Goal: Task Accomplishment & Management: Complete application form

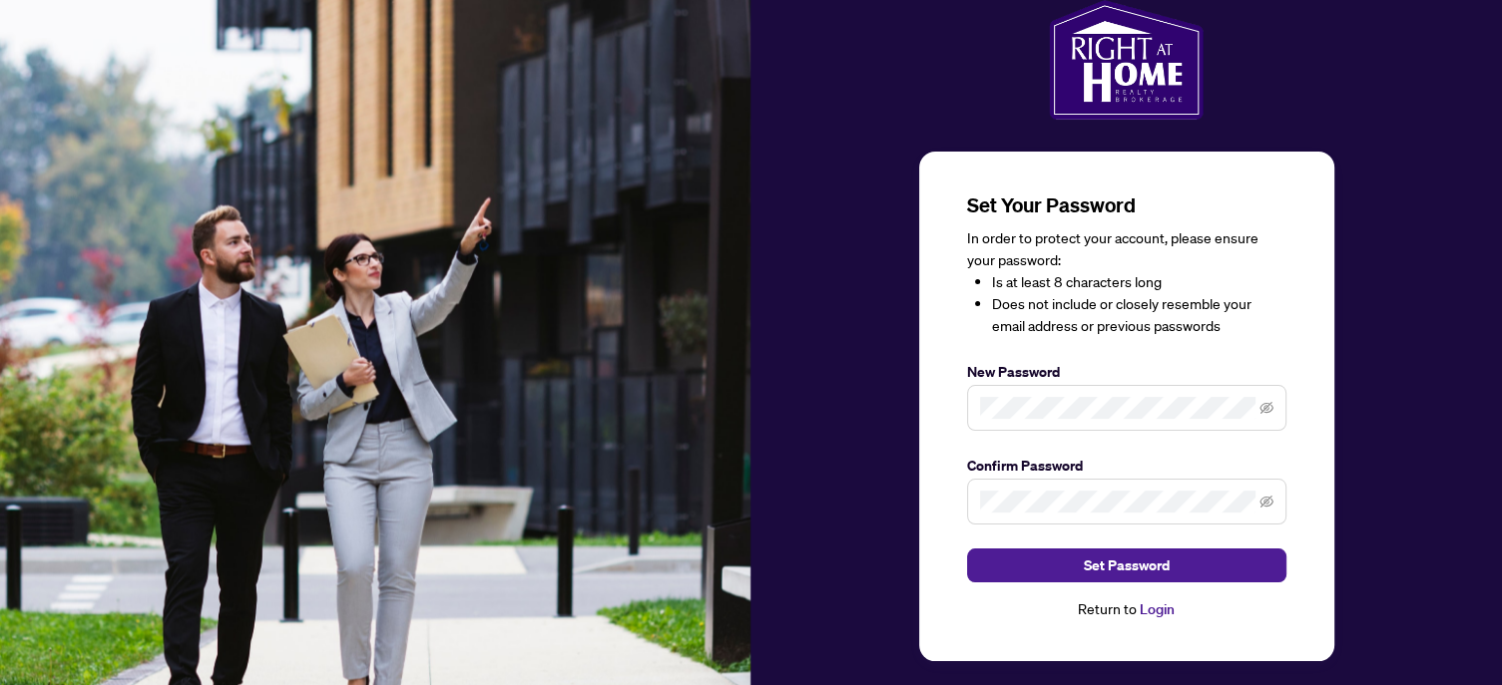
click at [957, 621] on div "Set Your Password In order to protect your account, please ensure your password…" at bounding box center [1126, 407] width 415 height 510
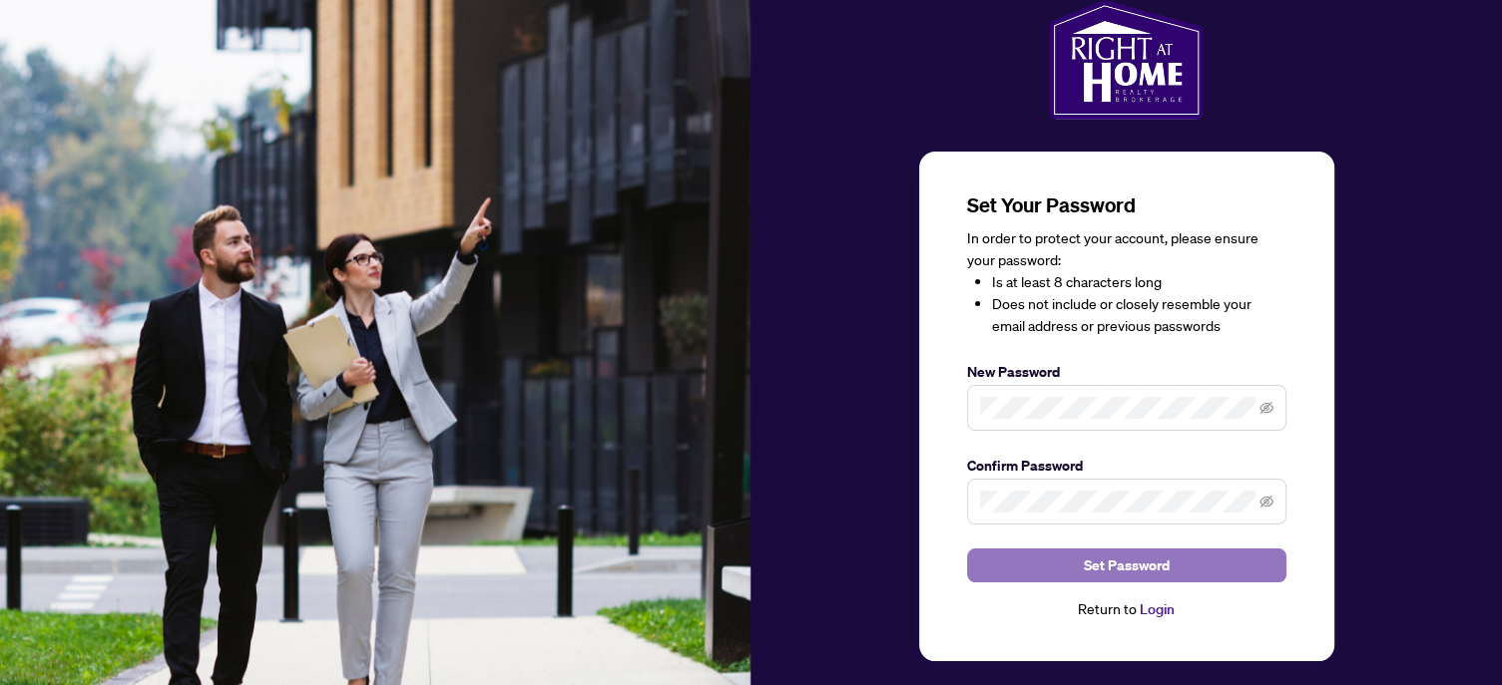
click at [1110, 566] on span "Set Password" at bounding box center [1127, 566] width 86 height 32
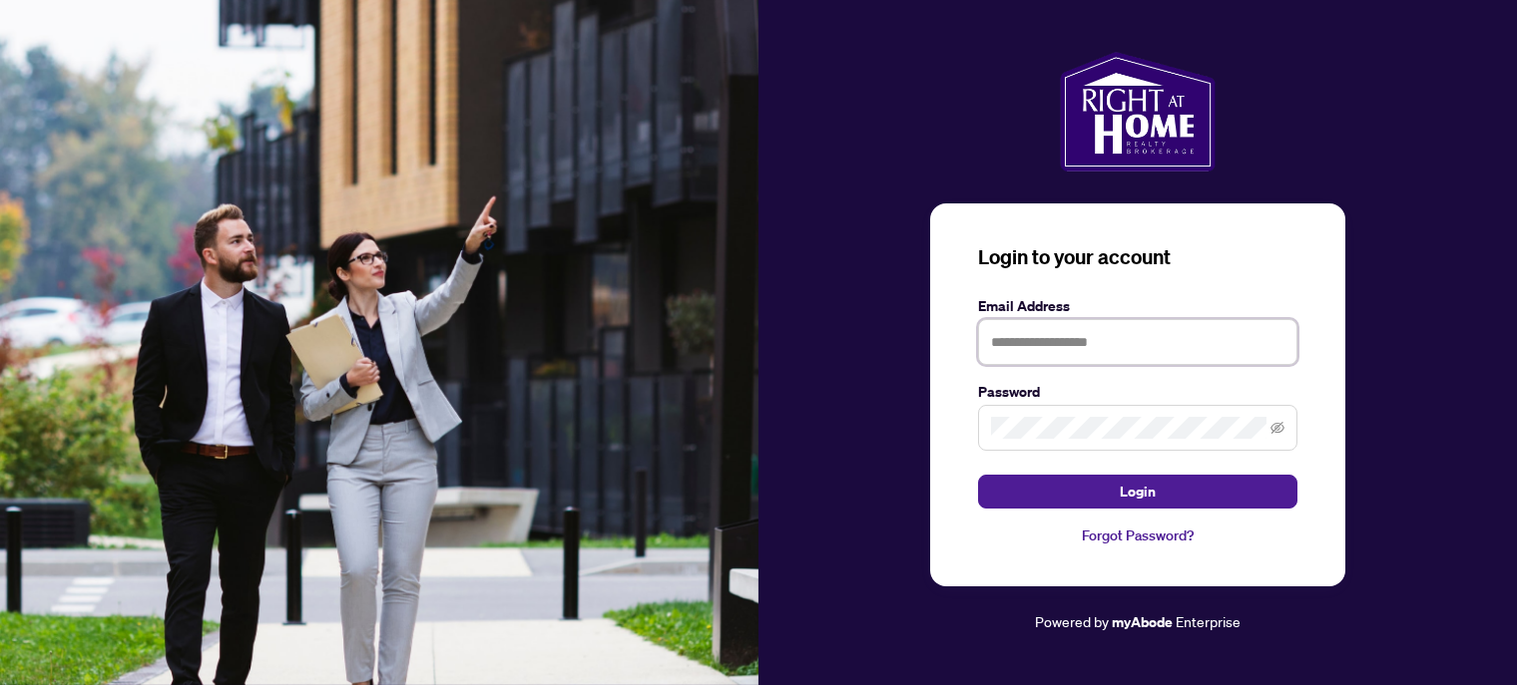
click at [1028, 340] on input "text" at bounding box center [1137, 342] width 319 height 46
type input "**********"
click at [1000, 546] on link "Forgot Password?" at bounding box center [1137, 536] width 319 height 22
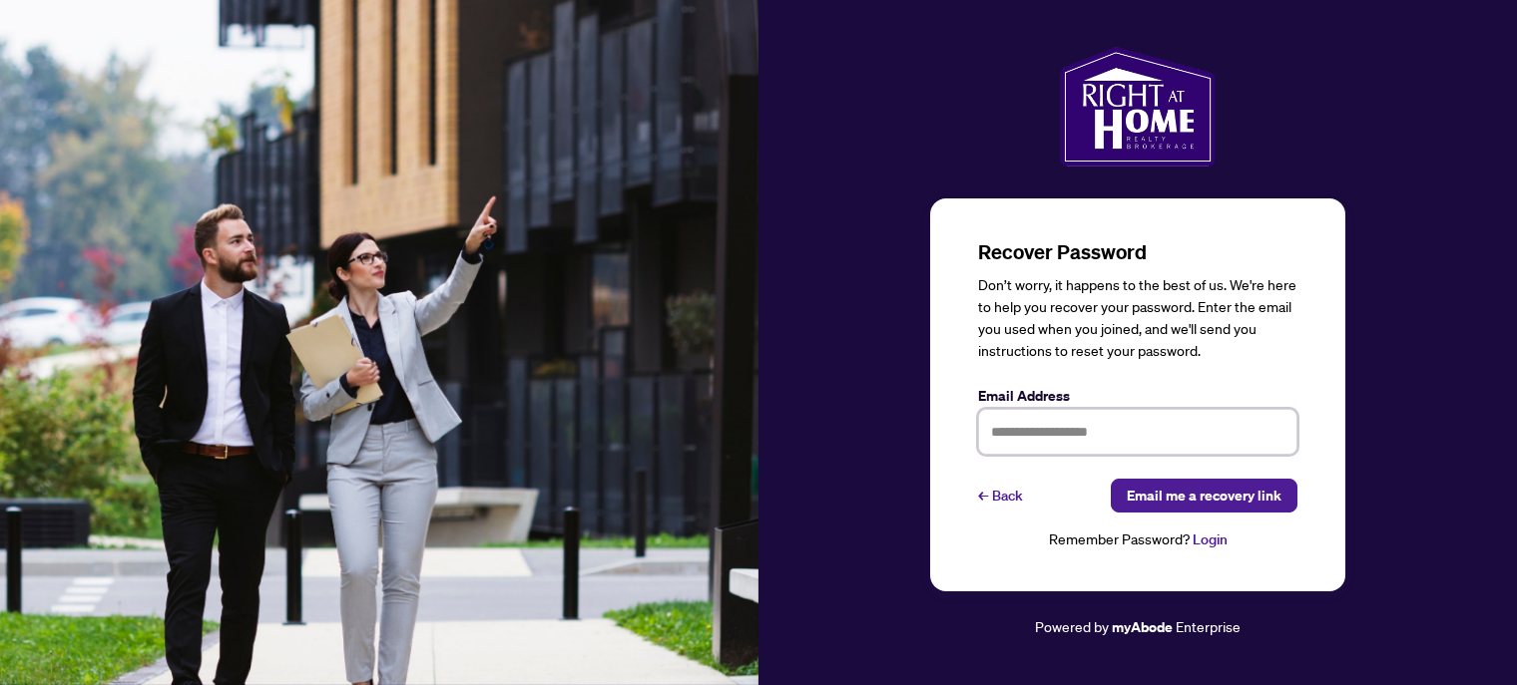
click at [1080, 430] on input "text" at bounding box center [1137, 432] width 319 height 46
type input "**********"
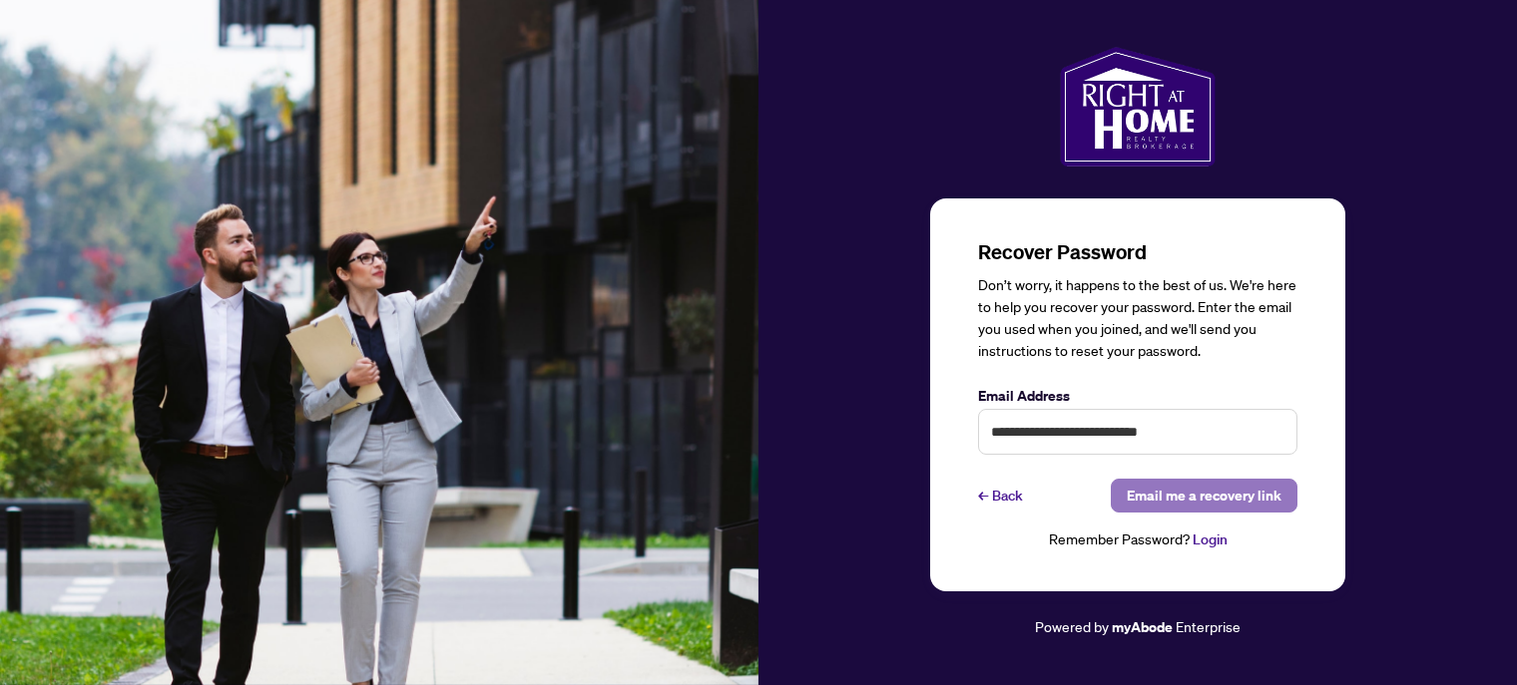
click at [1232, 506] on span "Email me a recovery link" at bounding box center [1204, 496] width 155 height 32
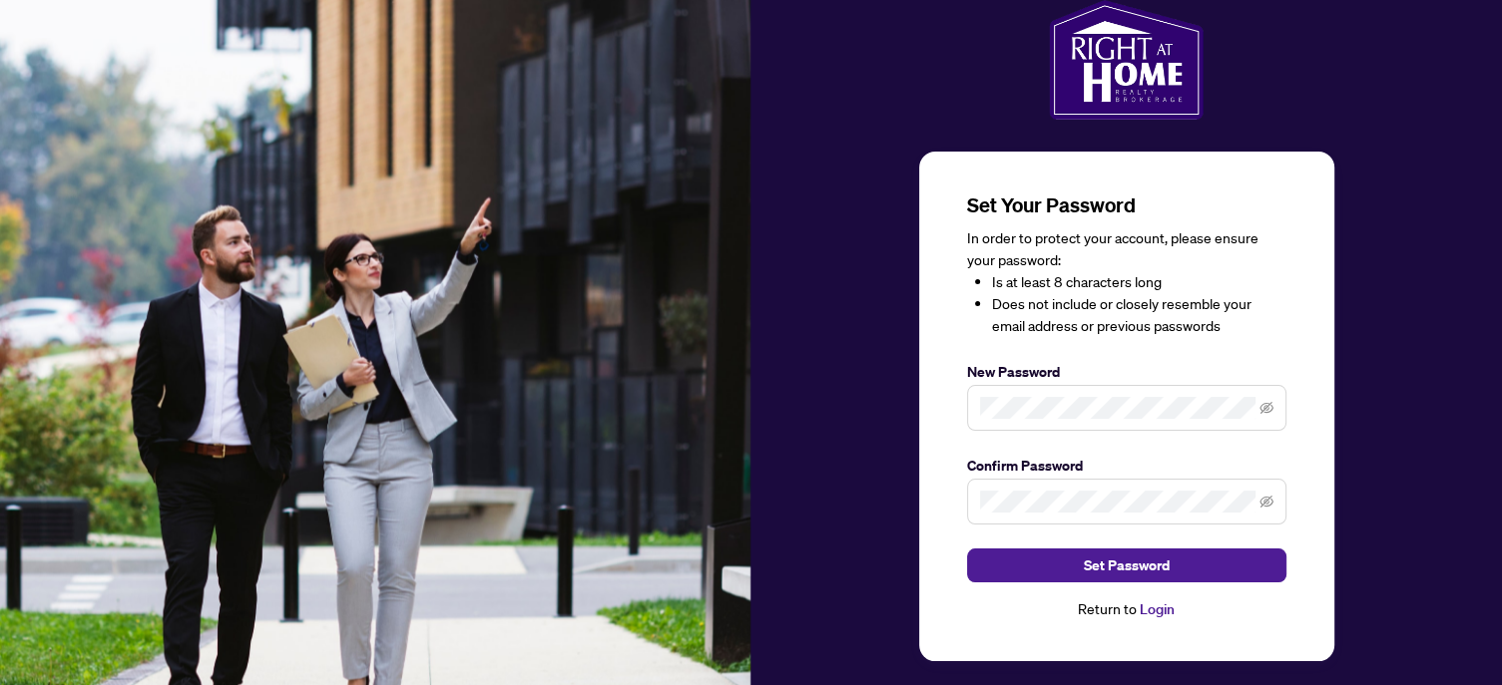
click at [1012, 622] on div "Set Your Password In order to protect your account, please ensure your password…" at bounding box center [1126, 407] width 415 height 510
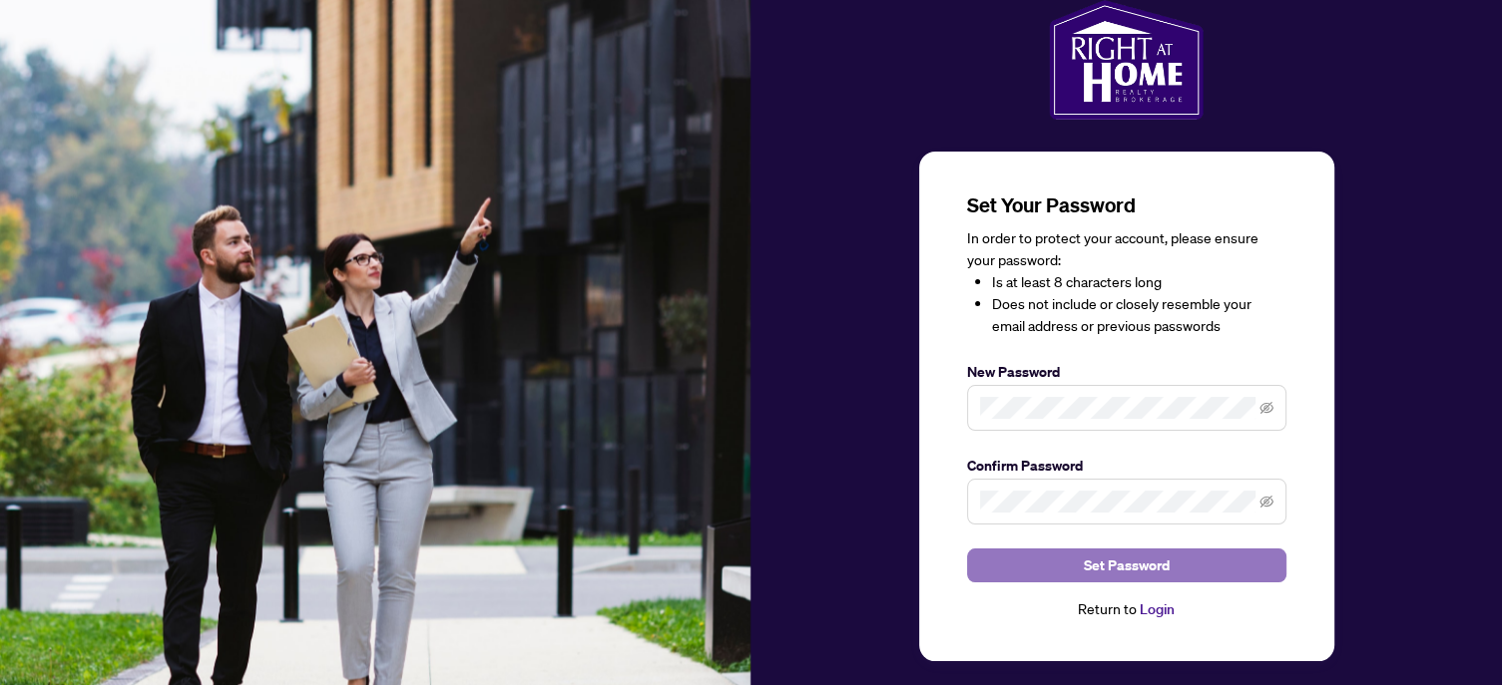
click at [1103, 572] on span "Set Password" at bounding box center [1127, 566] width 86 height 32
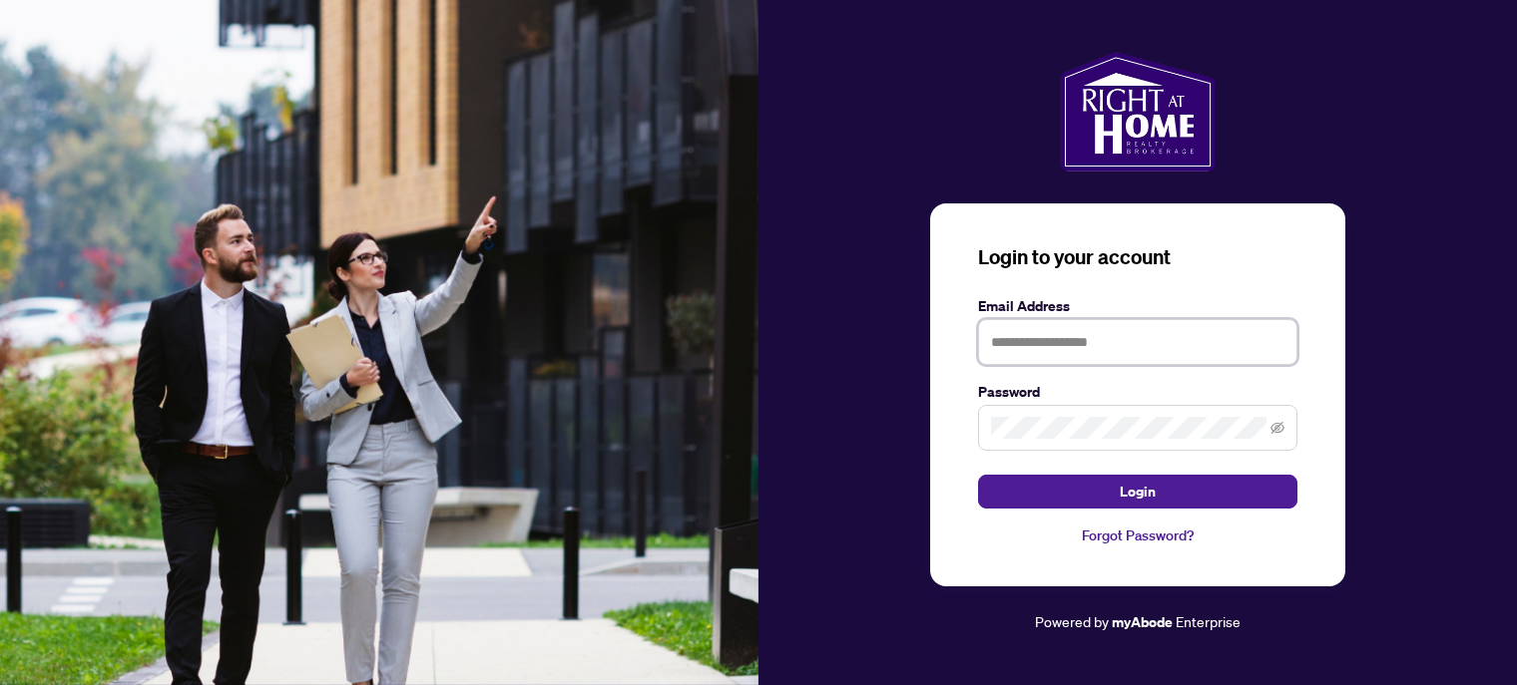
click at [1008, 334] on input "text" at bounding box center [1137, 342] width 319 height 46
type input "**********"
click at [998, 546] on link "Forgot Password?" at bounding box center [1137, 536] width 319 height 22
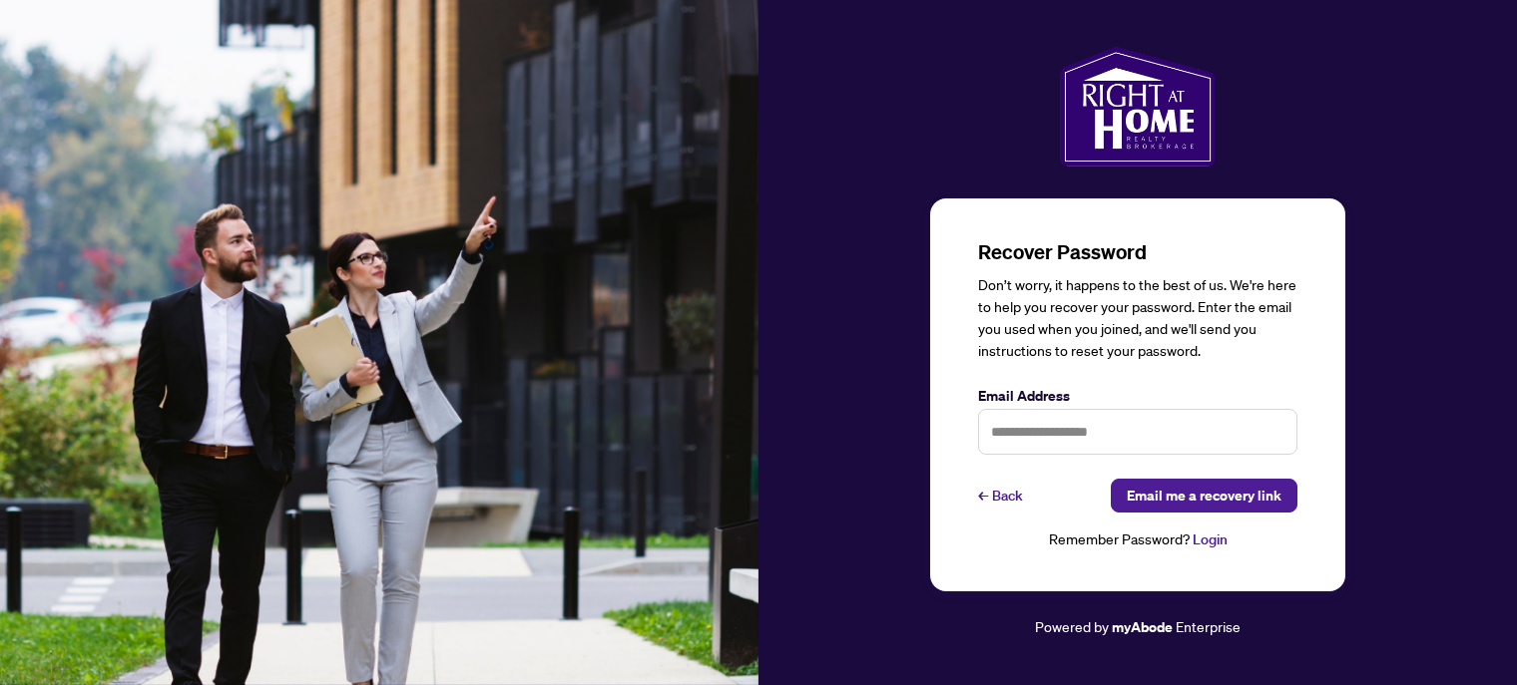
click at [1394, 308] on div "Recover Password Don’t worry, it happens to the best of us. We're here to help …" at bounding box center [1137, 343] width 758 height 593
click at [988, 497] on span "←" at bounding box center [983, 496] width 10 height 22
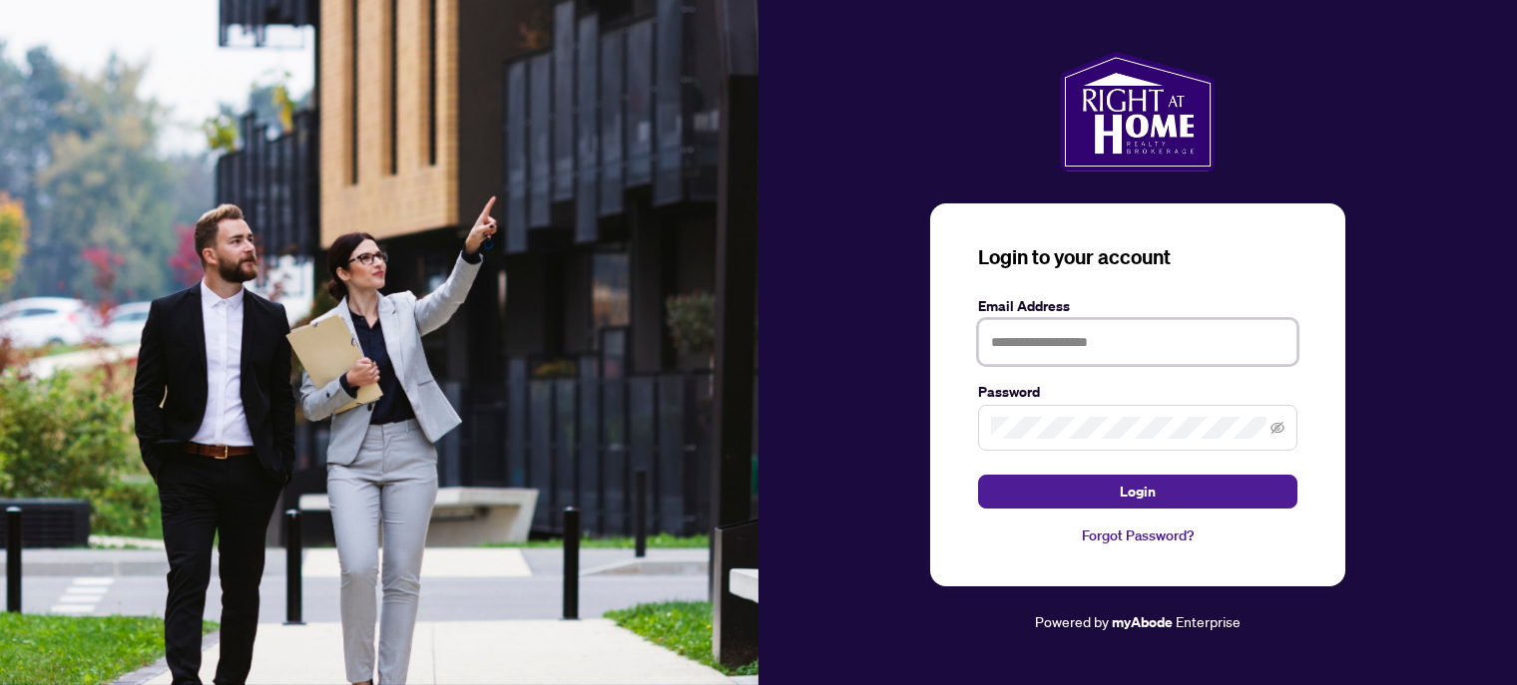
click at [1036, 342] on input "text" at bounding box center [1137, 342] width 319 height 46
type input "**********"
click at [875, 619] on article "Powered by myAbode Enterprise" at bounding box center [1137, 622] width 758 height 23
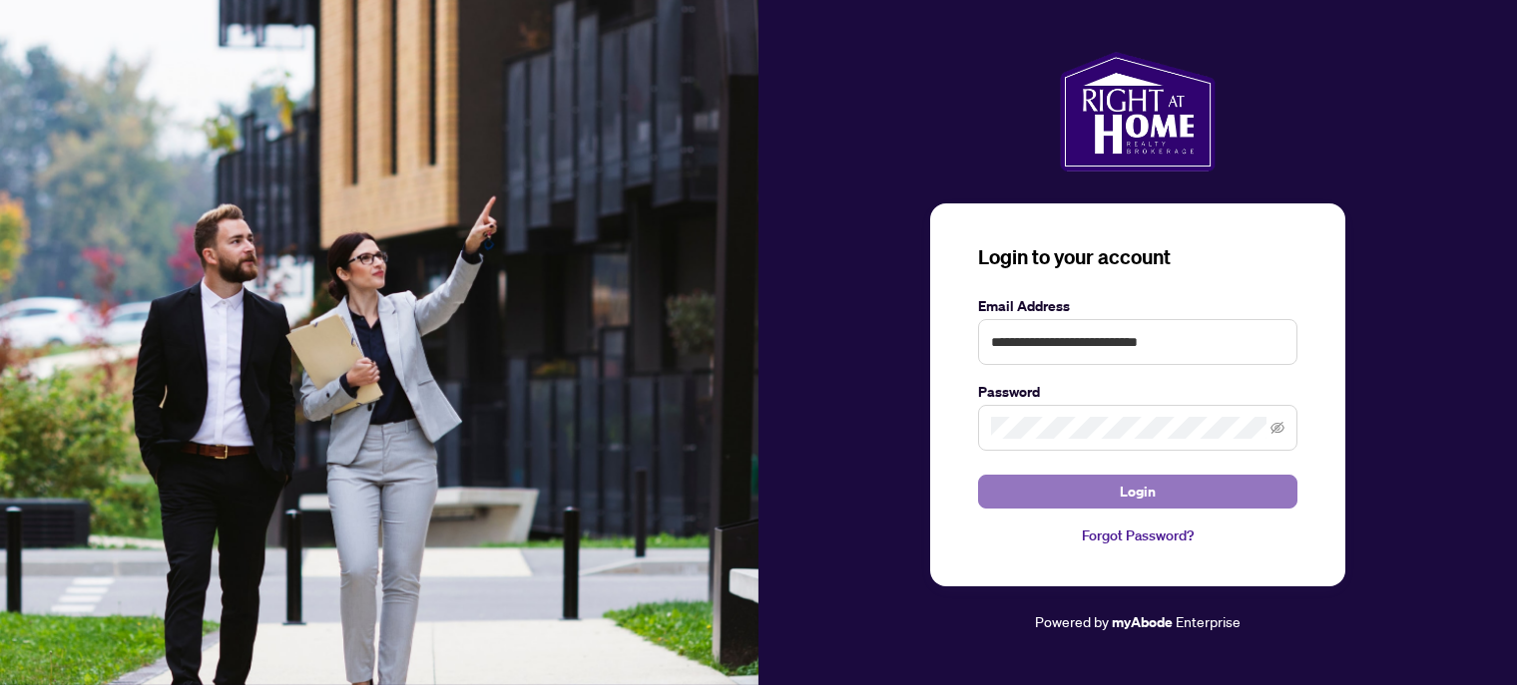
click at [1142, 490] on span "Login" at bounding box center [1138, 492] width 36 height 32
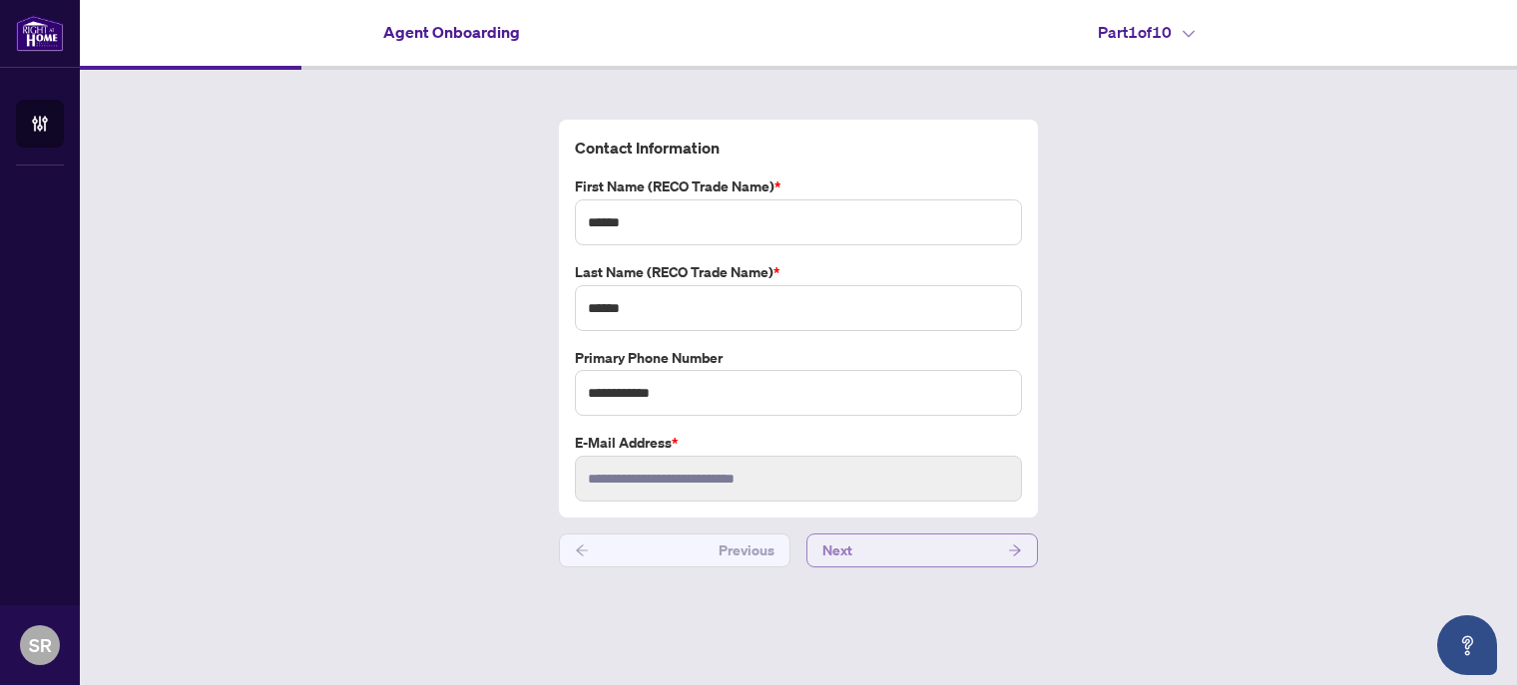
click at [978, 554] on button "Next" at bounding box center [921, 551] width 231 height 34
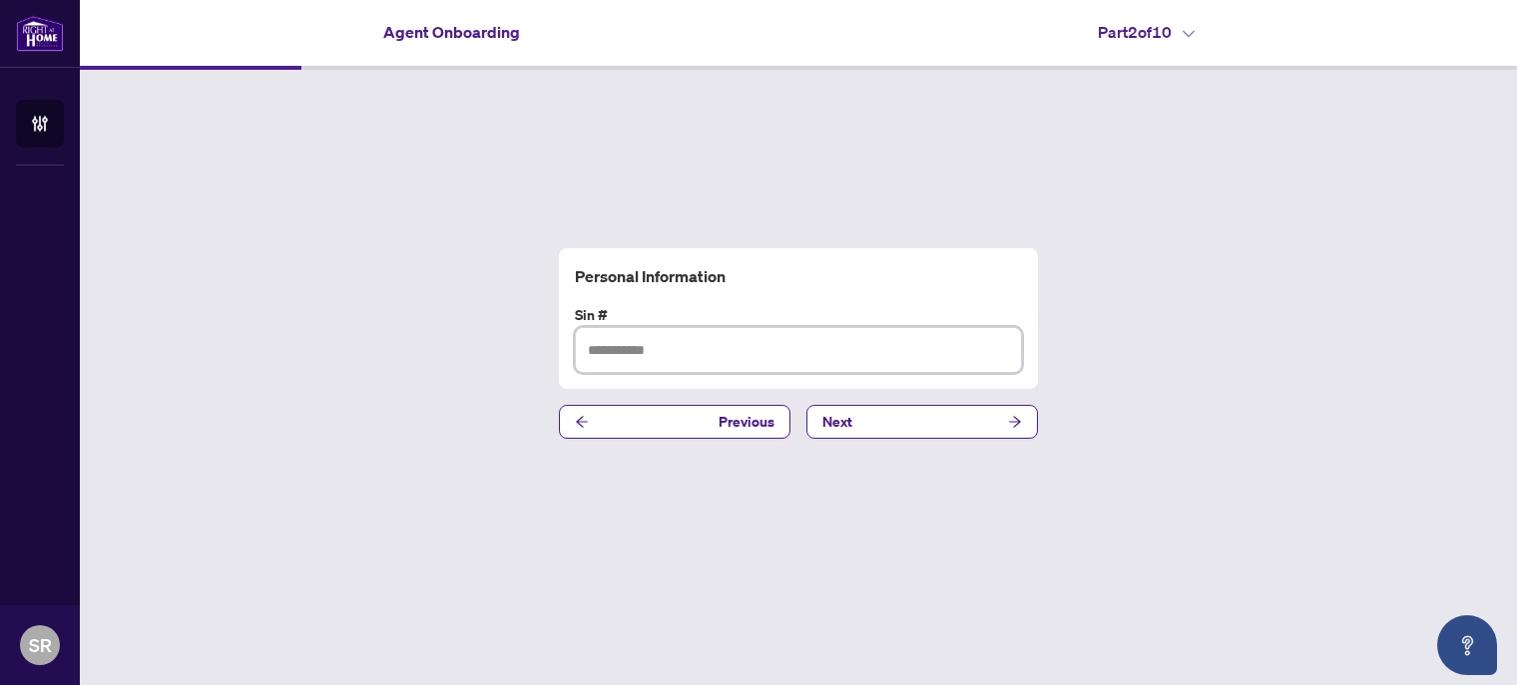
click at [618, 350] on input "text" at bounding box center [798, 350] width 447 height 46
type input "*********"
click at [1014, 422] on icon "arrow-right" at bounding box center [1015, 422] width 12 height 11
click at [674, 349] on input "text" at bounding box center [798, 350] width 447 height 46
type input "**********"
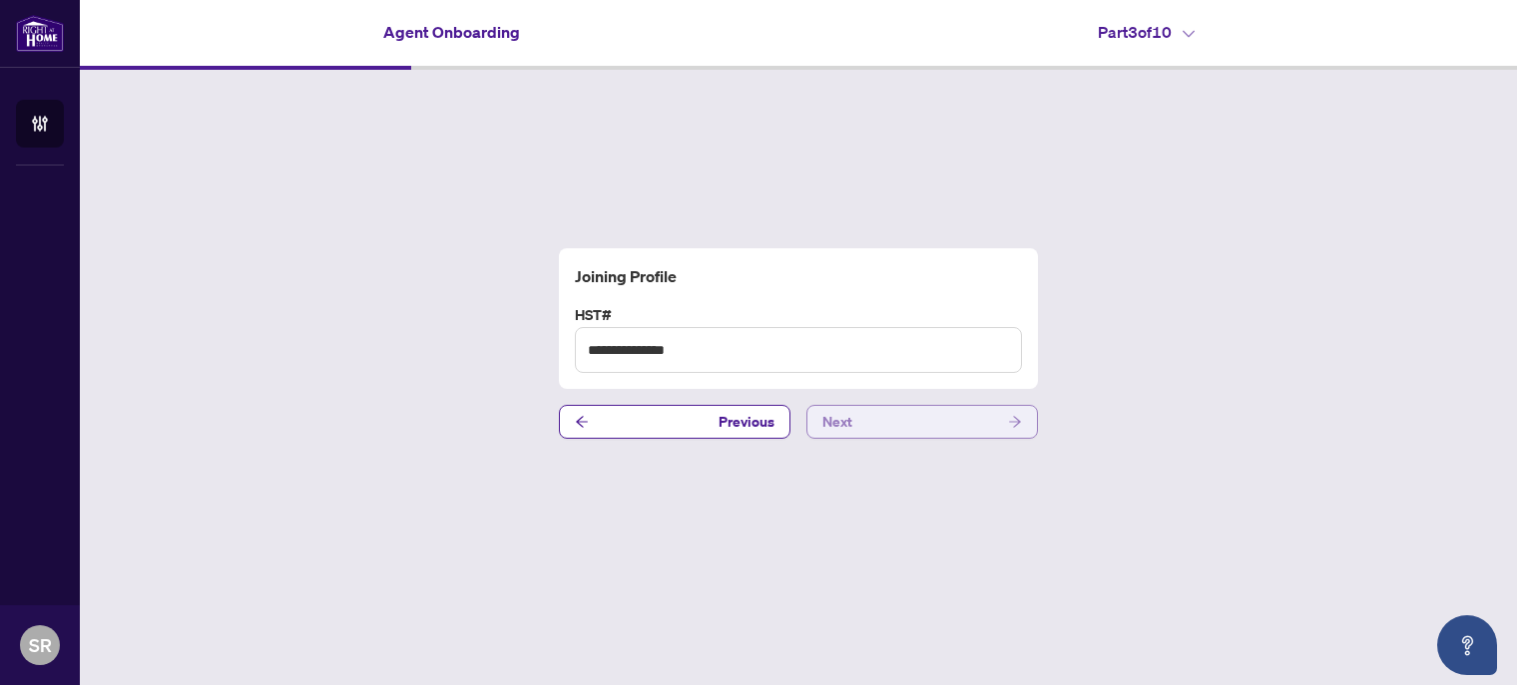
click at [891, 429] on button "Next" at bounding box center [921, 422] width 231 height 34
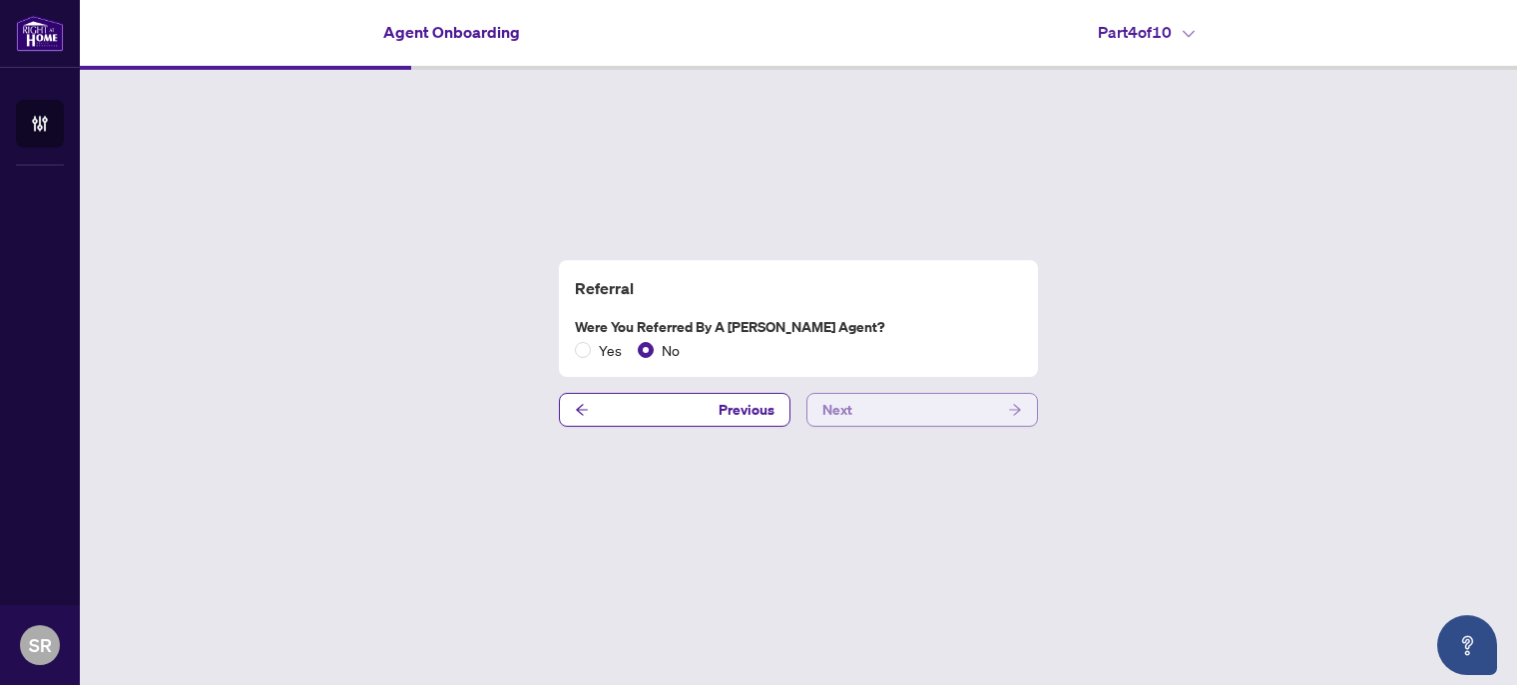
click at [878, 414] on button "Next" at bounding box center [921, 410] width 231 height 34
click at [1017, 417] on icon "arrow-right" at bounding box center [1015, 410] width 14 height 14
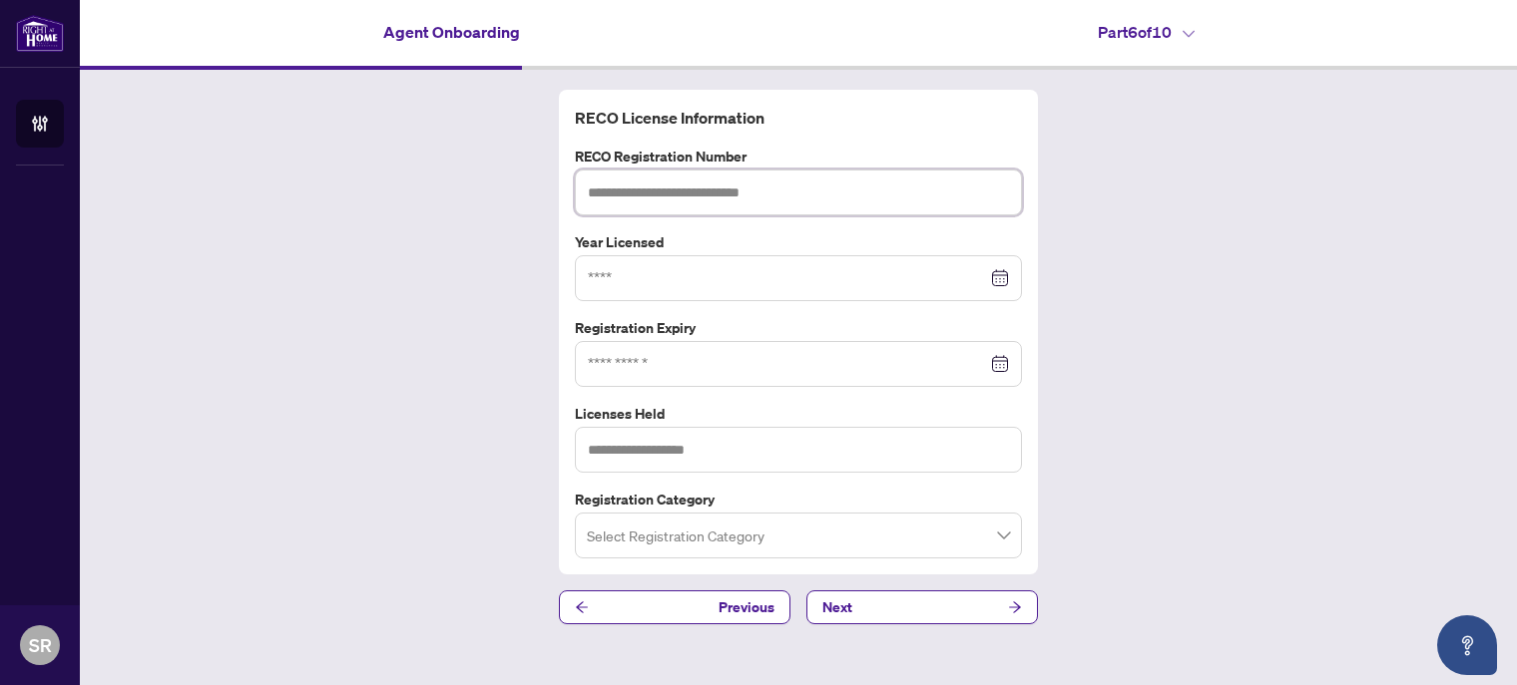
click at [757, 187] on input "text" at bounding box center [798, 193] width 447 height 46
click at [629, 195] on input "text" at bounding box center [798, 193] width 447 height 46
type input "*******"
click at [584, 610] on icon "arrow-left" at bounding box center [582, 608] width 14 height 14
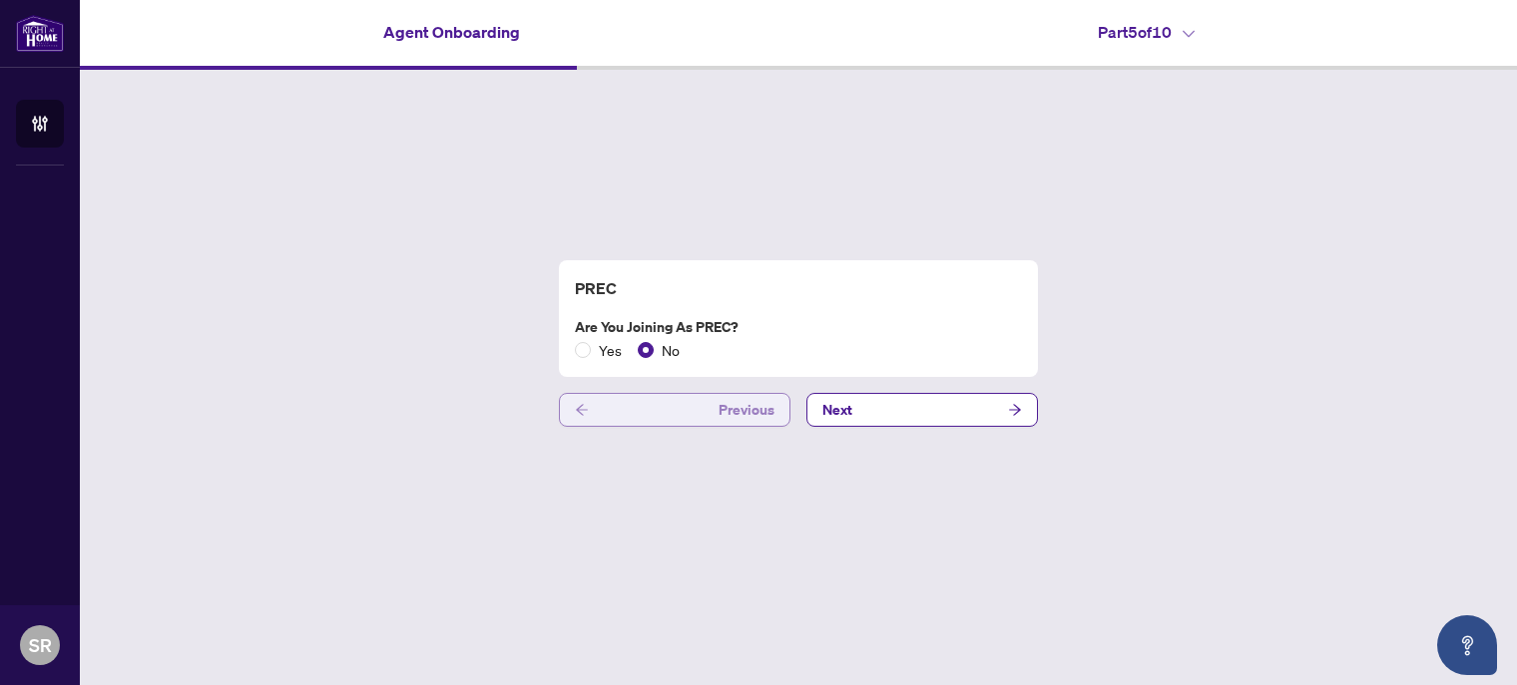
click at [579, 413] on icon "arrow-left" at bounding box center [582, 410] width 12 height 11
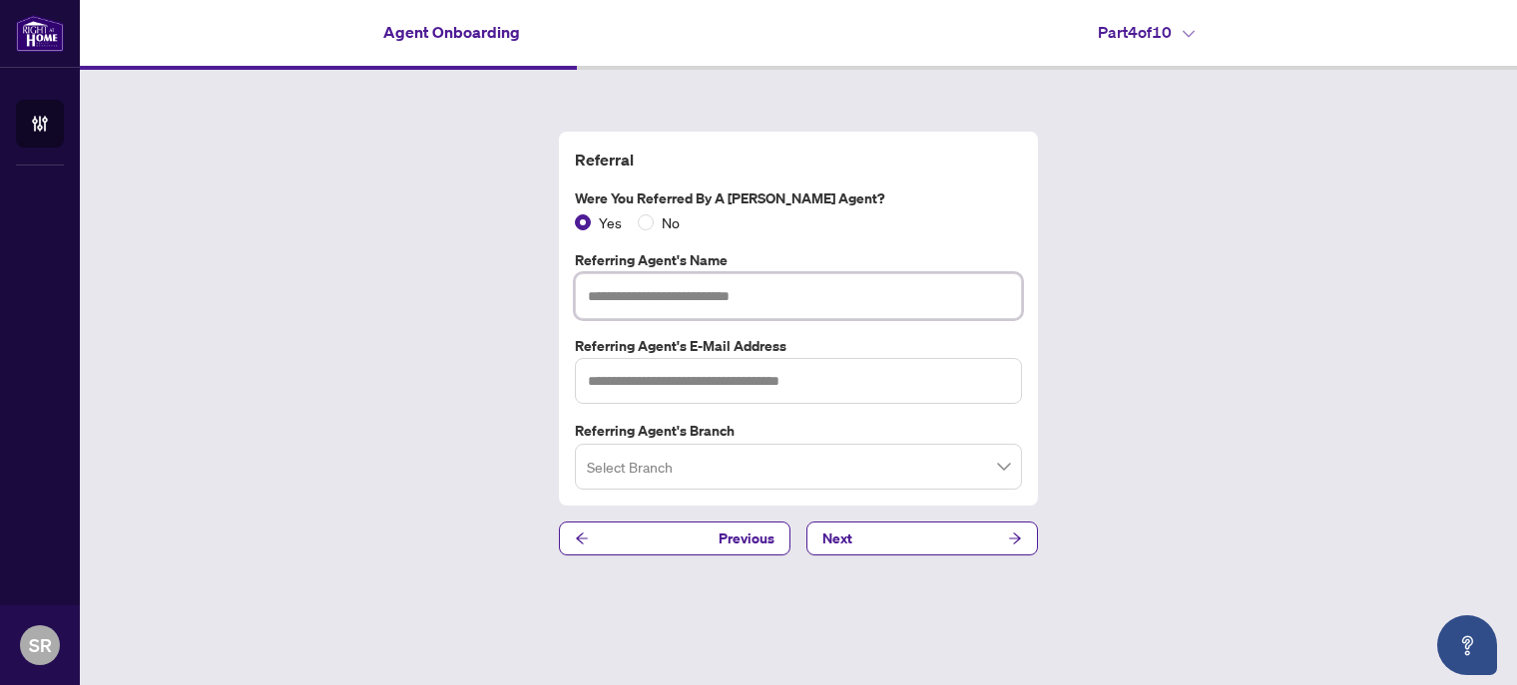
click at [601, 293] on input "text" at bounding box center [798, 296] width 447 height 46
click at [1005, 466] on span at bounding box center [798, 467] width 423 height 38
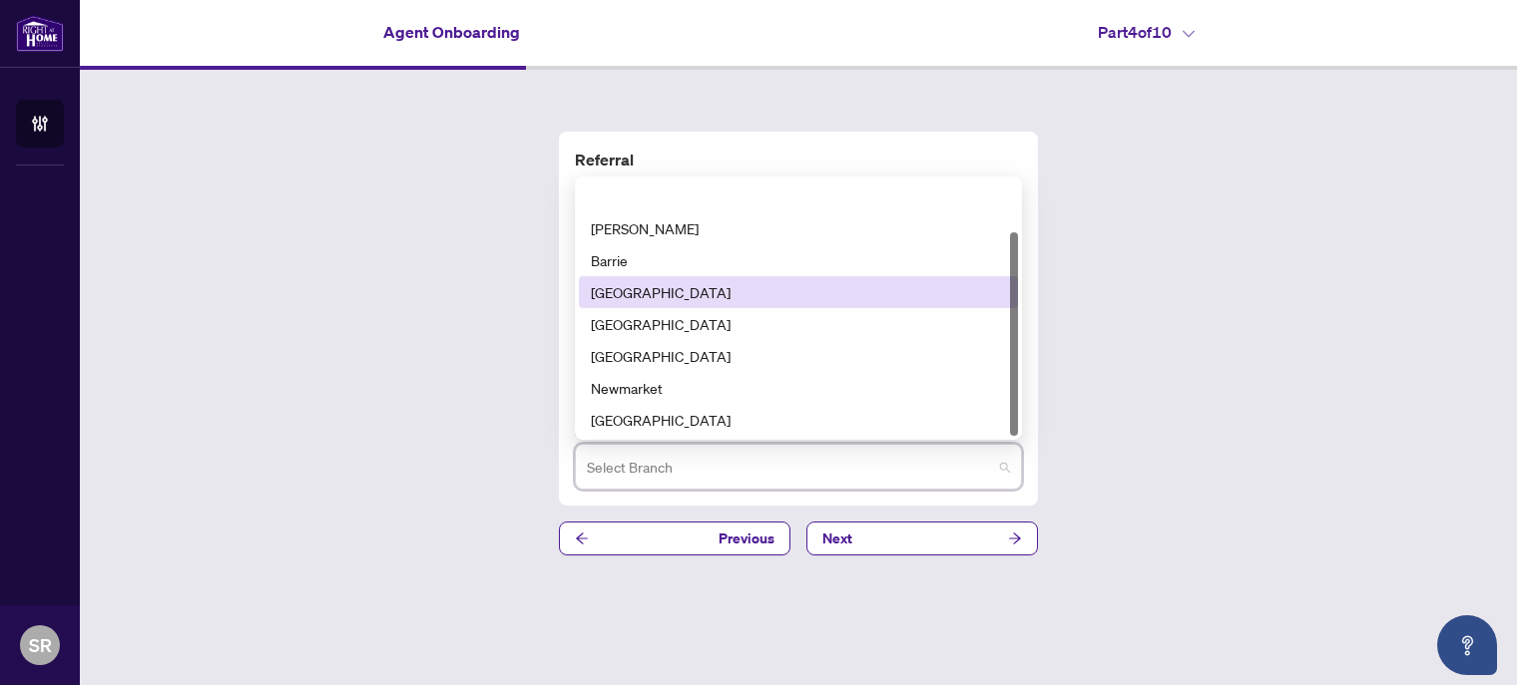
scroll to position [64, 0]
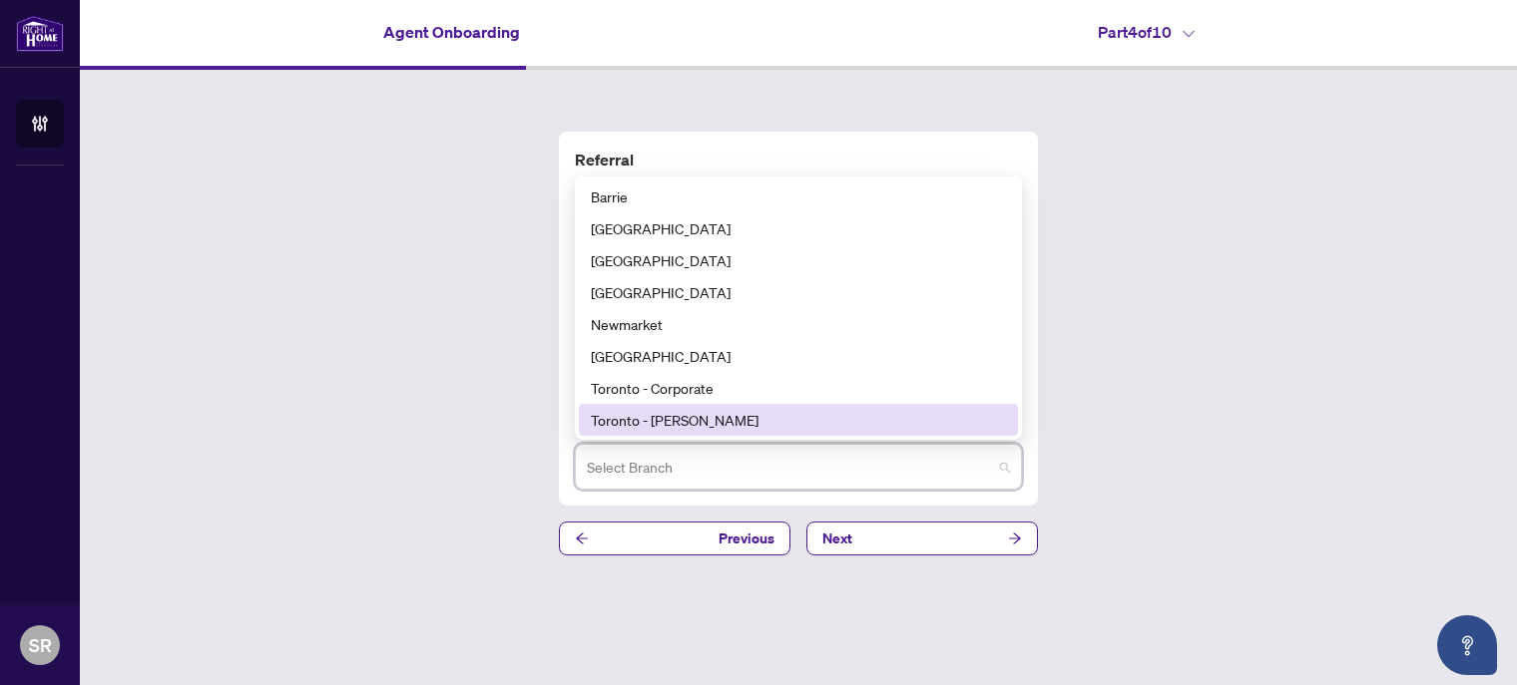
click at [702, 418] on div "Toronto - [PERSON_NAME]" at bounding box center [798, 420] width 415 height 22
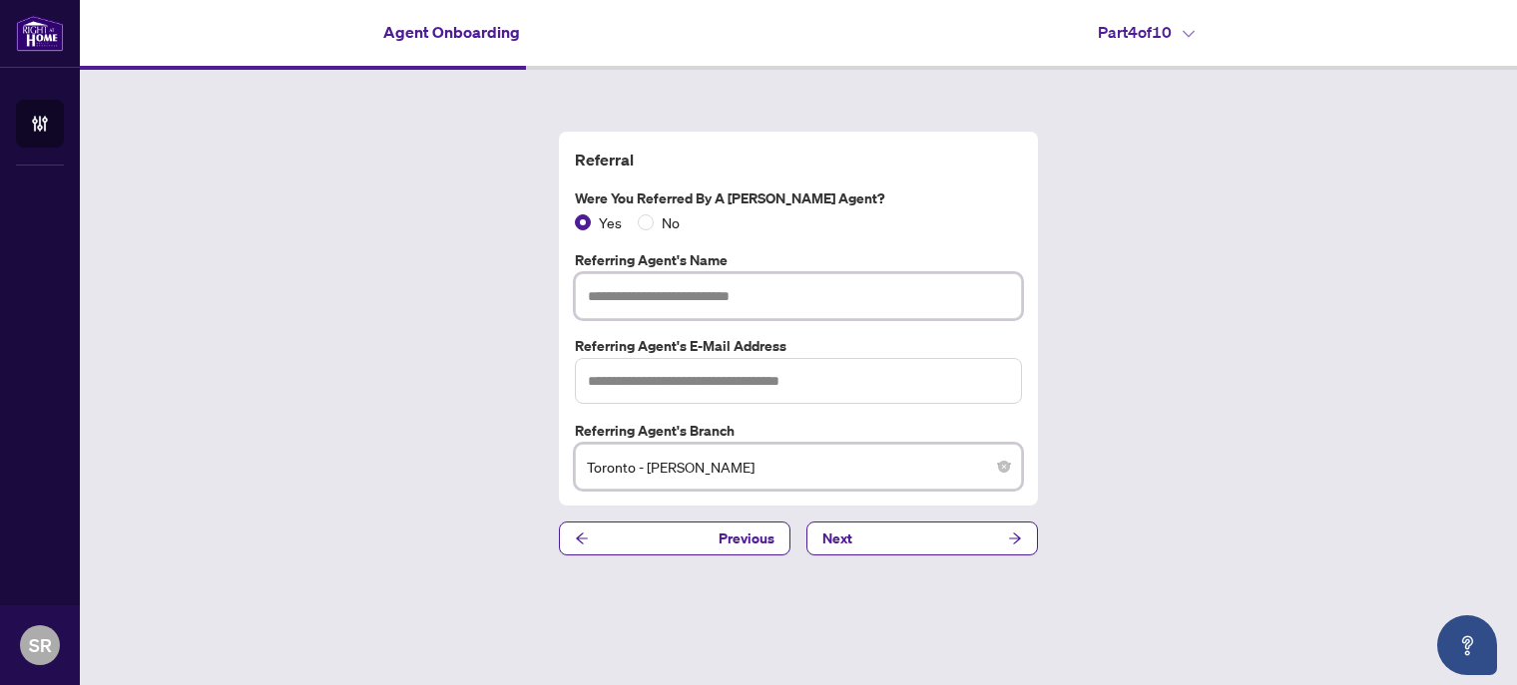
click at [643, 292] on input "text" at bounding box center [798, 296] width 447 height 46
type input "**********"
click at [619, 375] on input "text" at bounding box center [798, 381] width 447 height 46
type input "**********"
click at [1254, 475] on div "**********" at bounding box center [798, 344] width 1437 height 548
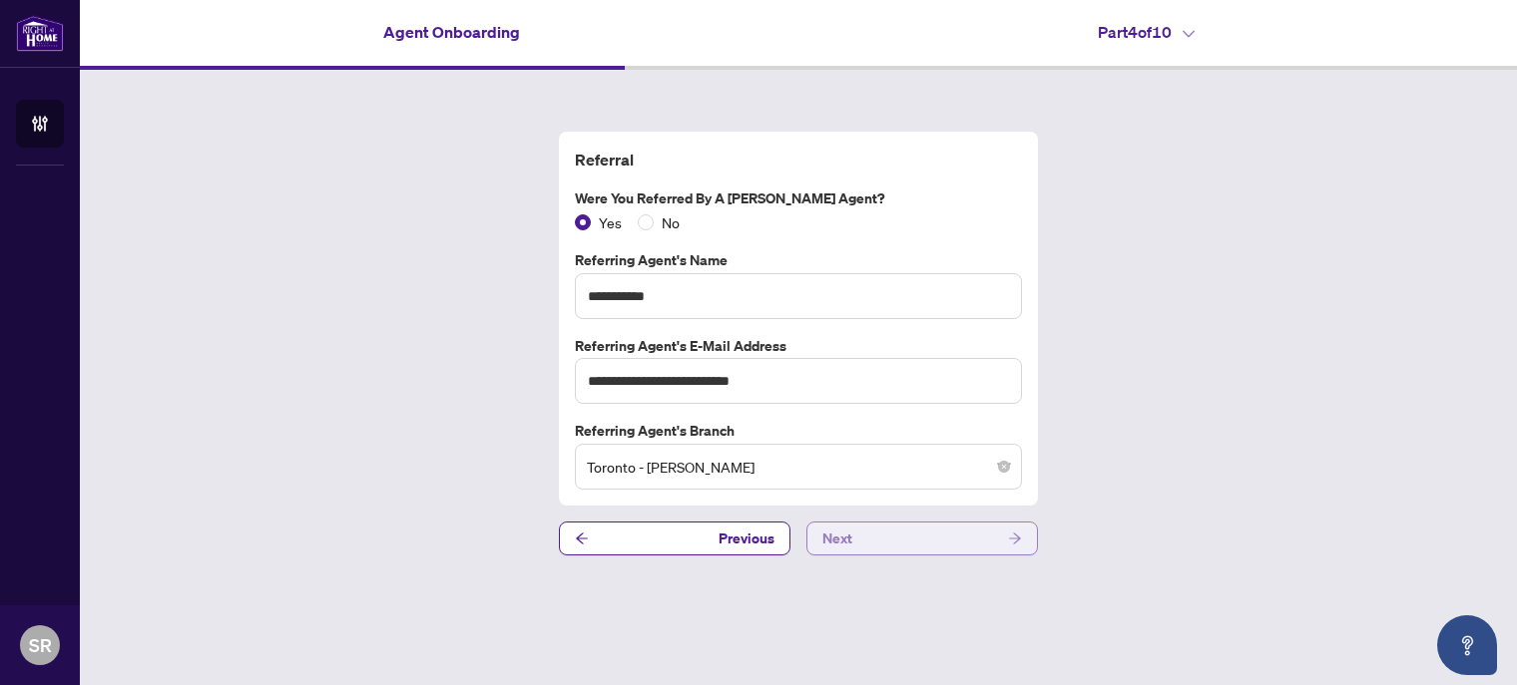
click at [894, 538] on button "Next" at bounding box center [921, 539] width 231 height 34
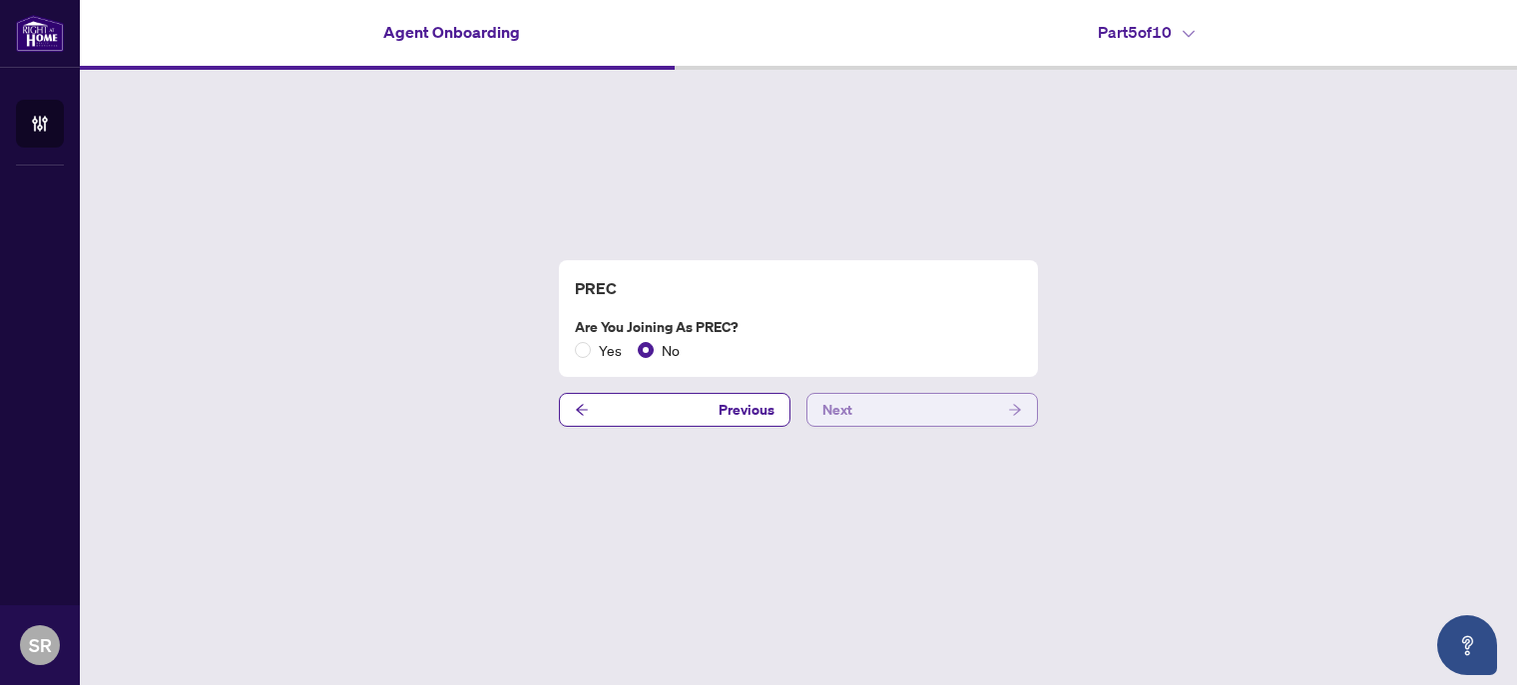
click at [986, 411] on button "Next" at bounding box center [921, 410] width 231 height 34
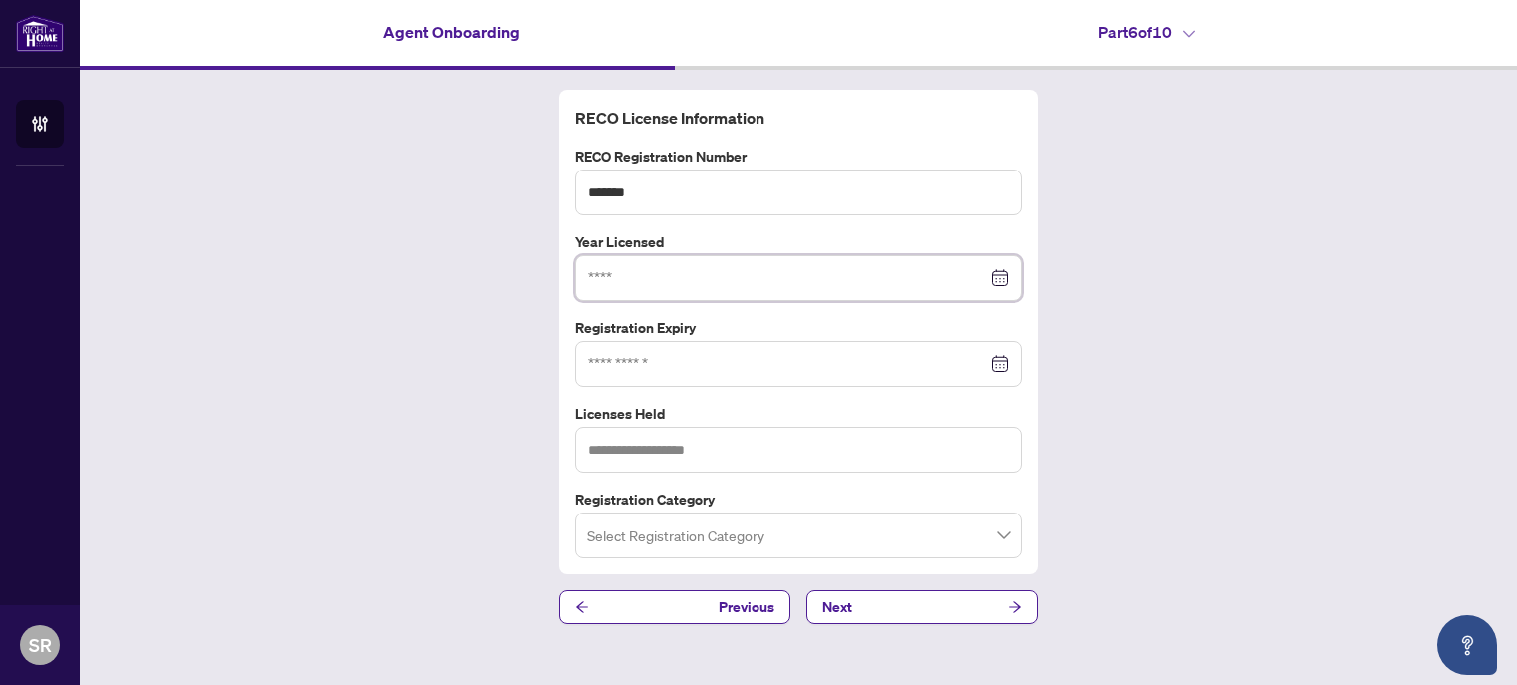
click at [647, 278] on input at bounding box center [787, 278] width 399 height 22
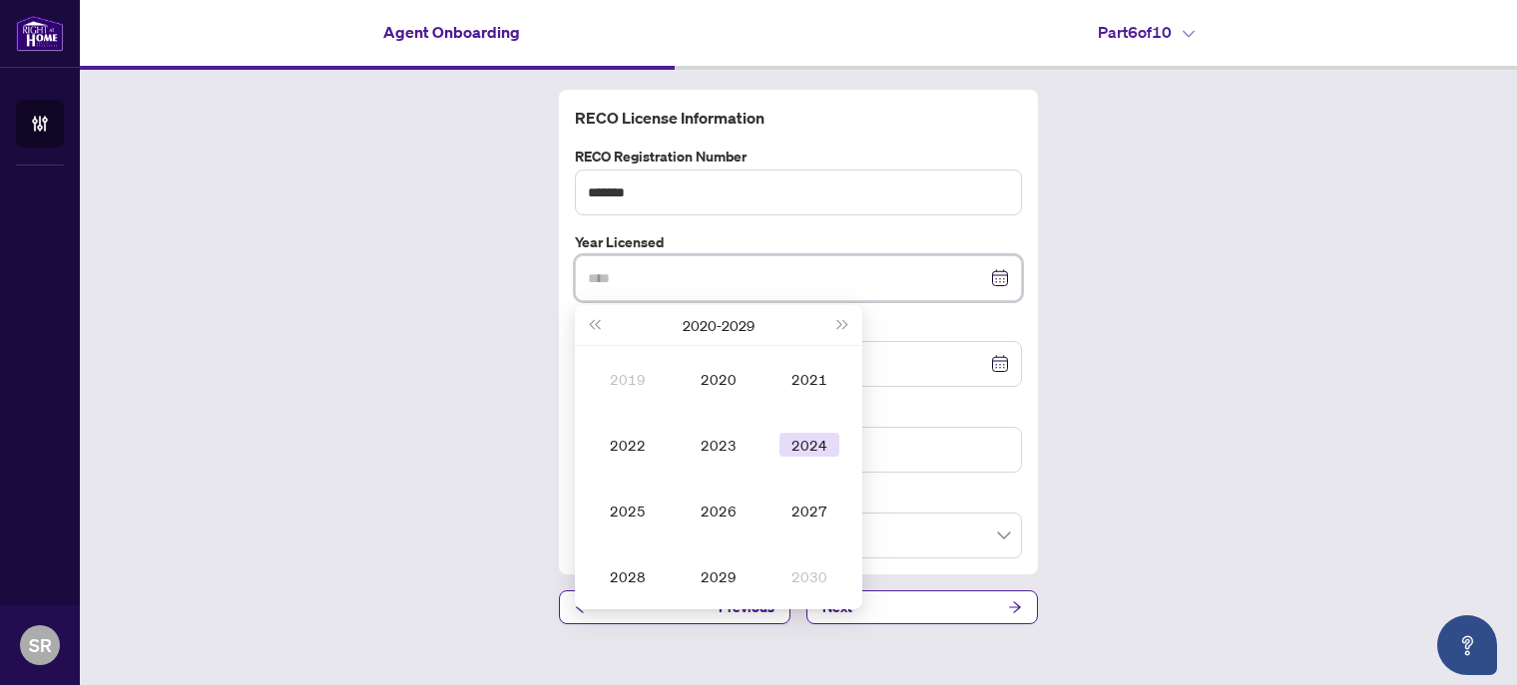
type input "****"
click at [814, 450] on div "2024" at bounding box center [809, 445] width 60 height 24
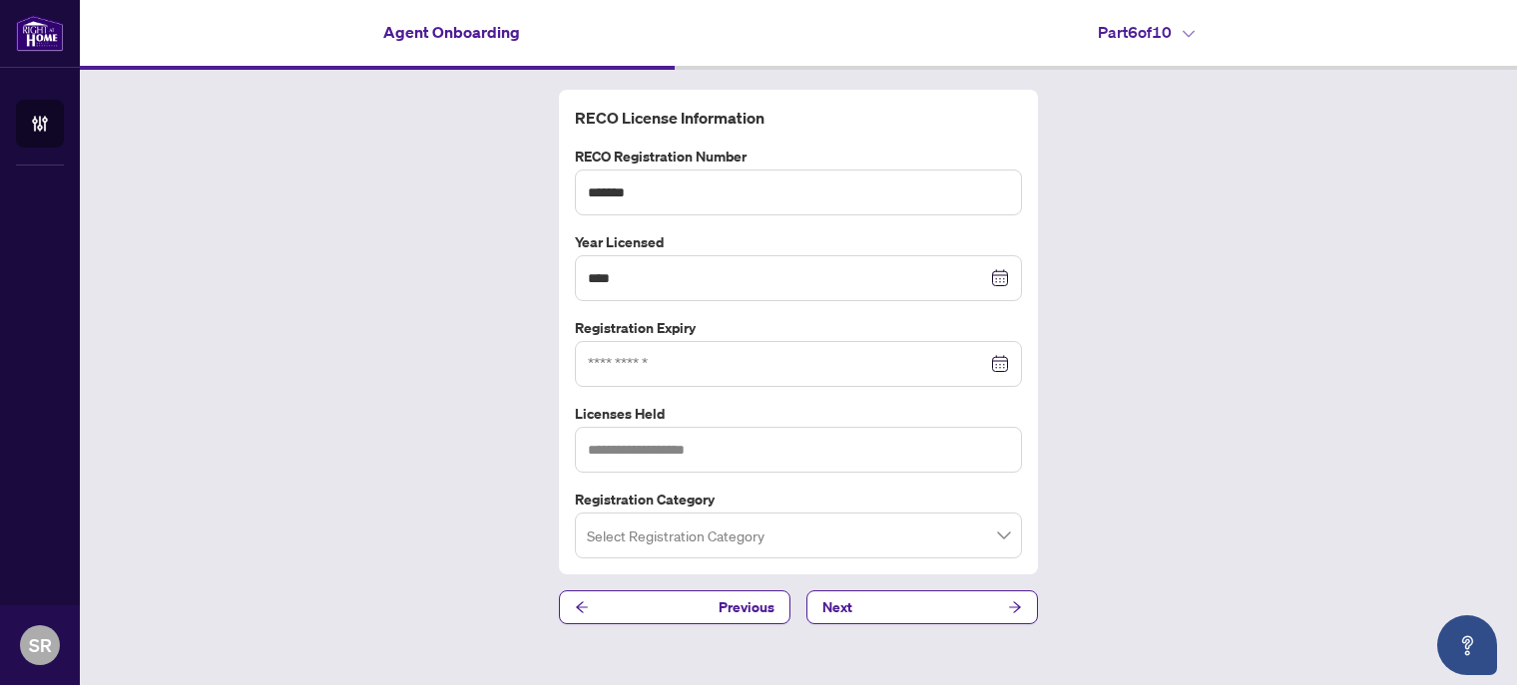
click at [998, 366] on div at bounding box center [798, 364] width 421 height 22
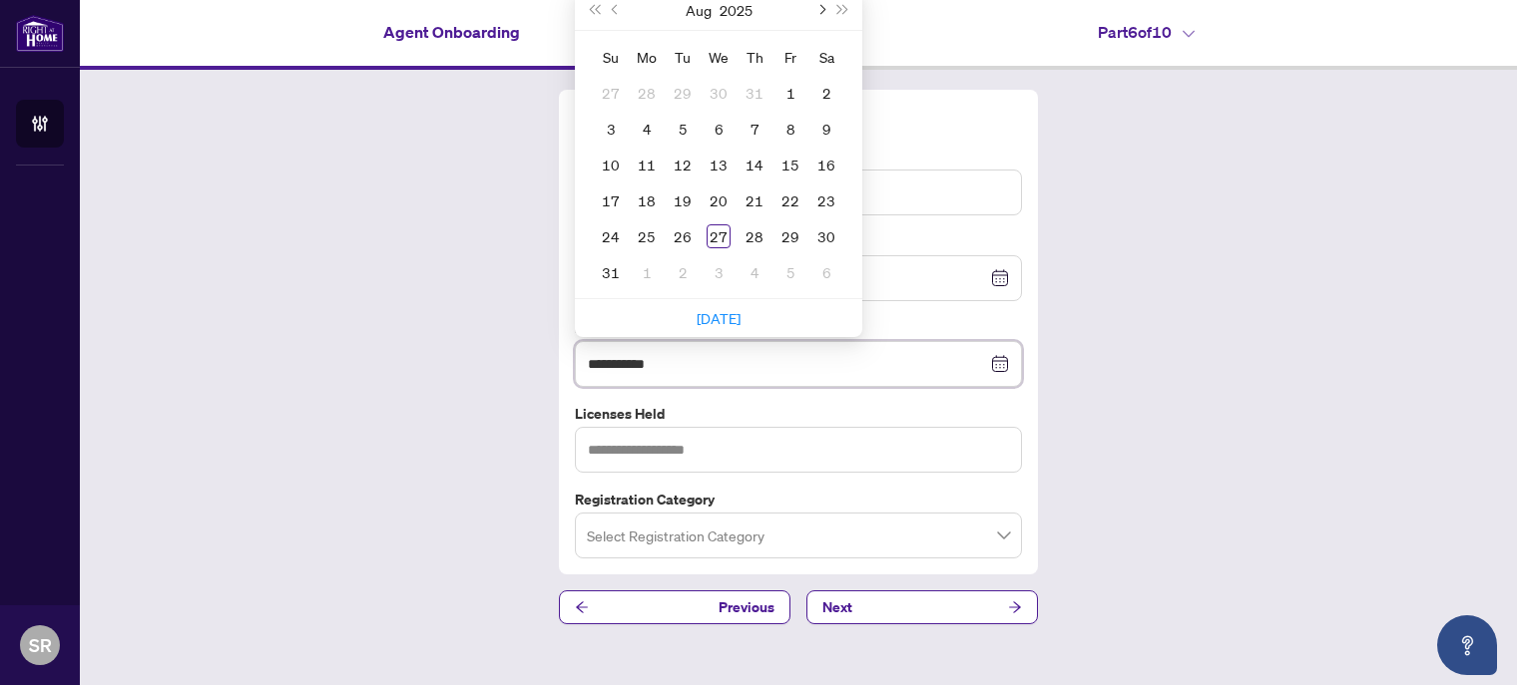
type input "**********"
click at [822, 13] on button "Next month (PageDown)" at bounding box center [820, 10] width 22 height 40
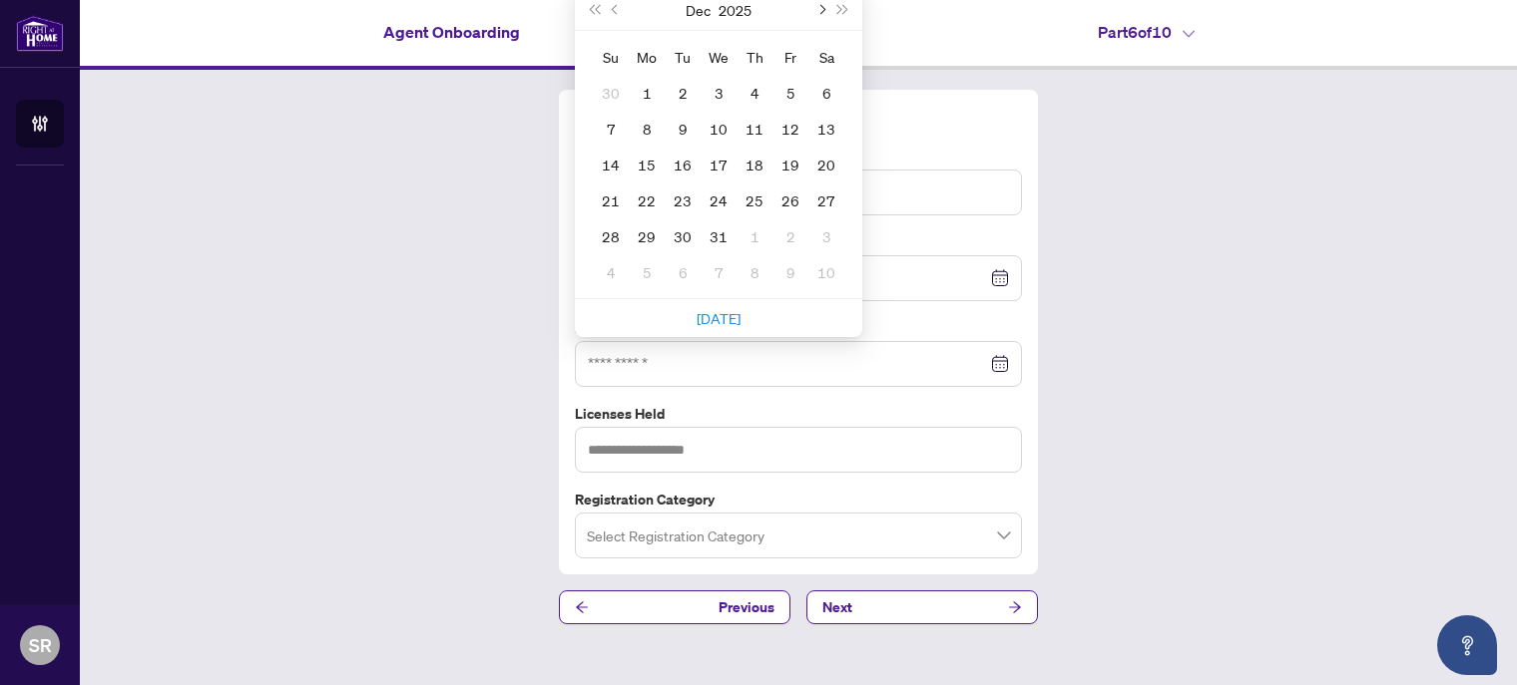
click at [822, 13] on button "Next month (PageDown)" at bounding box center [820, 10] width 22 height 40
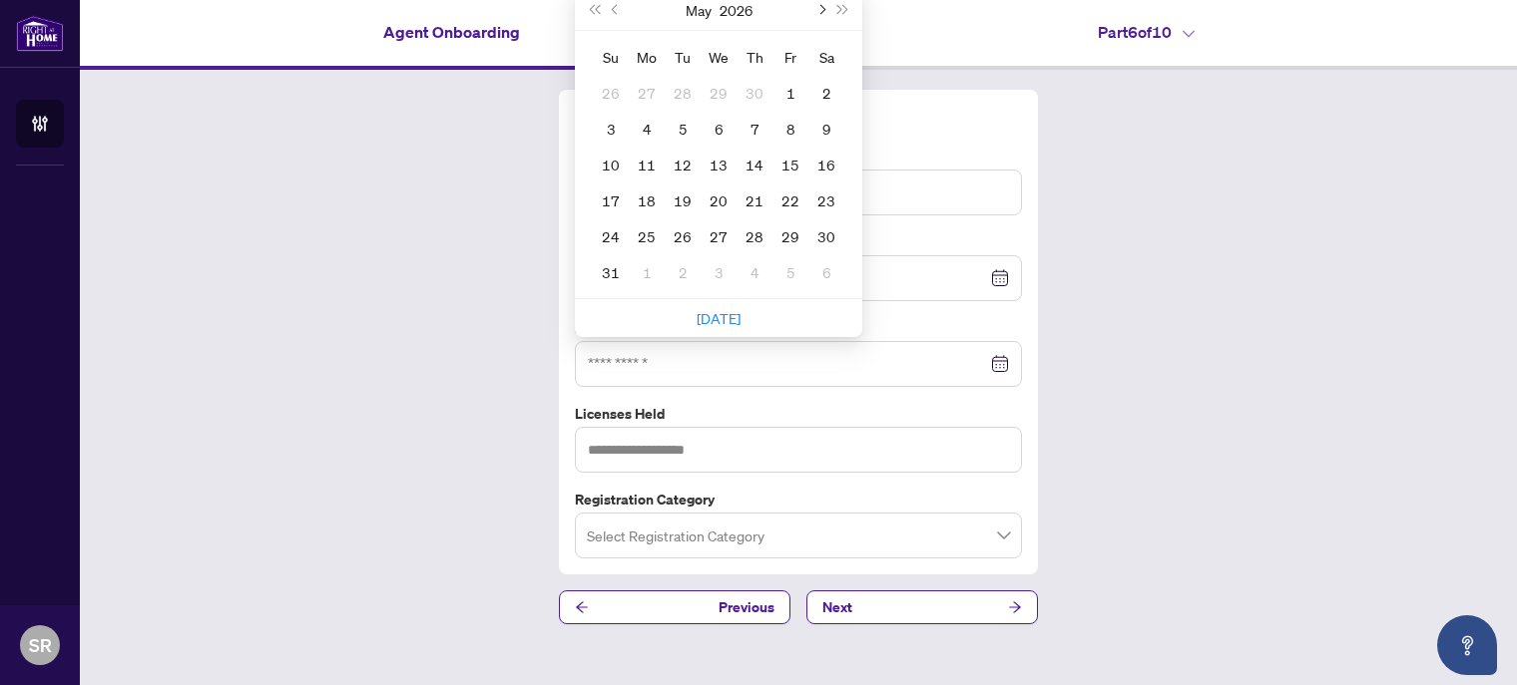
click at [822, 13] on button "Next month (PageDown)" at bounding box center [820, 10] width 22 height 40
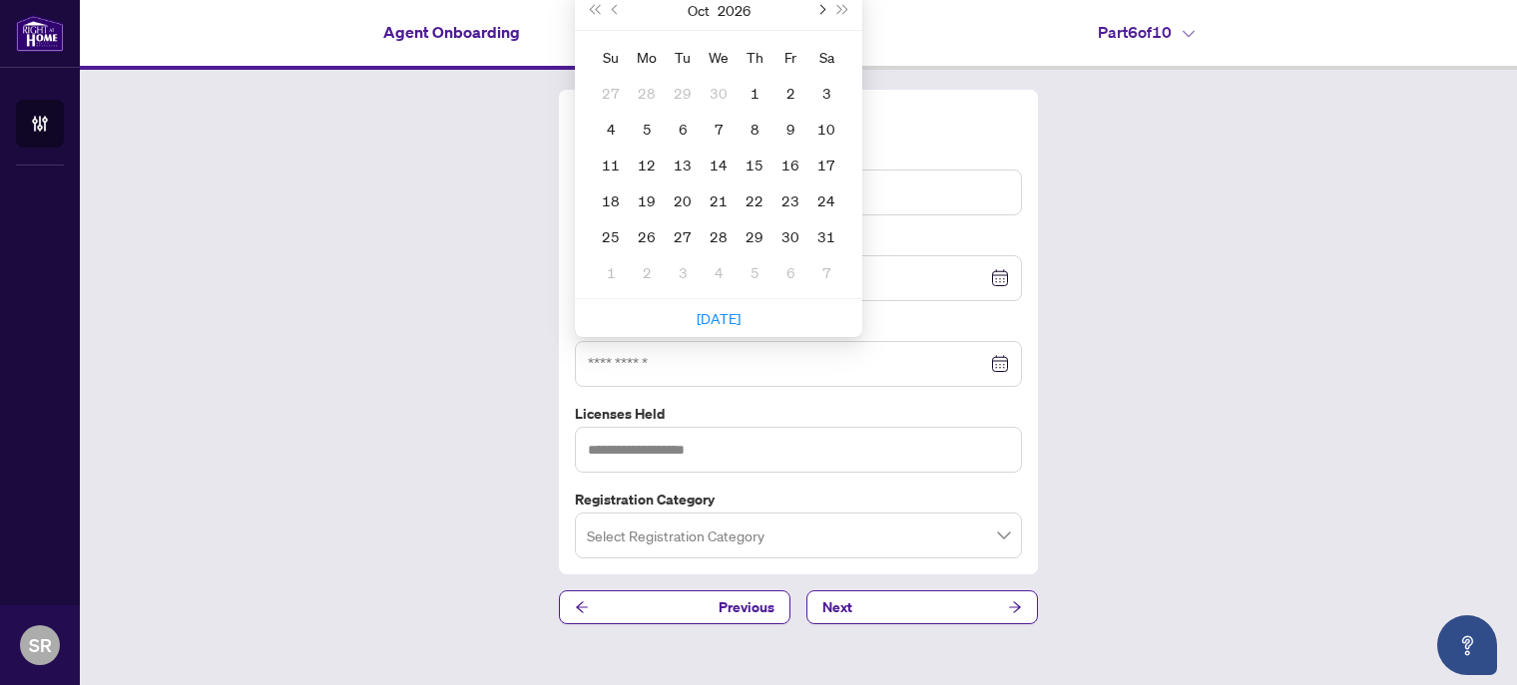
click at [822, 13] on button "Next month (PageDown)" at bounding box center [820, 10] width 22 height 40
click at [611, 12] on button "Previous month (PageUp)" at bounding box center [616, 10] width 22 height 40
type input "**********"
click at [682, 169] on div "17" at bounding box center [683, 165] width 24 height 24
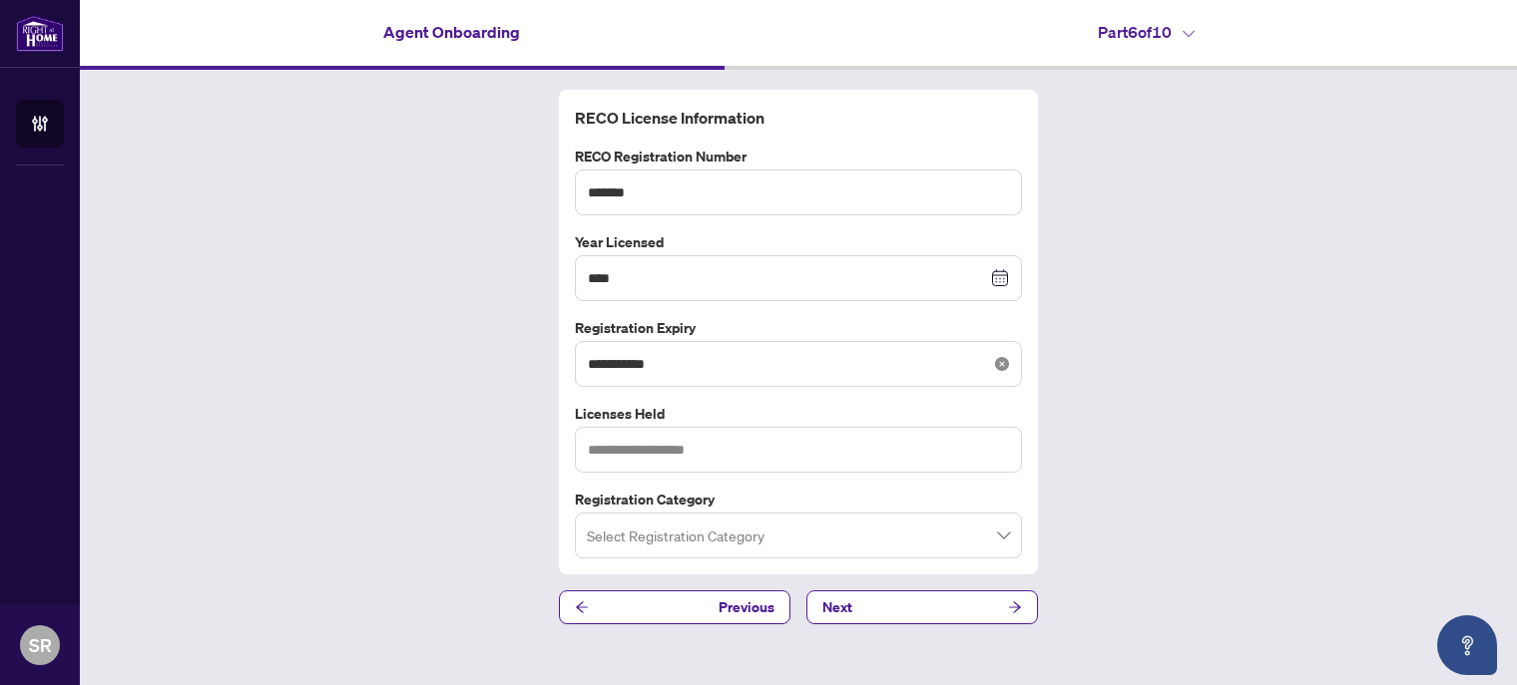
click at [1000, 366] on icon "close-circle" at bounding box center [1002, 364] width 14 height 14
click at [674, 358] on input at bounding box center [787, 364] width 399 height 22
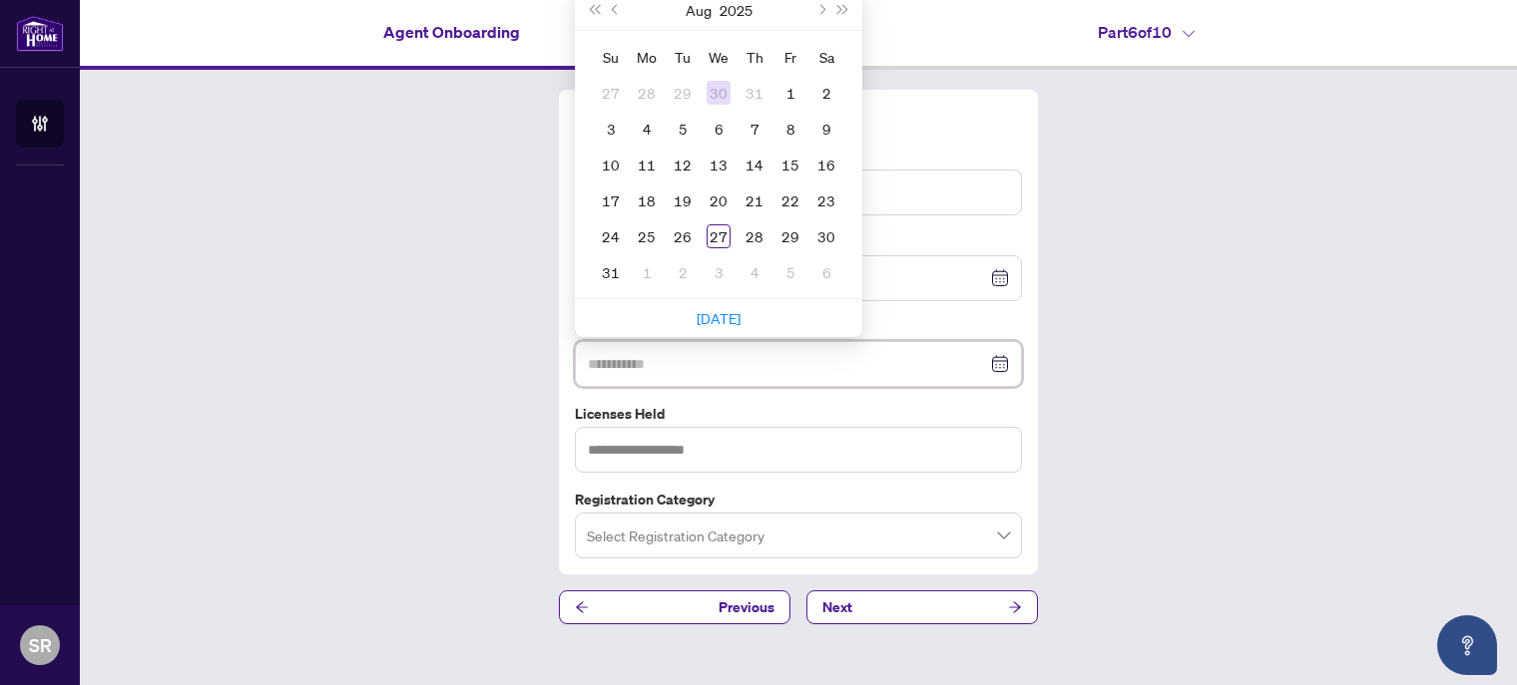
type input "**********"
click at [735, 10] on button "2025" at bounding box center [735, 10] width 33 height 40
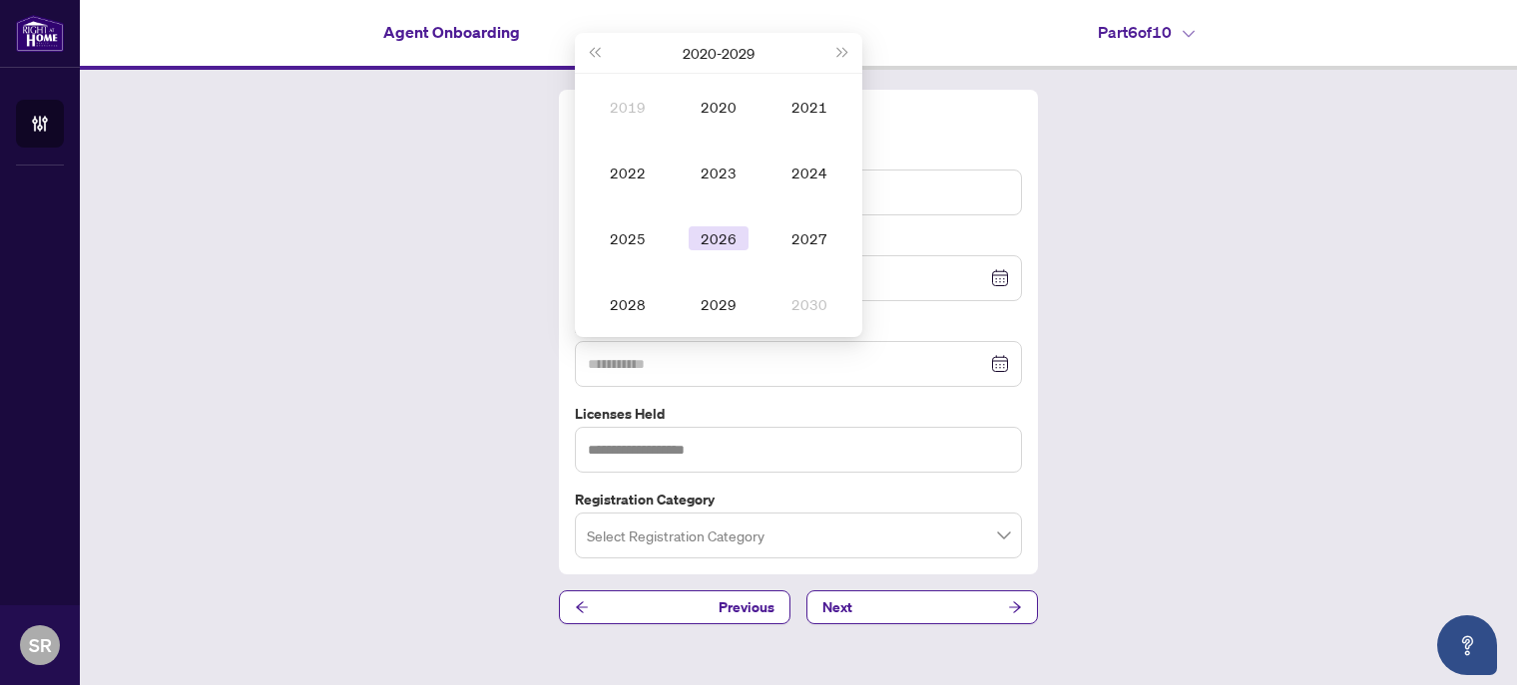
click at [726, 239] on div "2026" at bounding box center [718, 239] width 60 height 24
click at [803, 306] on div "Dec" at bounding box center [809, 304] width 60 height 24
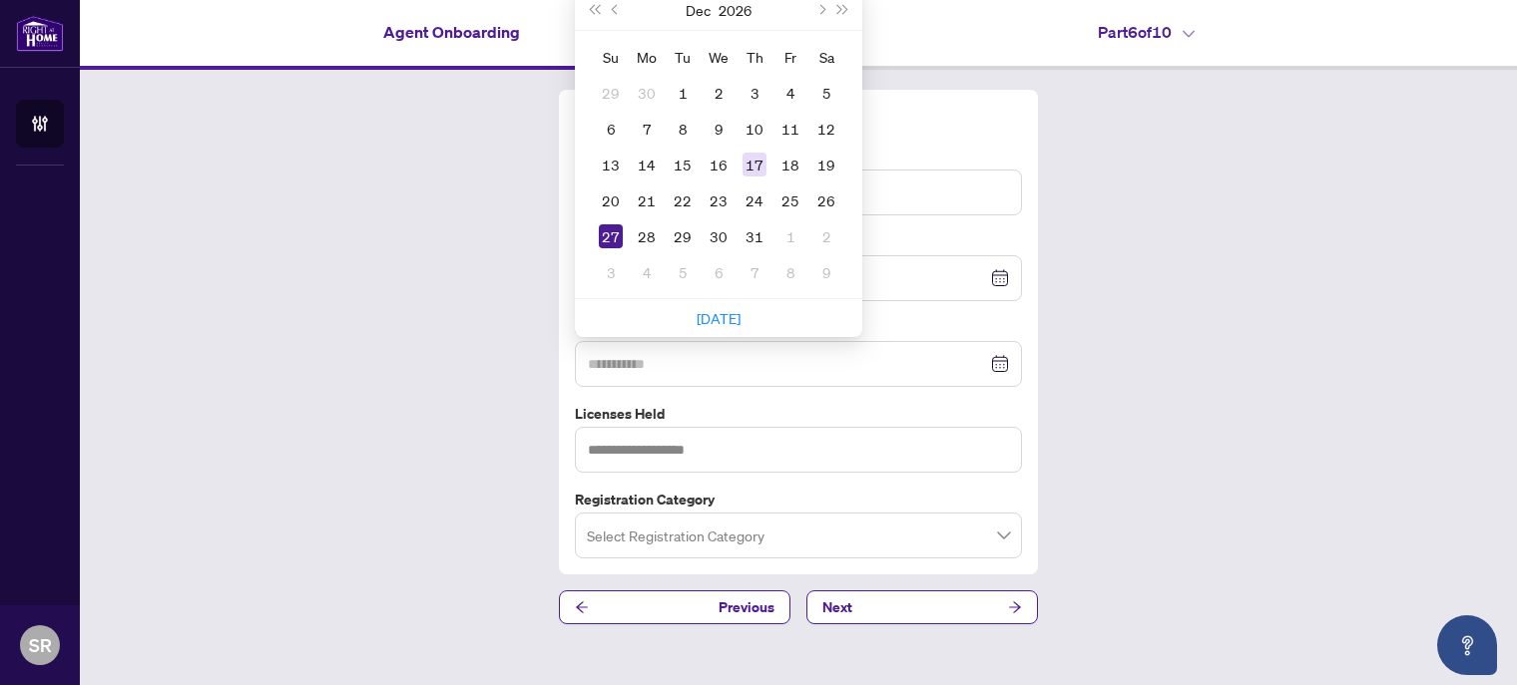
type input "**********"
click at [754, 171] on div "17" at bounding box center [754, 165] width 24 height 24
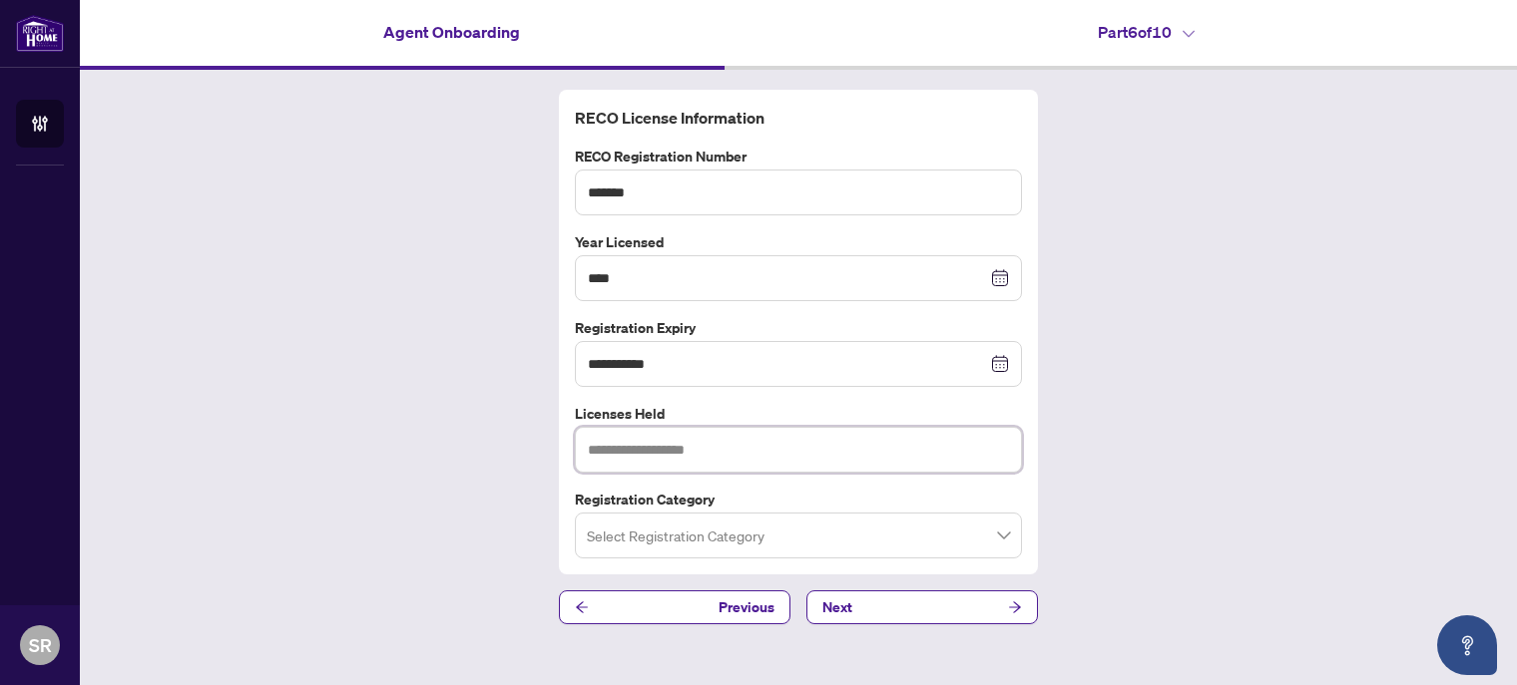
click at [795, 450] on input "text" at bounding box center [798, 450] width 447 height 46
click at [1002, 529] on span at bounding box center [798, 536] width 423 height 38
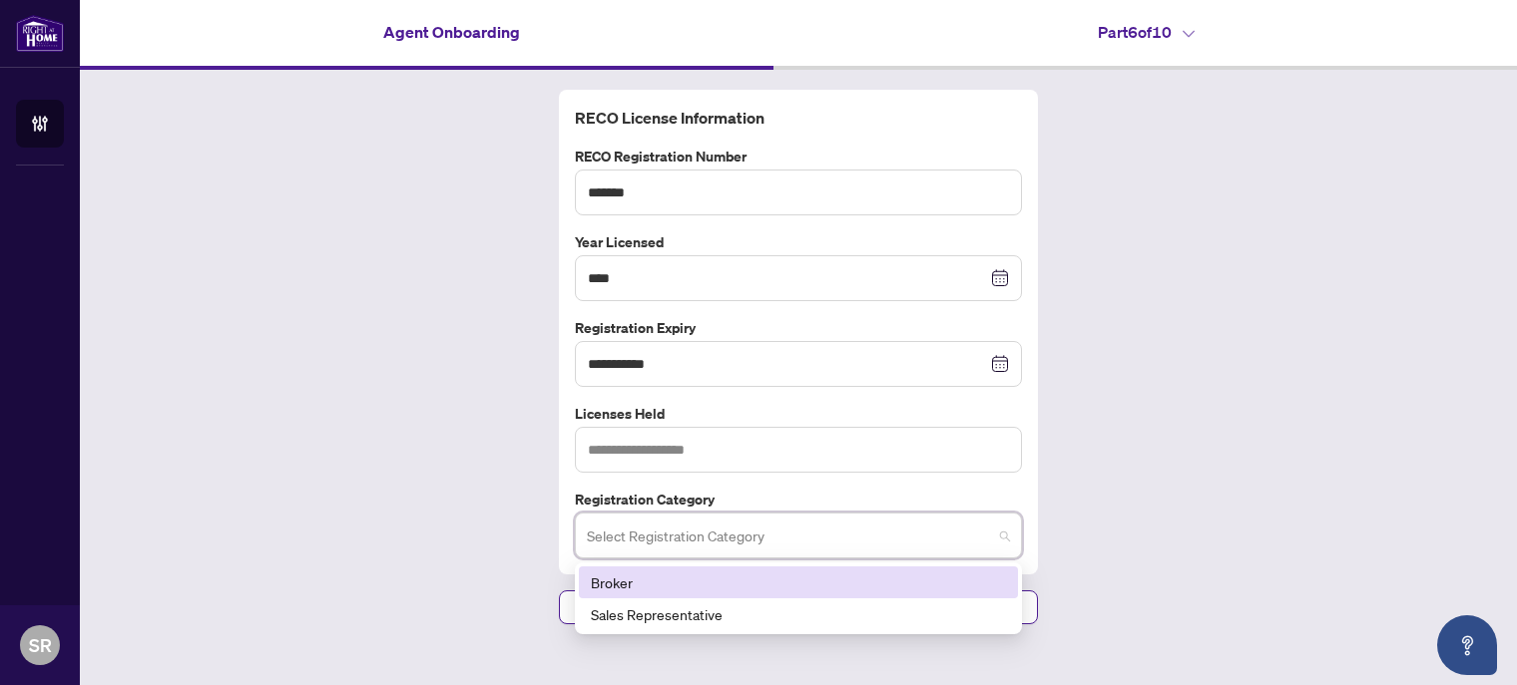
click at [1002, 529] on span at bounding box center [798, 536] width 423 height 38
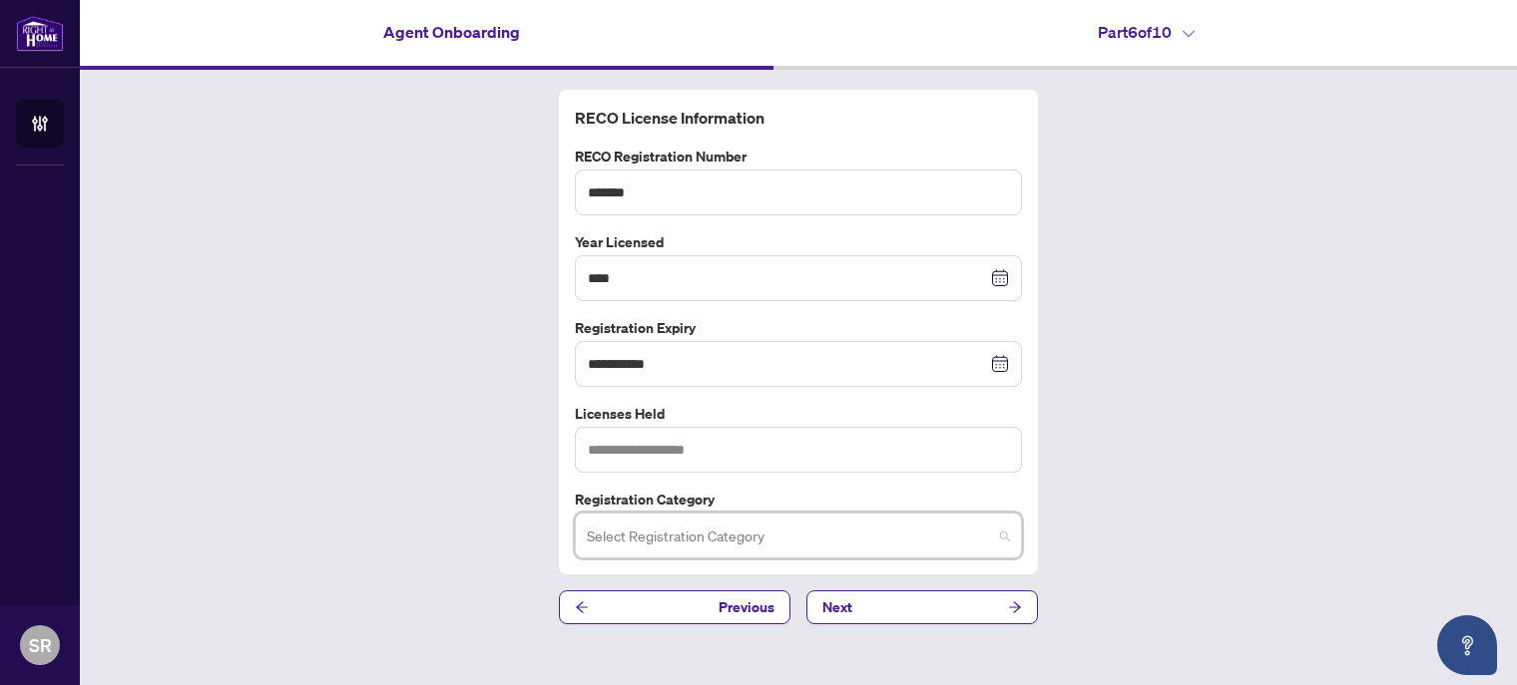
click at [1002, 529] on span at bounding box center [798, 536] width 423 height 38
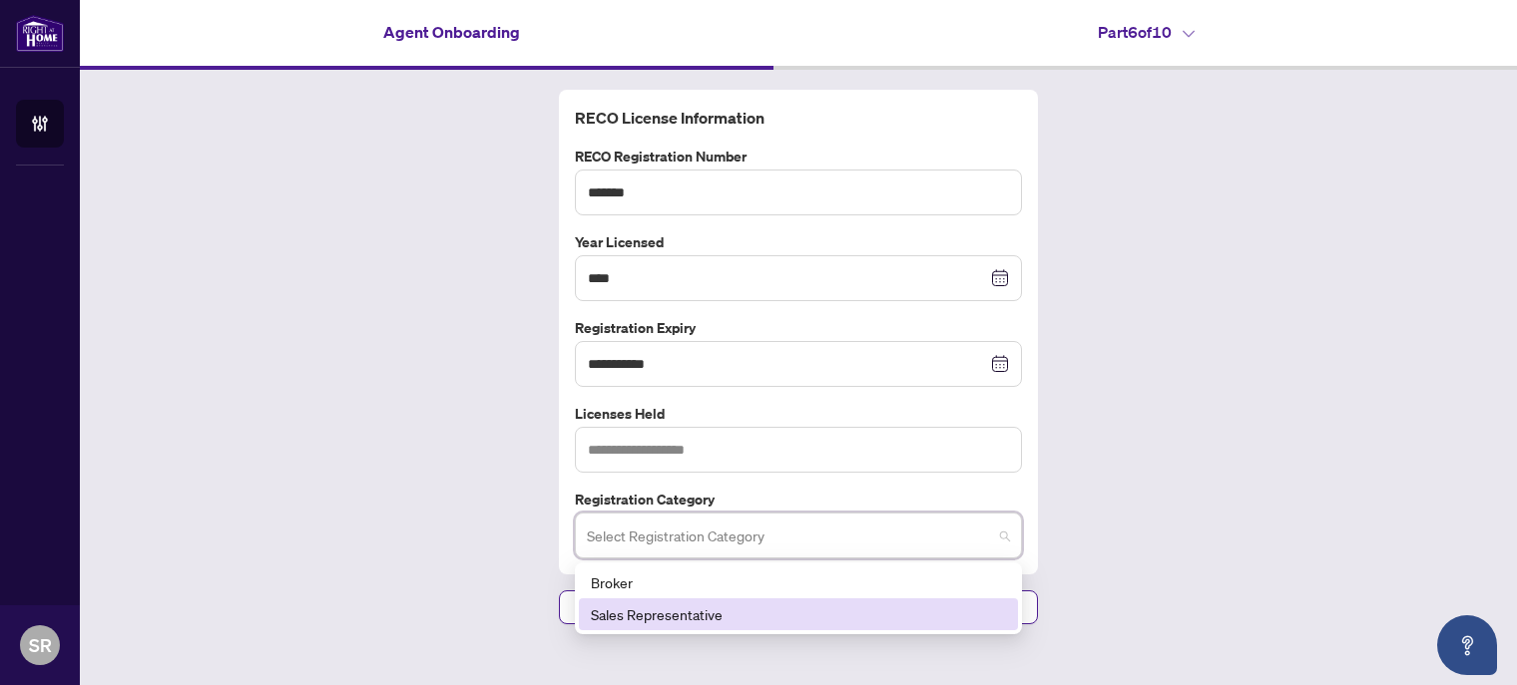
click at [882, 618] on div "Sales Representative" at bounding box center [798, 615] width 415 height 22
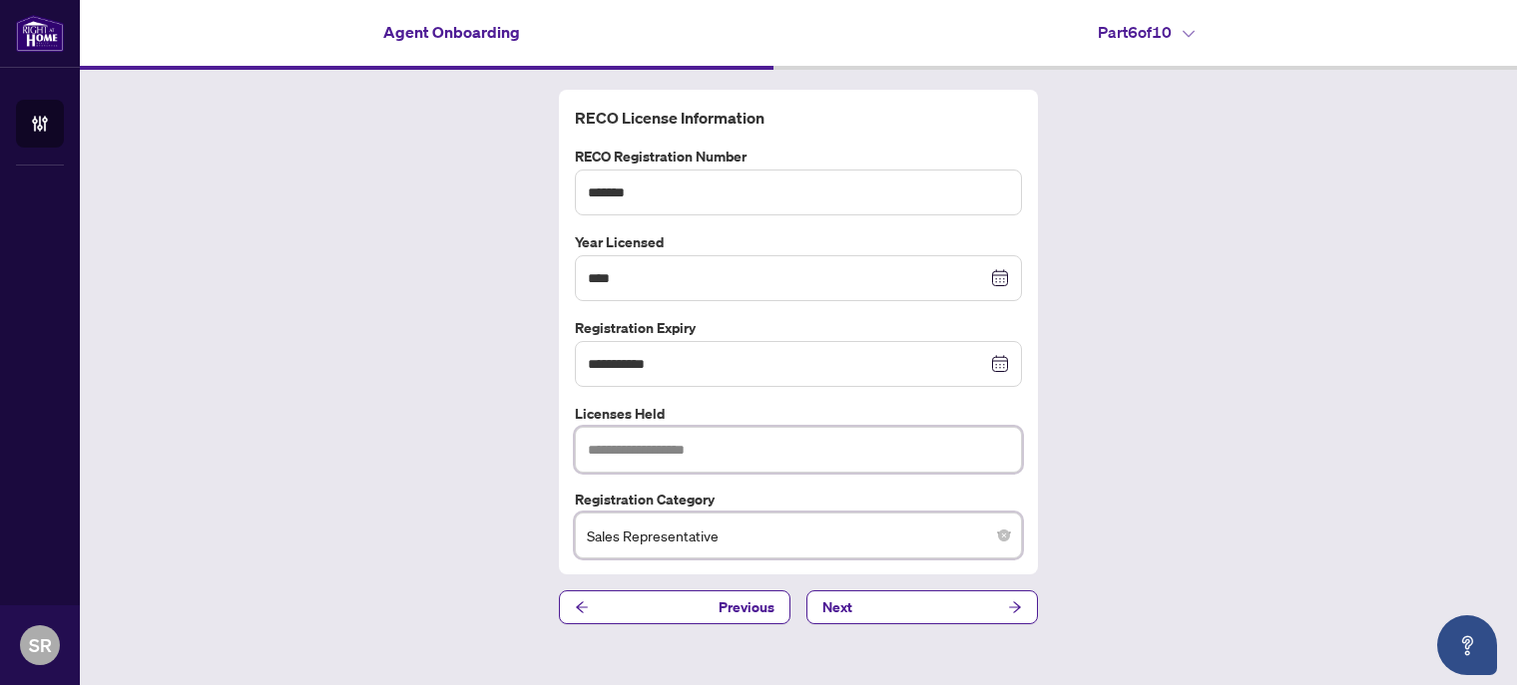
click at [702, 444] on input "text" at bounding box center [798, 450] width 447 height 46
click at [1205, 435] on div "**********" at bounding box center [798, 357] width 1437 height 575
click at [854, 609] on button "Next" at bounding box center [921, 608] width 231 height 34
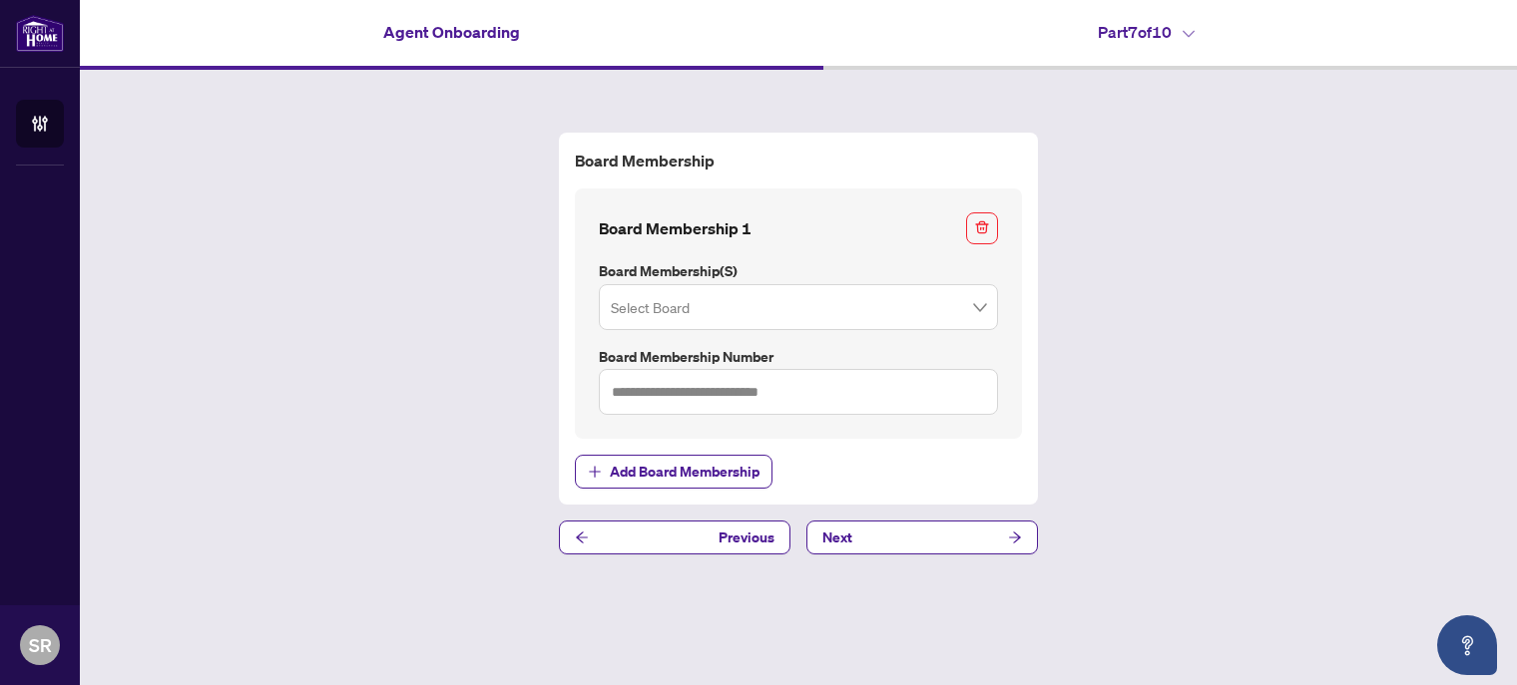
click at [980, 308] on span at bounding box center [798, 307] width 375 height 38
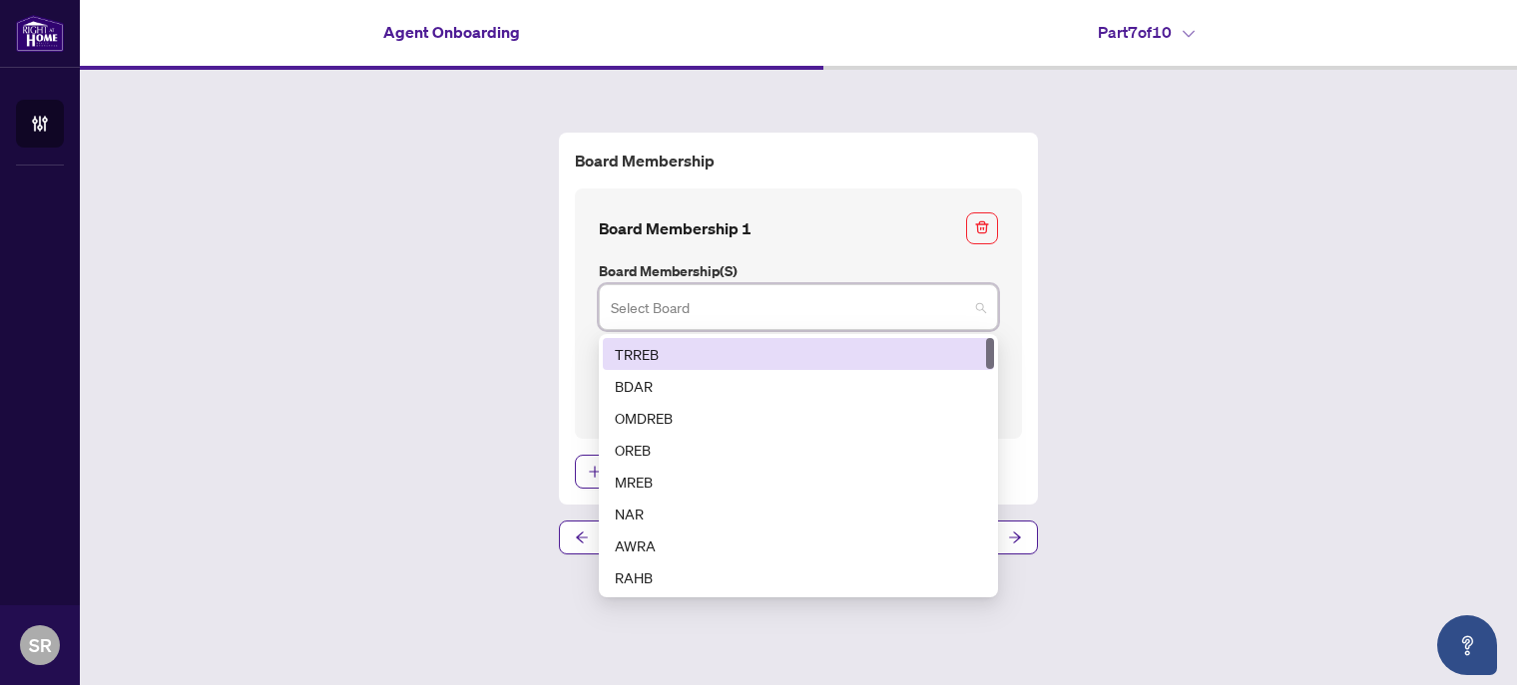
click at [912, 358] on div "TRREB" at bounding box center [798, 354] width 367 height 22
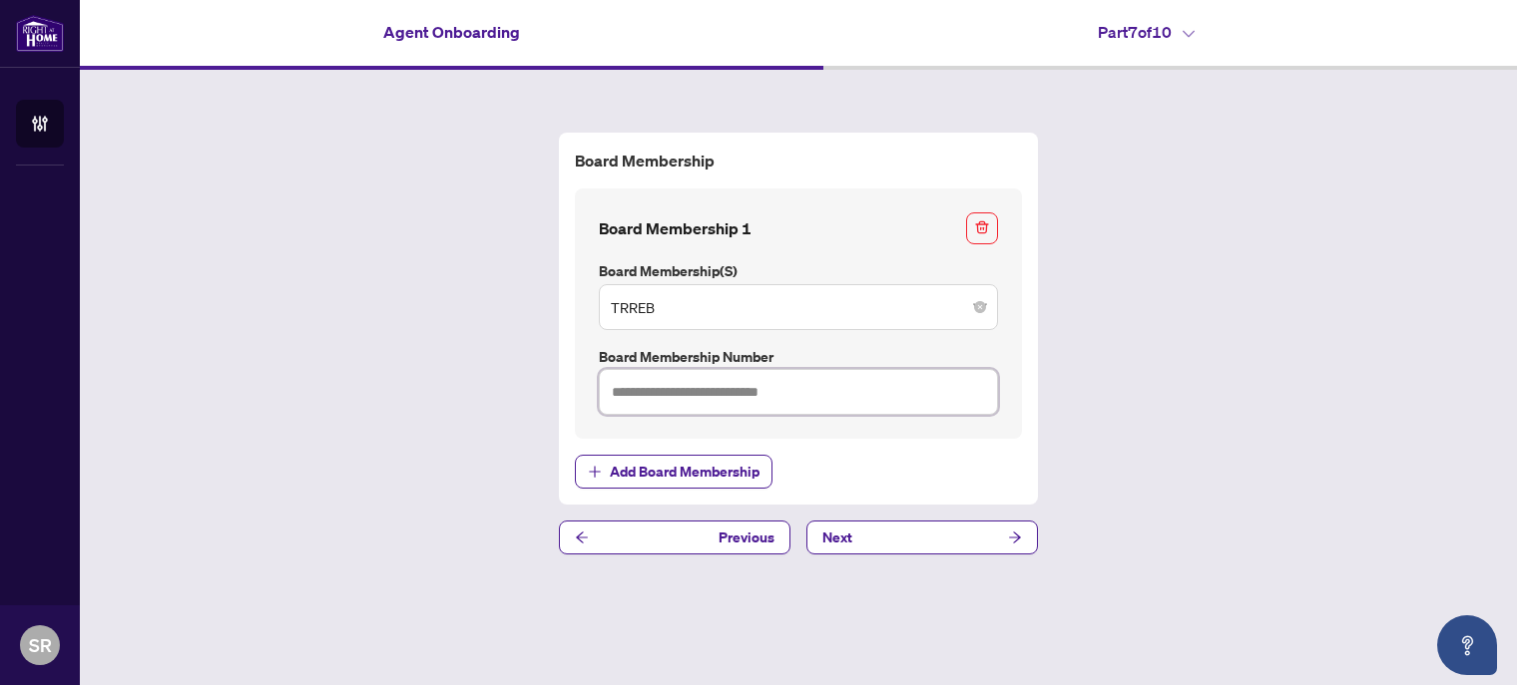
click at [774, 400] on input "text" at bounding box center [798, 392] width 399 height 46
type input "*******"
click at [1176, 453] on div "Board Membership Board Membership 1 Board Membership(s) TRREB 1 2 TRREB BDAR OM…" at bounding box center [798, 344] width 1437 height 548
click at [881, 538] on button "Next" at bounding box center [921, 538] width 231 height 34
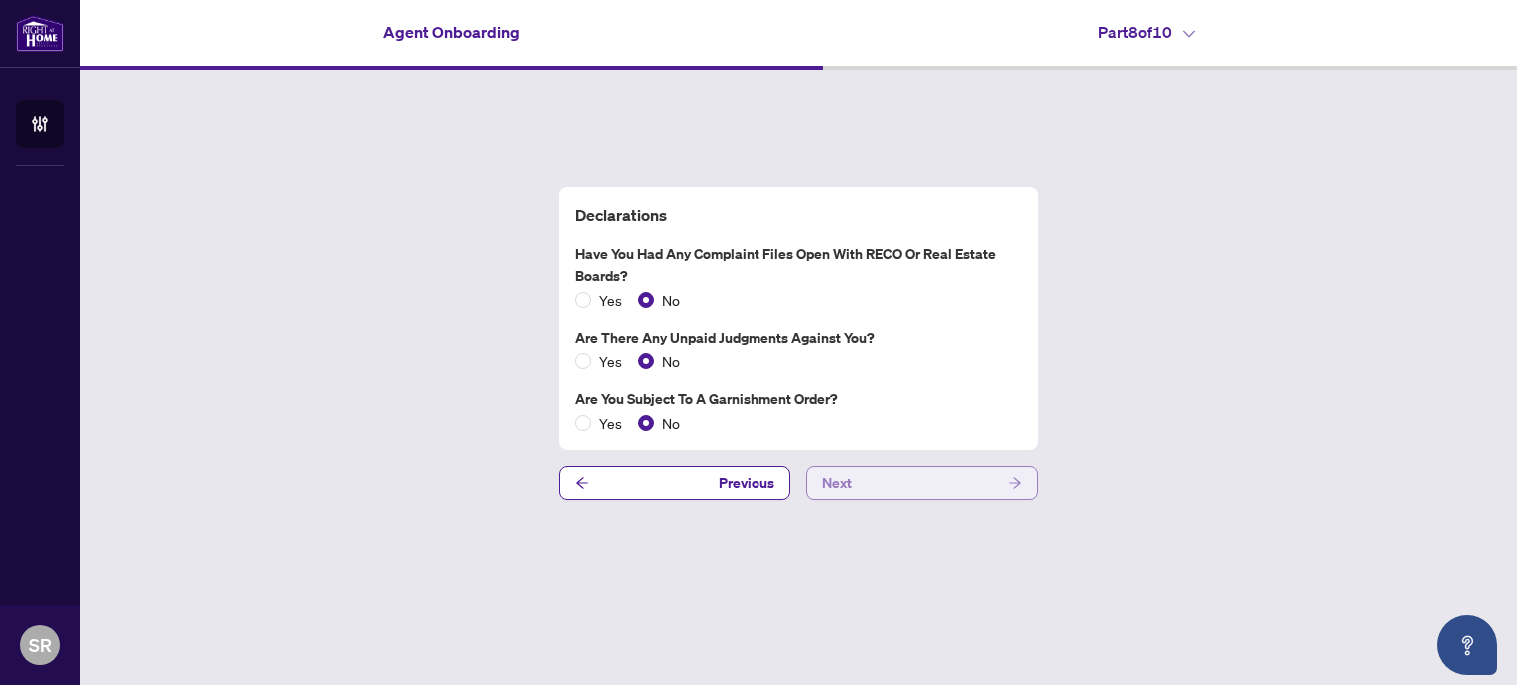
click at [918, 493] on button "Next" at bounding box center [921, 483] width 231 height 34
click at [1010, 486] on icon "arrow-right" at bounding box center [1015, 483] width 14 height 14
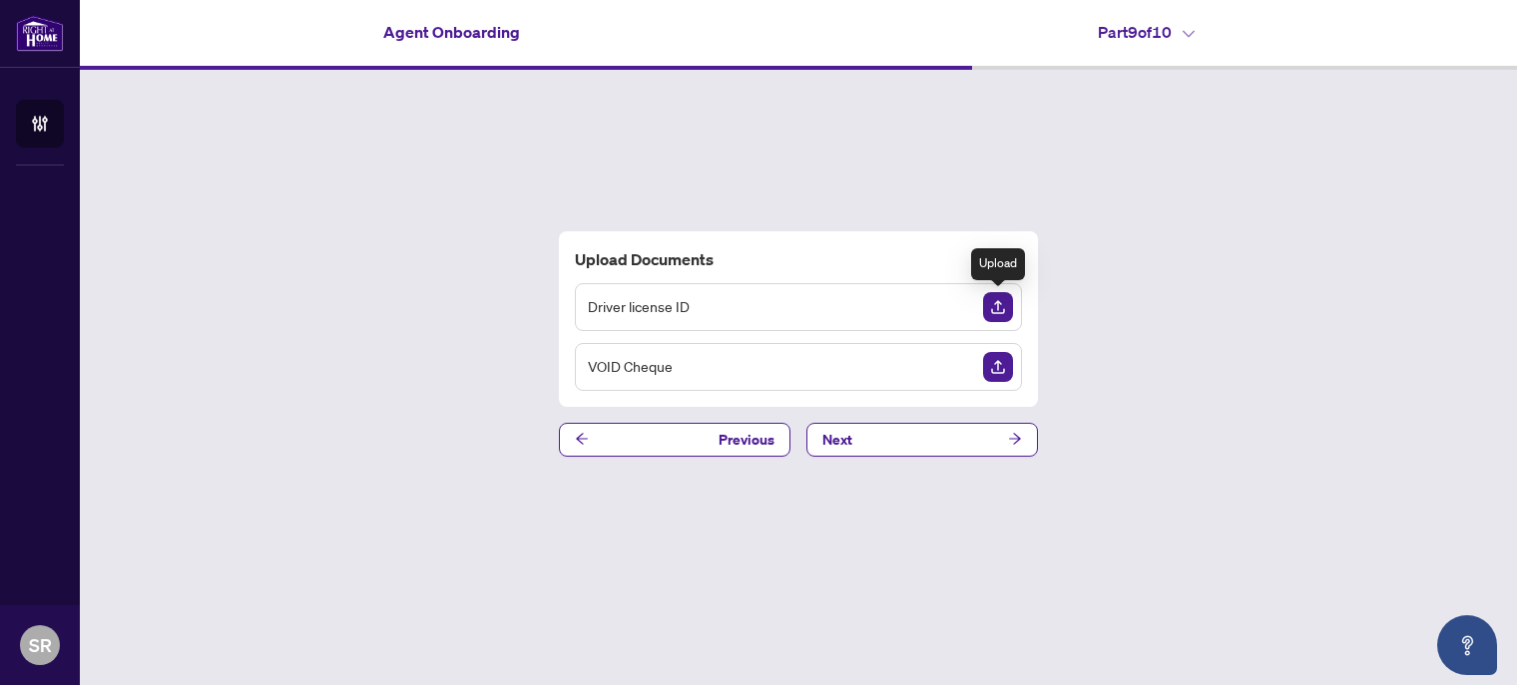
click at [992, 314] on img "Upload Document" at bounding box center [998, 307] width 30 height 30
click at [996, 374] on img "Upload Document" at bounding box center [998, 367] width 30 height 30
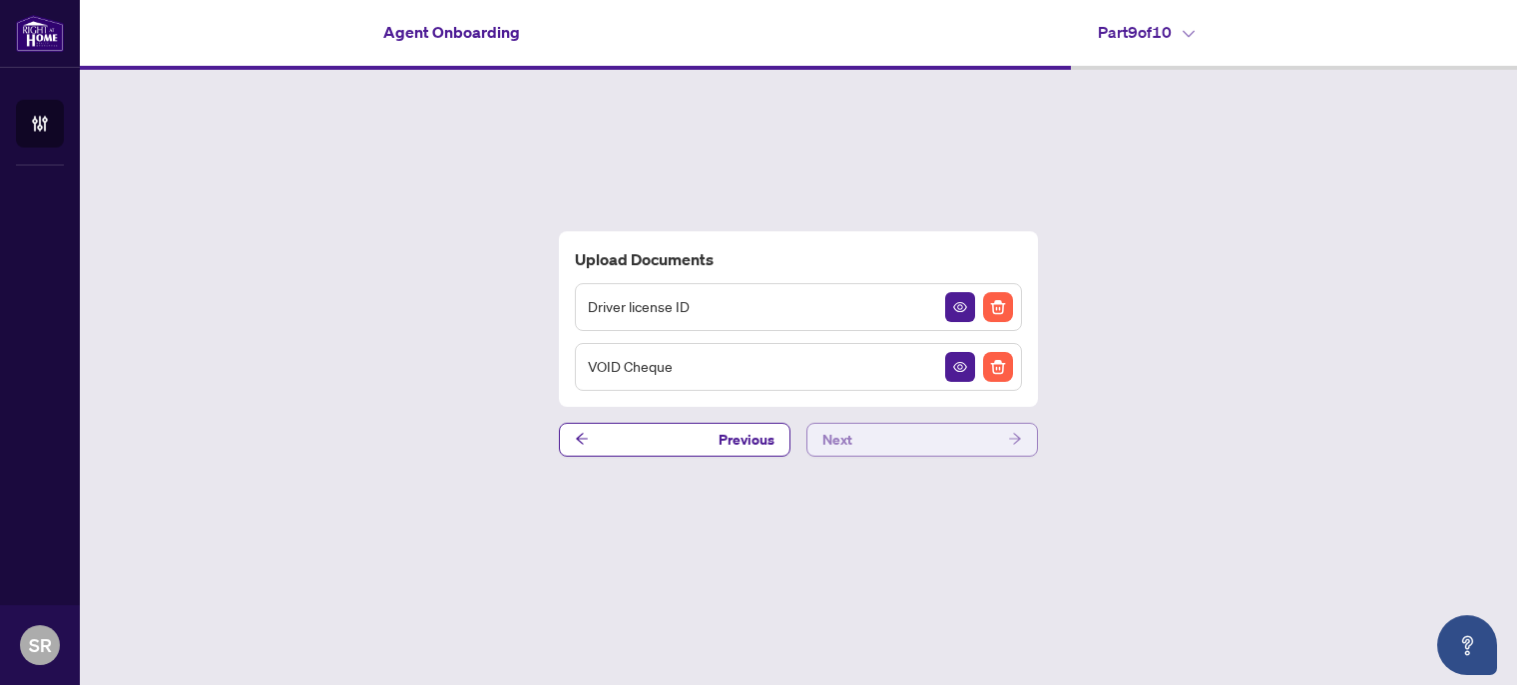
click at [1014, 444] on icon "arrow-right" at bounding box center [1015, 439] width 12 height 11
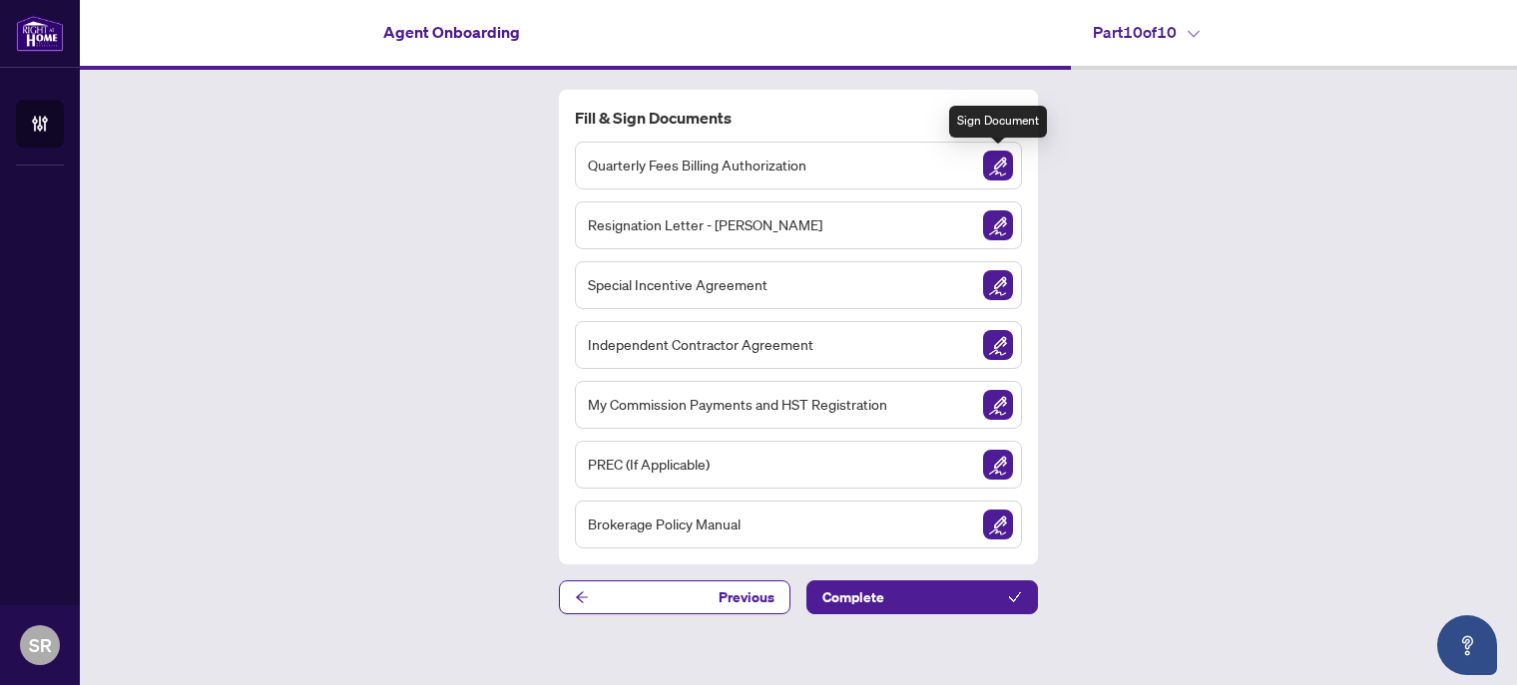
click at [998, 174] on img "Sign Document" at bounding box center [998, 166] width 30 height 30
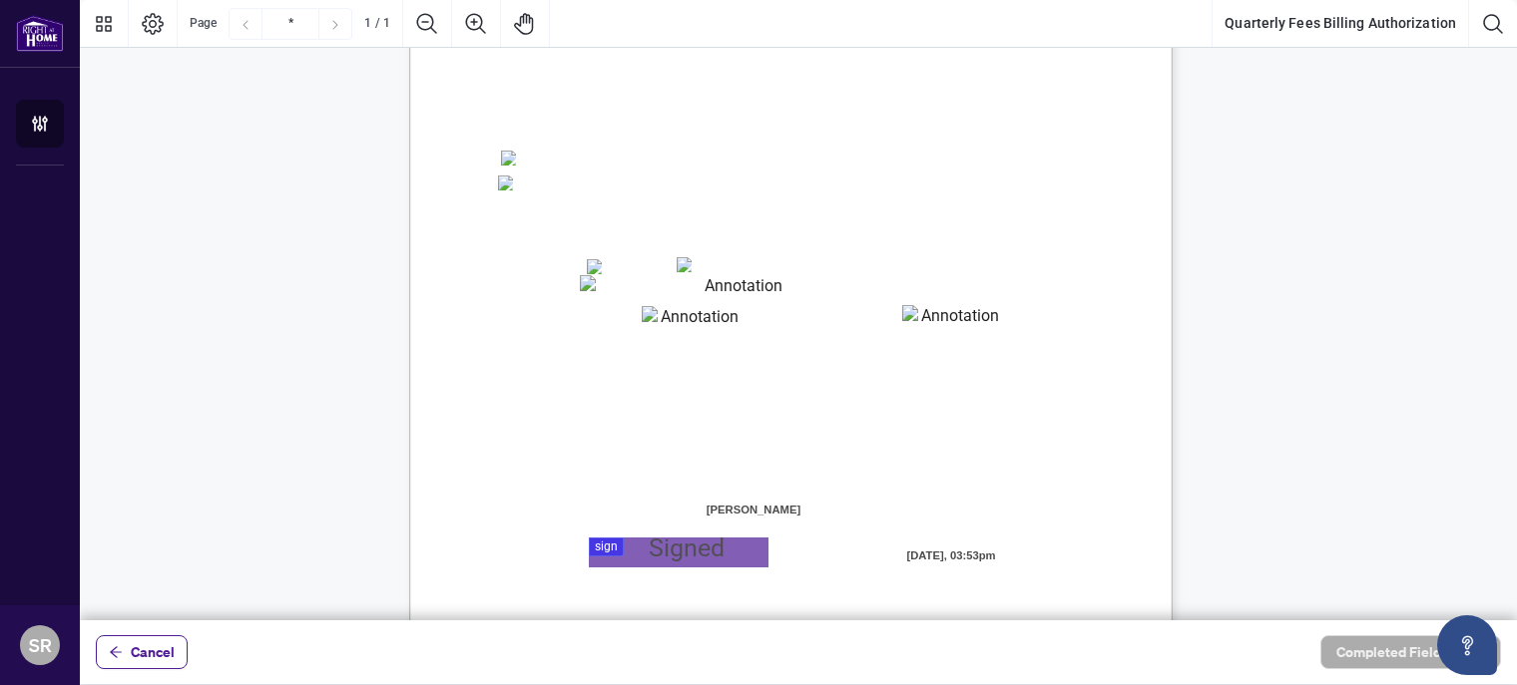
scroll to position [399, 0]
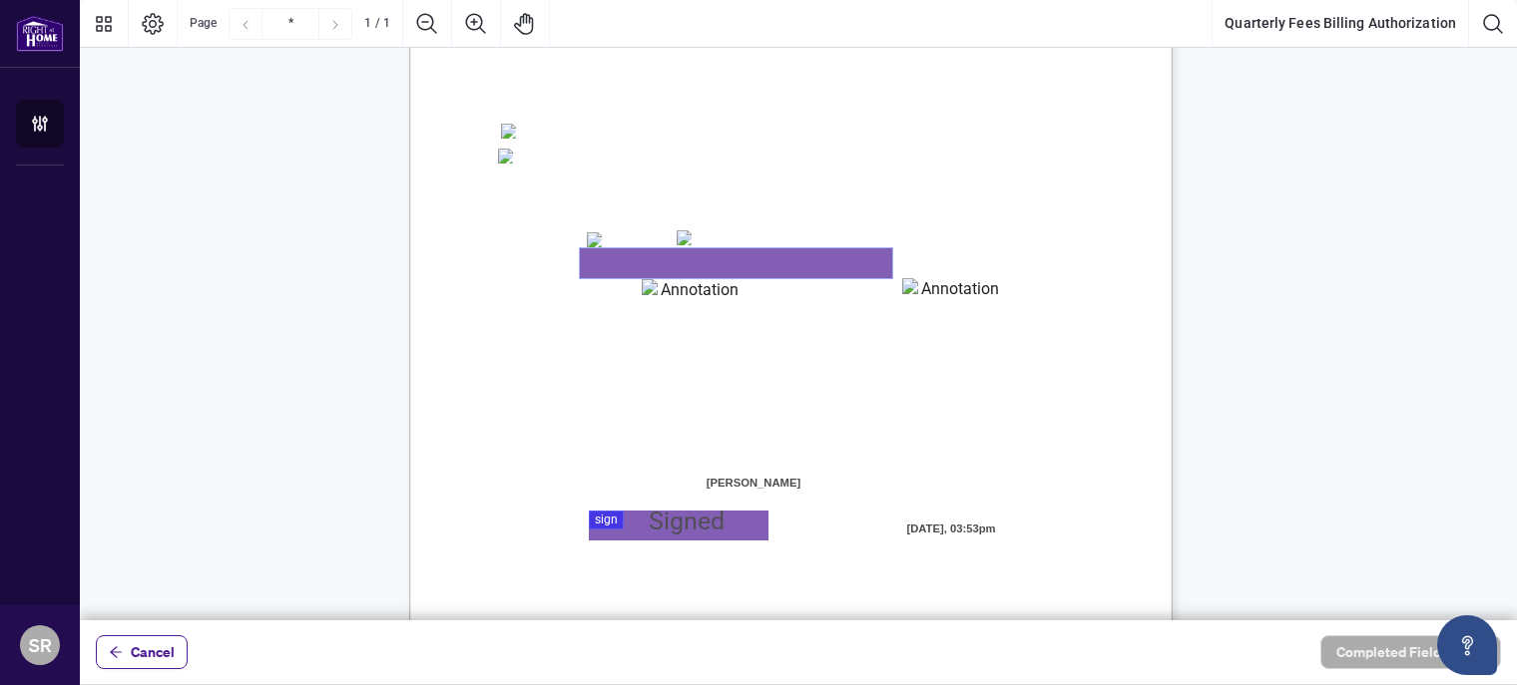
click at [675, 265] on textarea "01K3PEHWN4CBNEAA0TW173ET5P" at bounding box center [736, 263] width 312 height 30
click at [606, 268] on textarea "01K3PEHWN4CBNEAA0TW173ET5P" at bounding box center [736, 263] width 312 height 30
type textarea "**********"
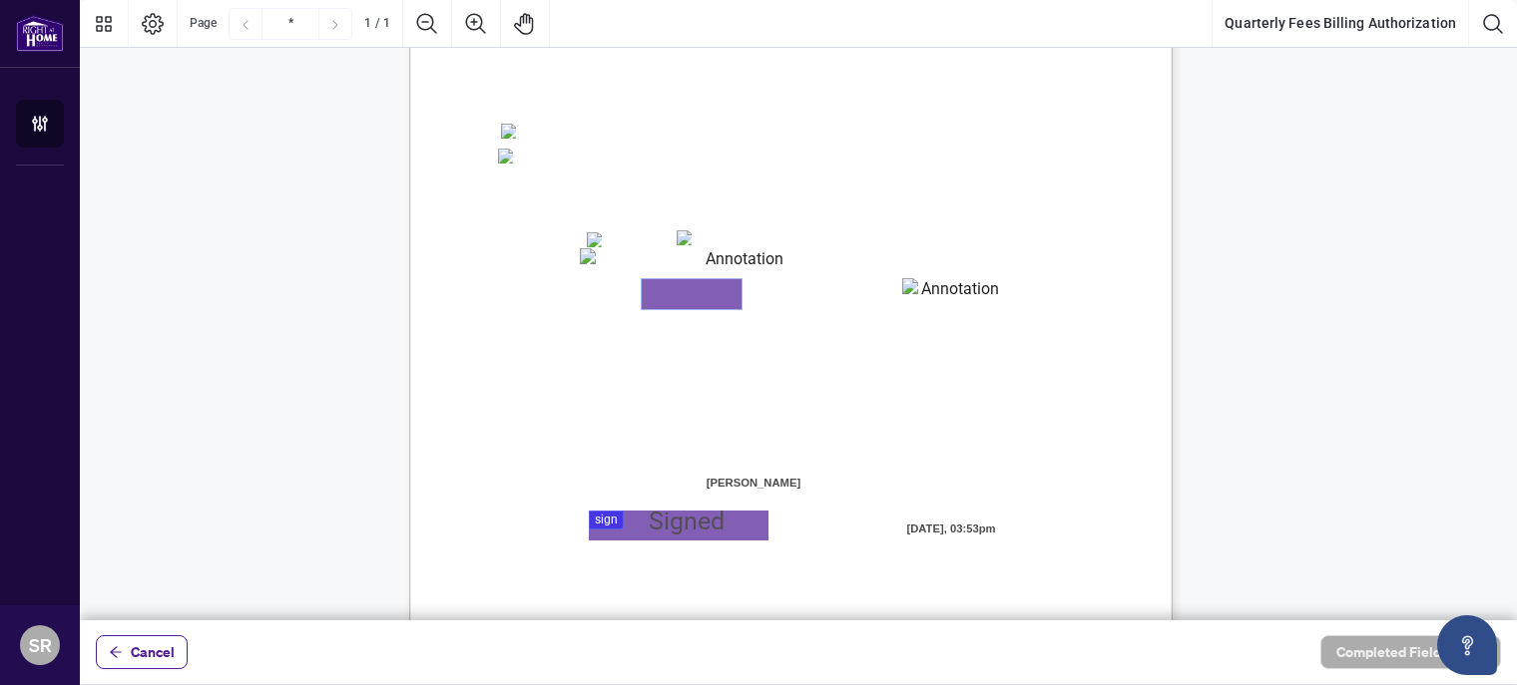
click at [692, 294] on textarea "01K3PEJ0CR0P0CMQJJ1SGMDJ87" at bounding box center [692, 294] width 100 height 30
type textarea "*******"
click at [967, 297] on textarea "01K3PEJ3M1T219PZCJWK7VWP7Q" at bounding box center [952, 293] width 100 height 30
type textarea "***"
click at [635, 334] on span "Billing Authorization:" at bounding box center [567, 335] width 135 height 18
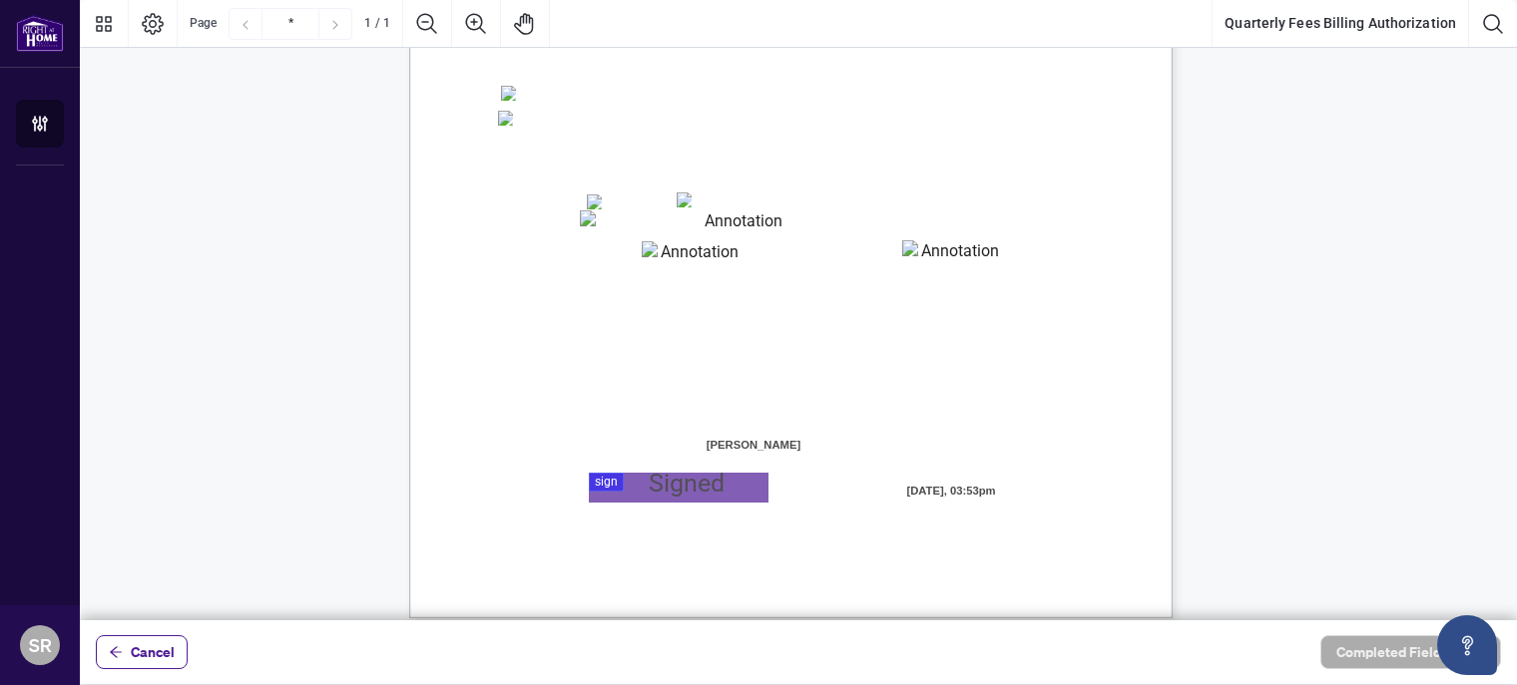
scroll to position [455, 0]
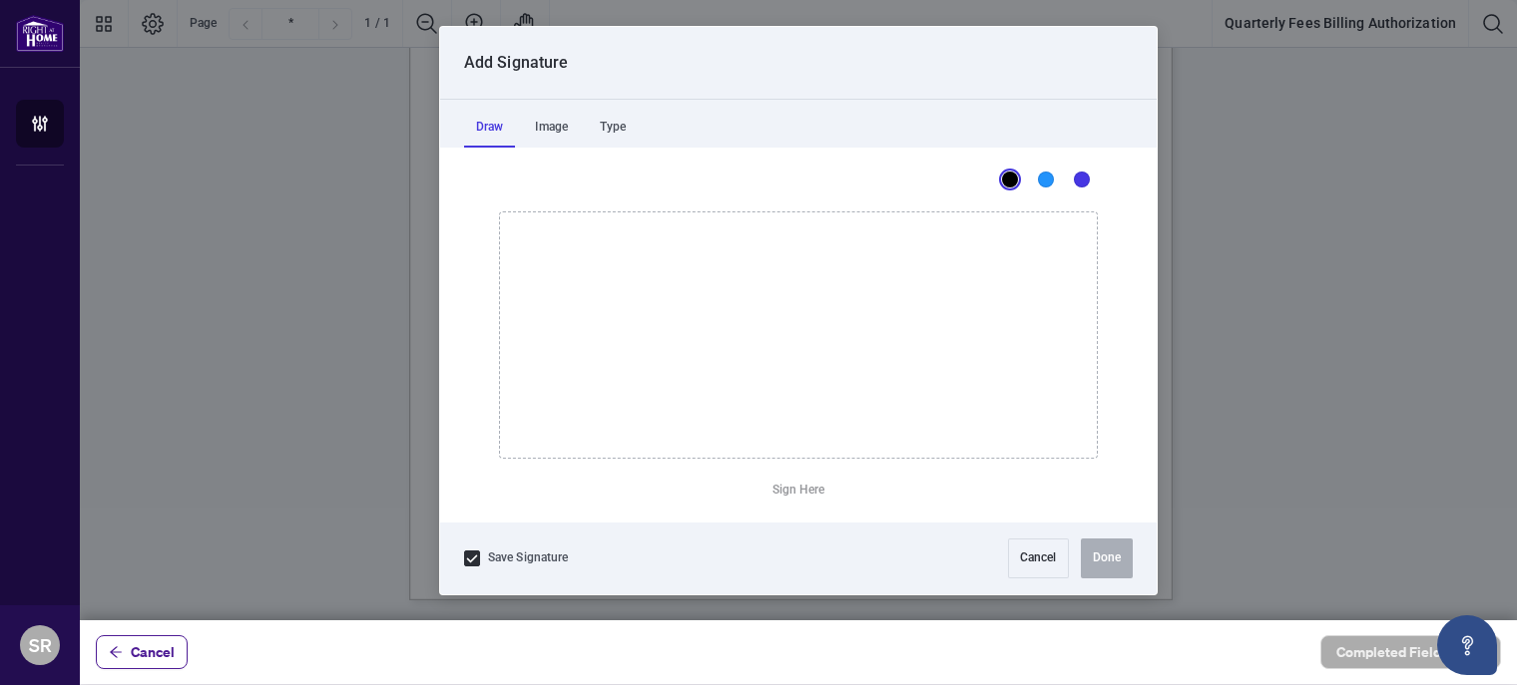
click at [604, 470] on div at bounding box center [798, 310] width 1437 height 621
click at [555, 127] on div "Image" at bounding box center [551, 128] width 57 height 40
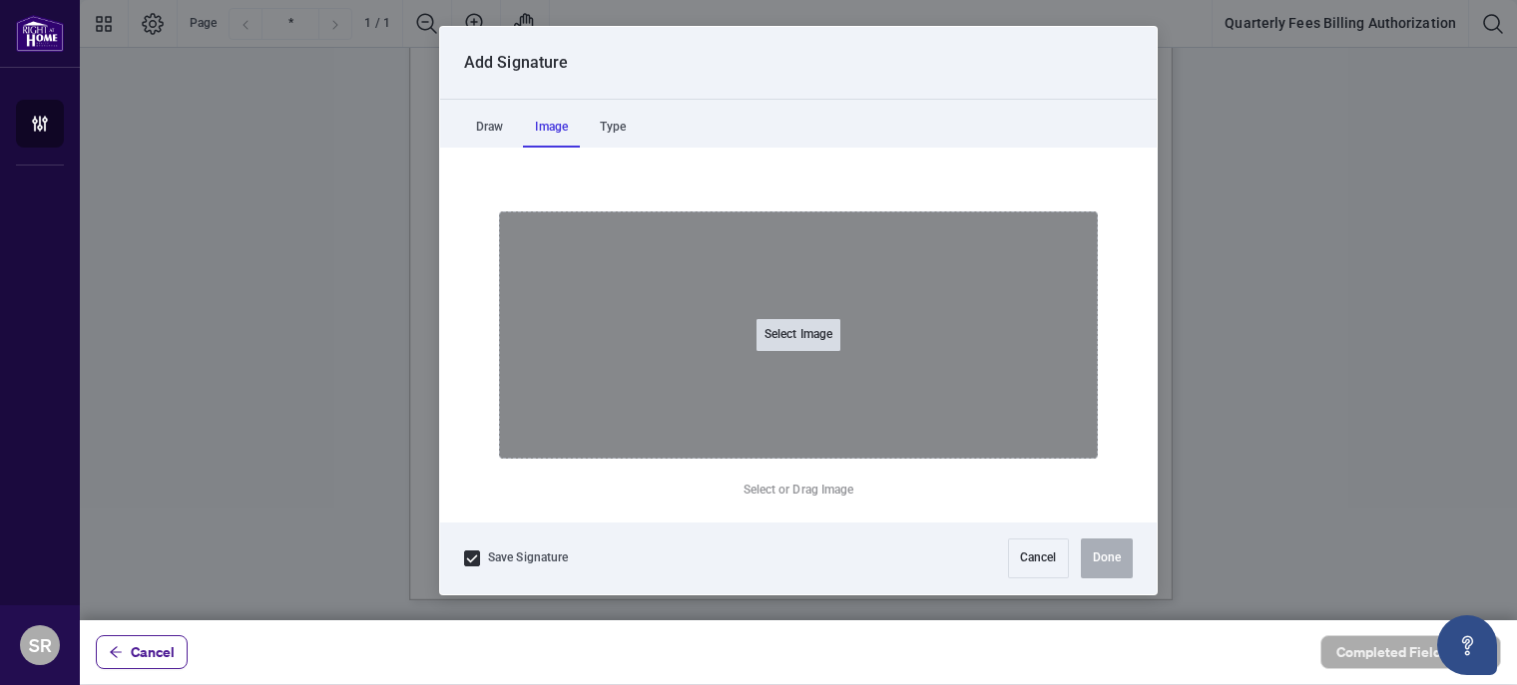
click at [787, 339] on button "Select Image" at bounding box center [798, 335] width 84 height 32
click at [798, 335] on input "Select Image" at bounding box center [924, 345] width 252 height 21
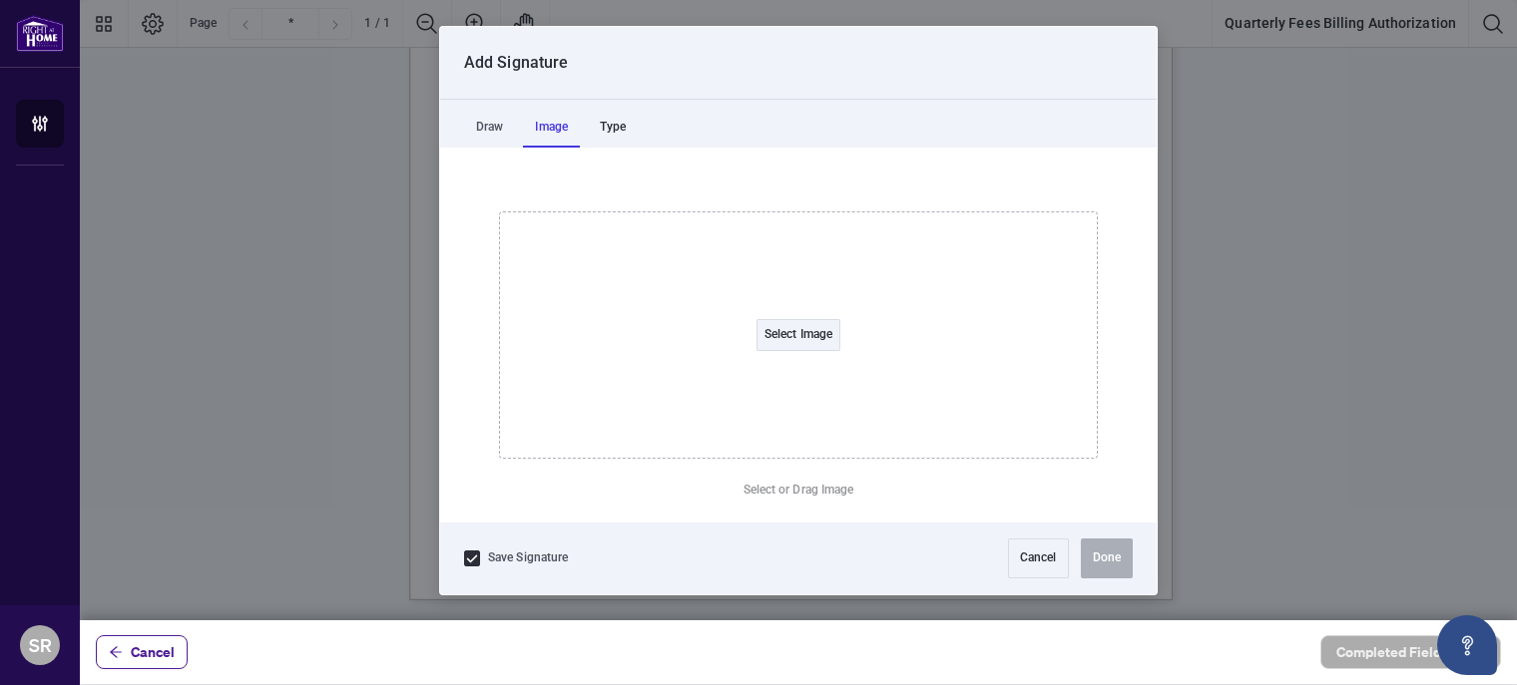
click at [610, 135] on div "Type" at bounding box center [613, 128] width 50 height 40
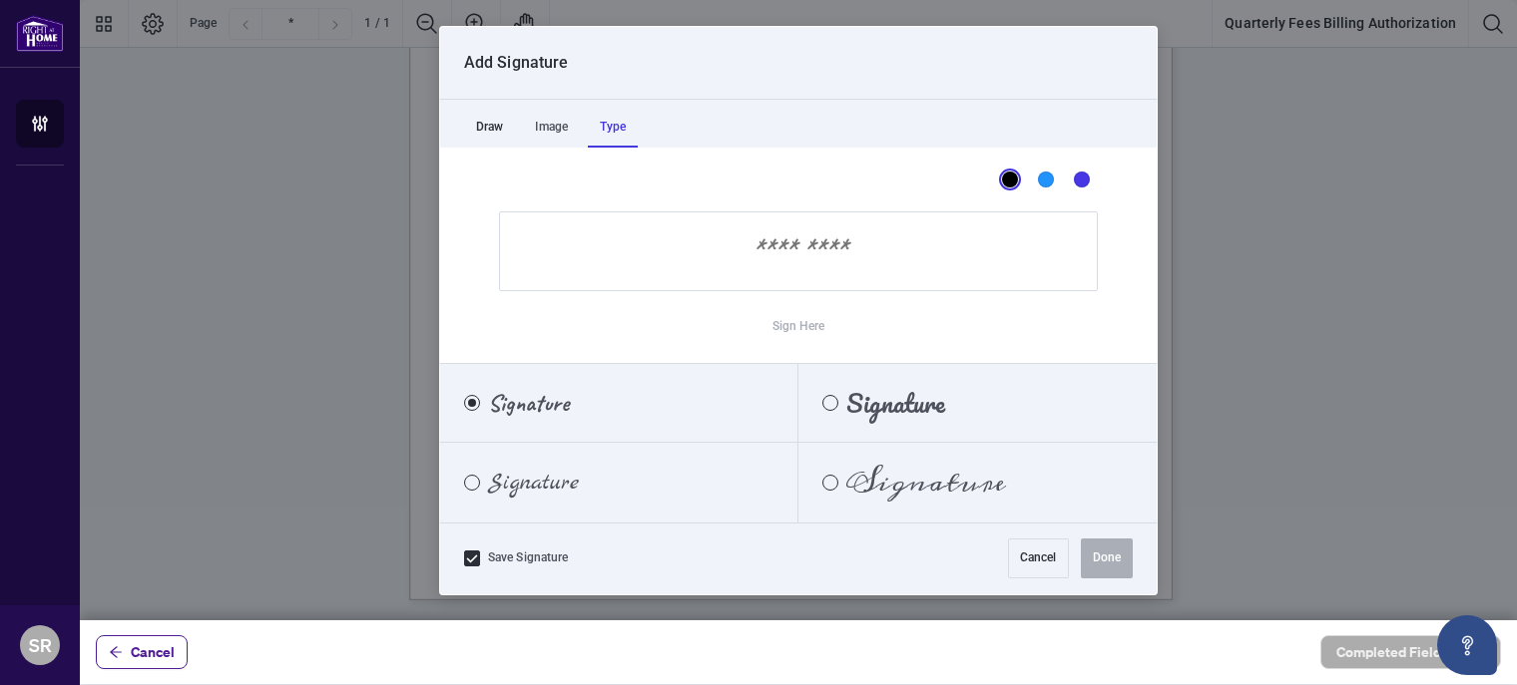
click at [486, 127] on div "Draw" at bounding box center [489, 128] width 51 height 40
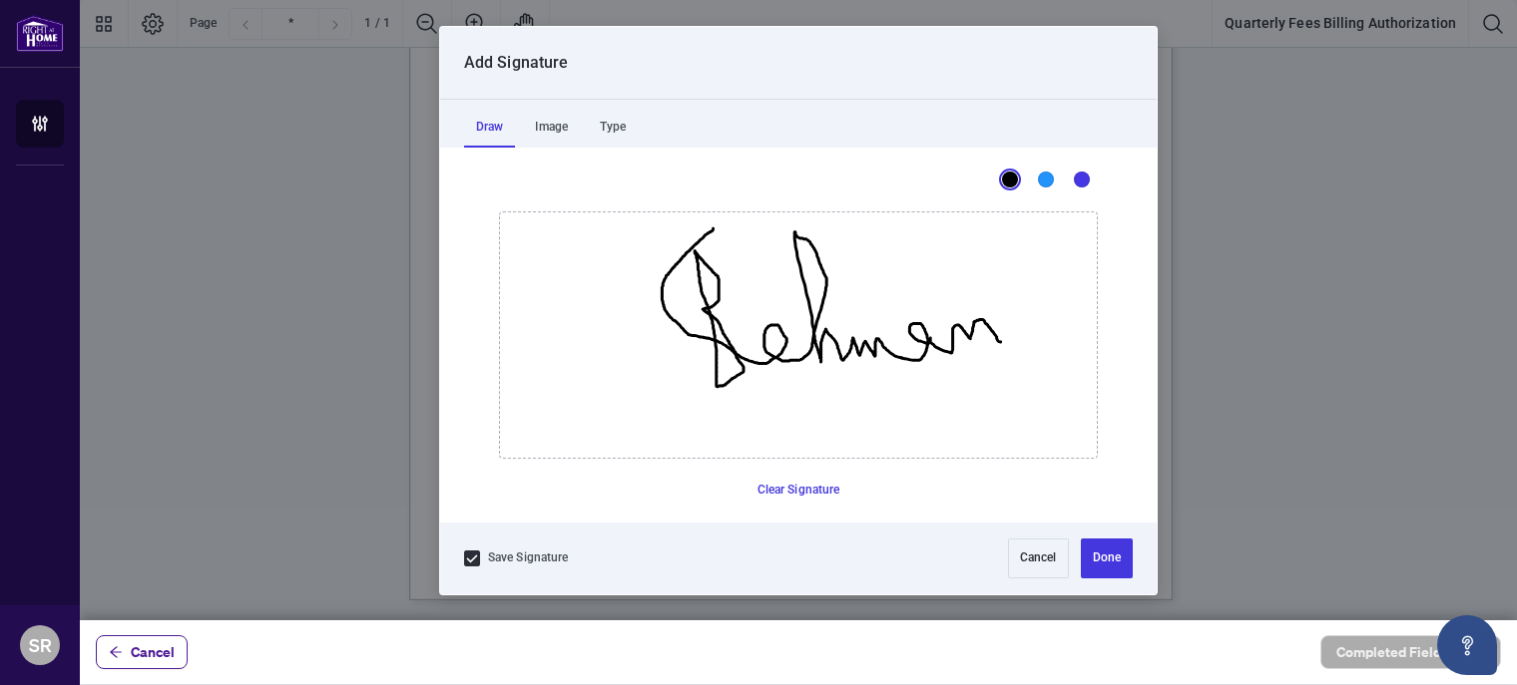
drag, startPoint x: 712, startPoint y: 227, endPoint x: 1000, endPoint y: 341, distance: 309.1
click at [1000, 341] on icon "Drawing canvas" at bounding box center [798, 335] width 597 height 245
drag, startPoint x: 757, startPoint y: 398, endPoint x: 1030, endPoint y: 364, distance: 274.5
click at [1030, 364] on icon "Drawing canvas" at bounding box center [798, 335] width 597 height 245
click at [1107, 561] on button "Done" at bounding box center [1107, 559] width 52 height 40
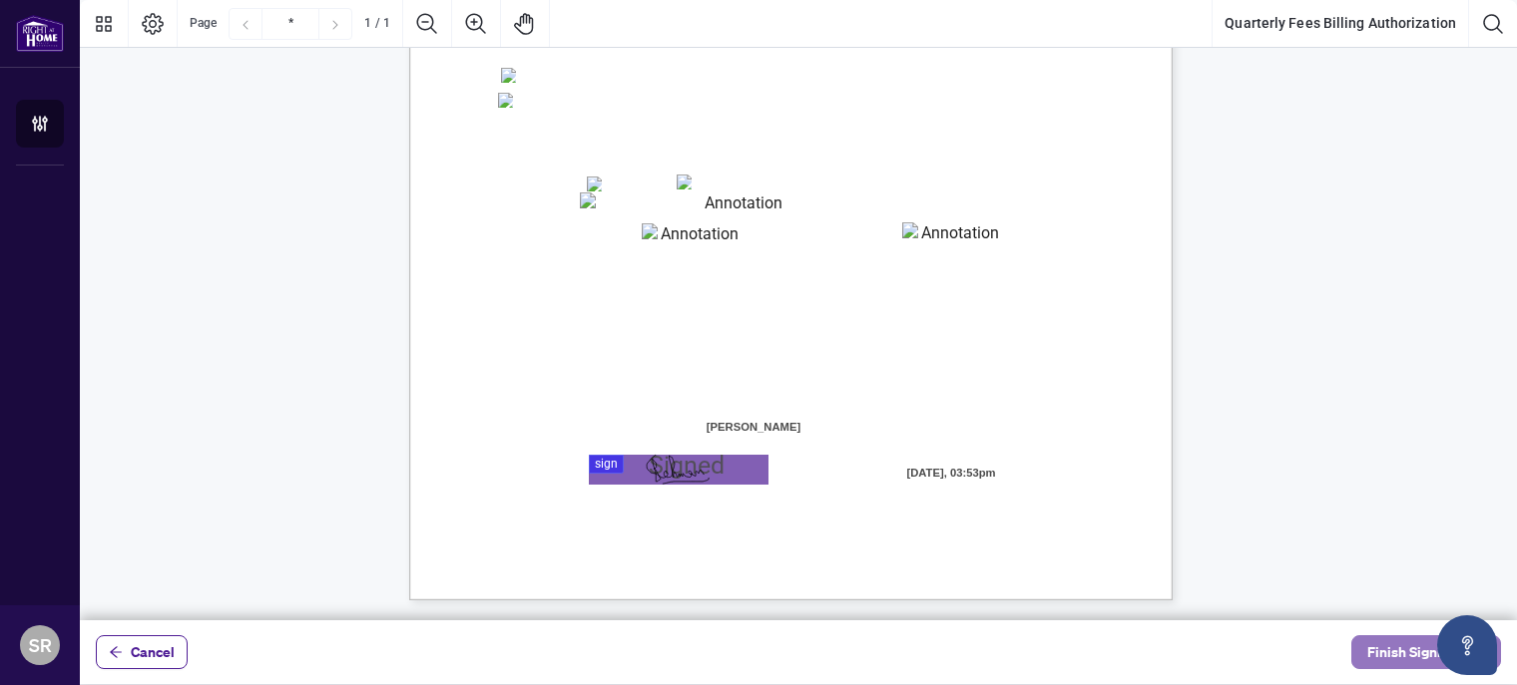
click at [1400, 660] on span "Finish Signing" at bounding box center [1412, 653] width 90 height 32
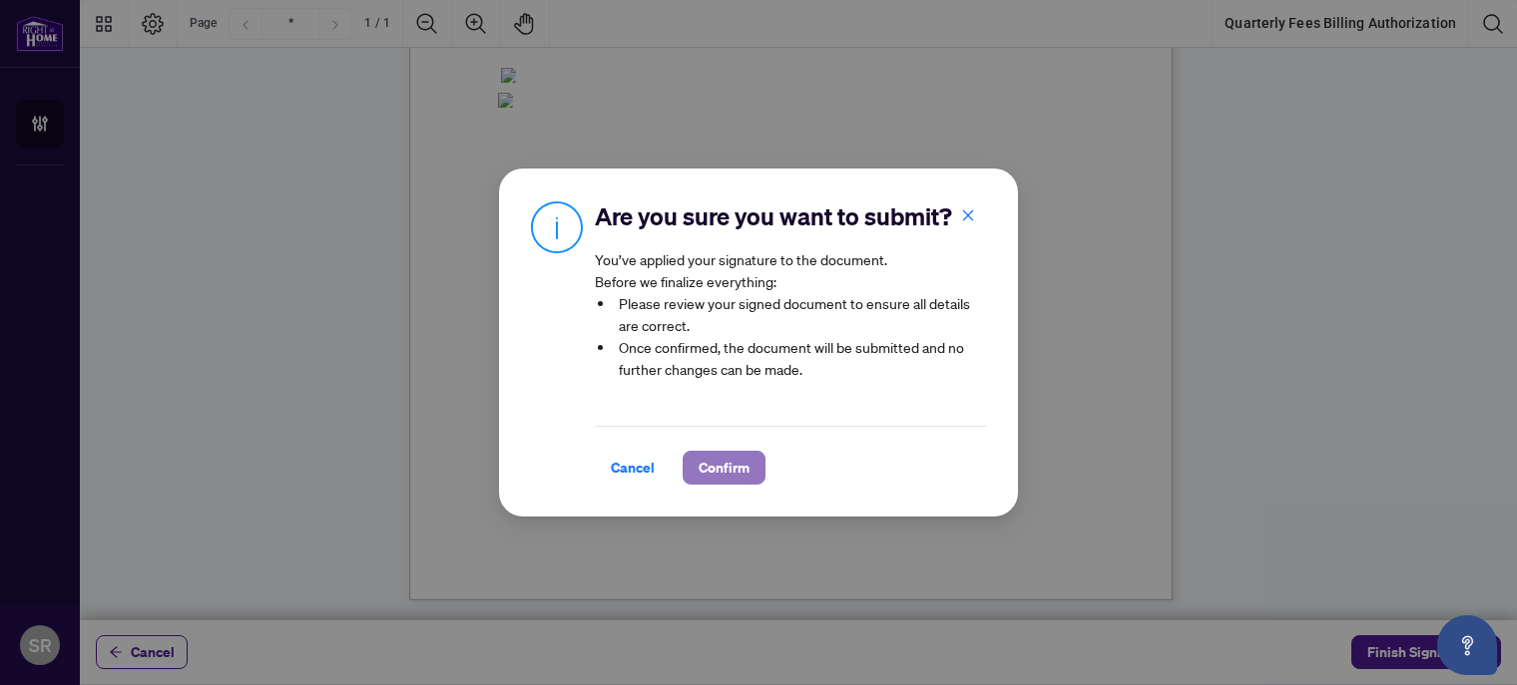
click at [722, 469] on span "Confirm" at bounding box center [723, 468] width 51 height 32
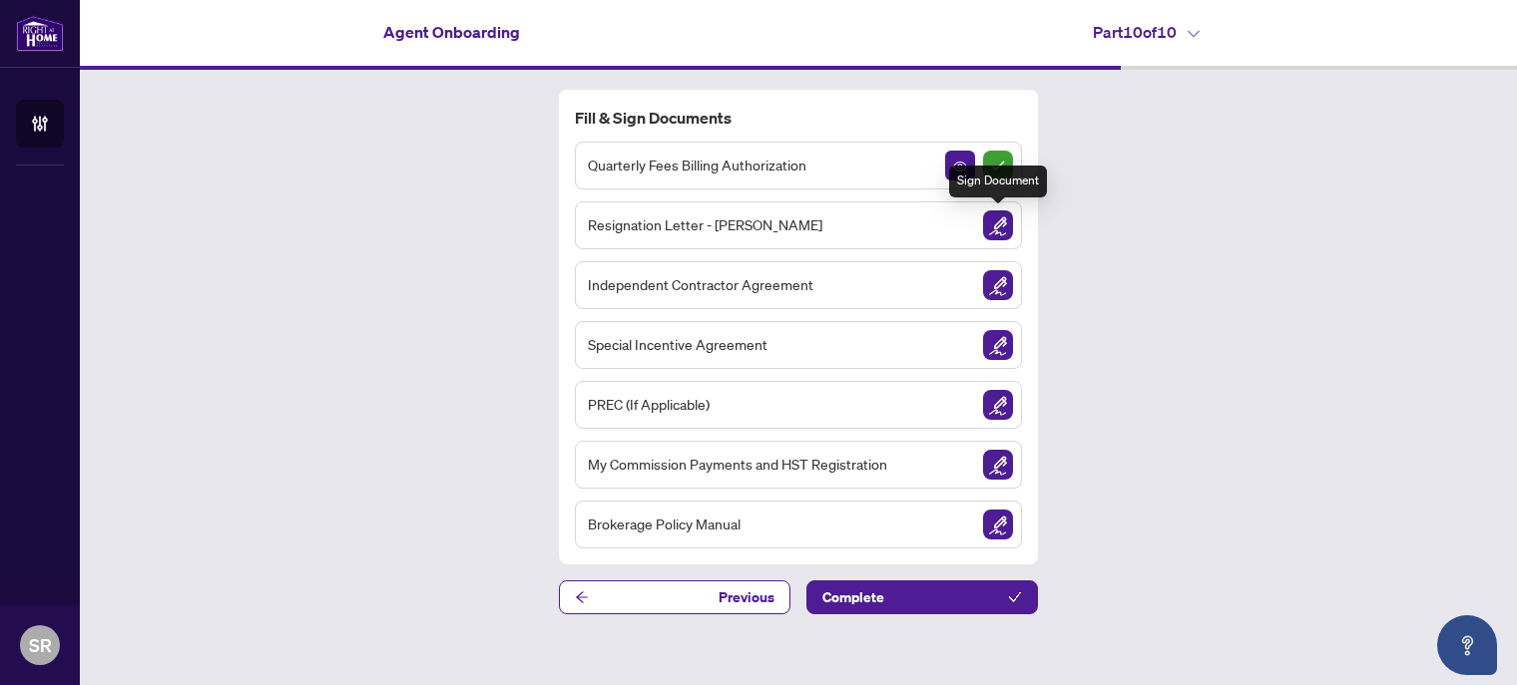
click at [996, 228] on img "Sign Document" at bounding box center [998, 226] width 30 height 30
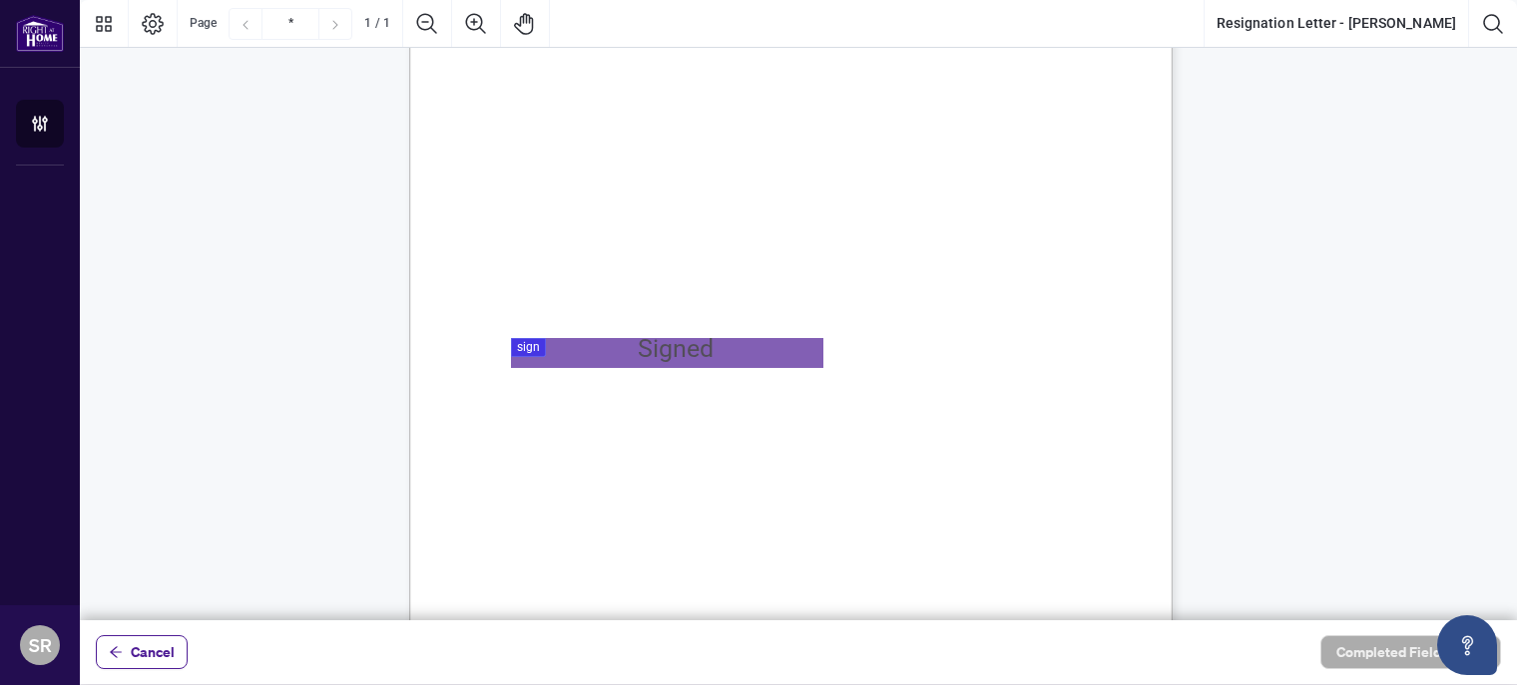
scroll to position [399, 0]
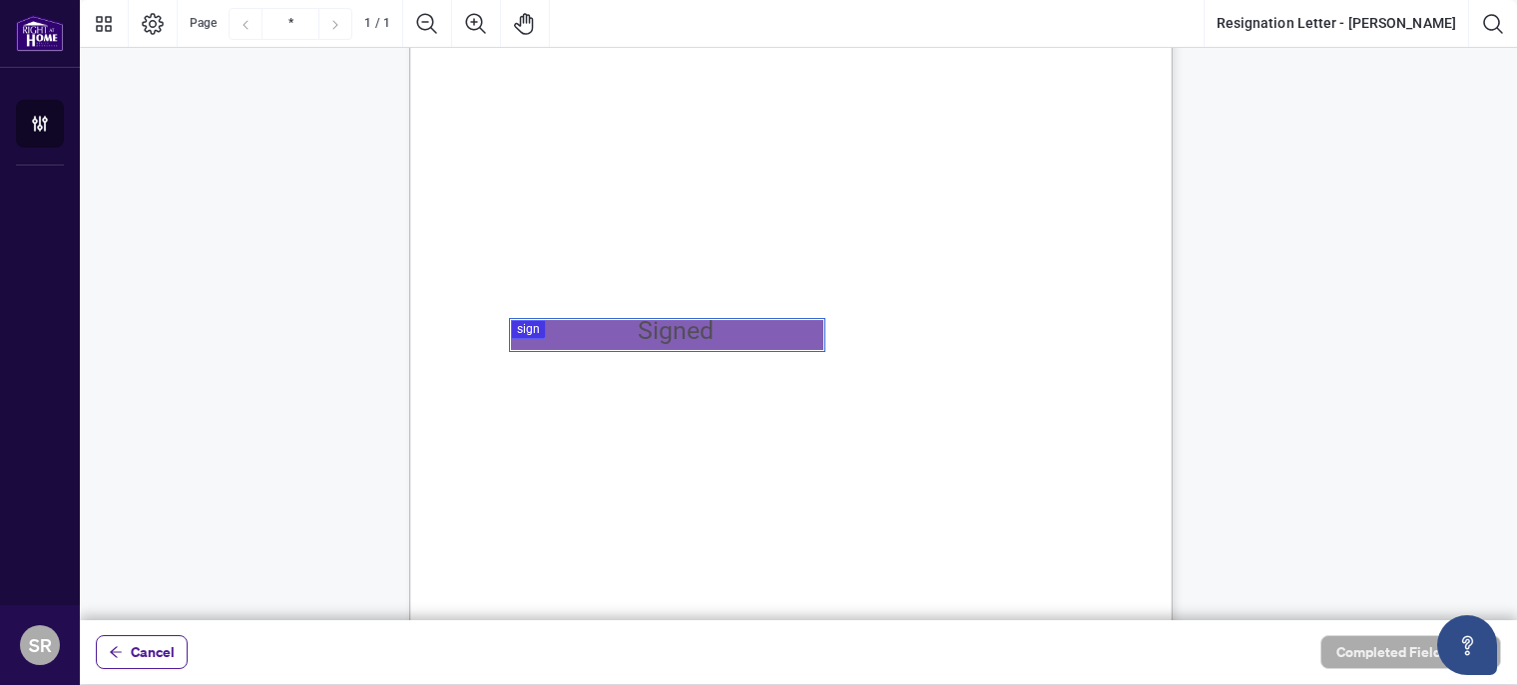
click at [615, 330] on div at bounding box center [798, 310] width 1437 height 621
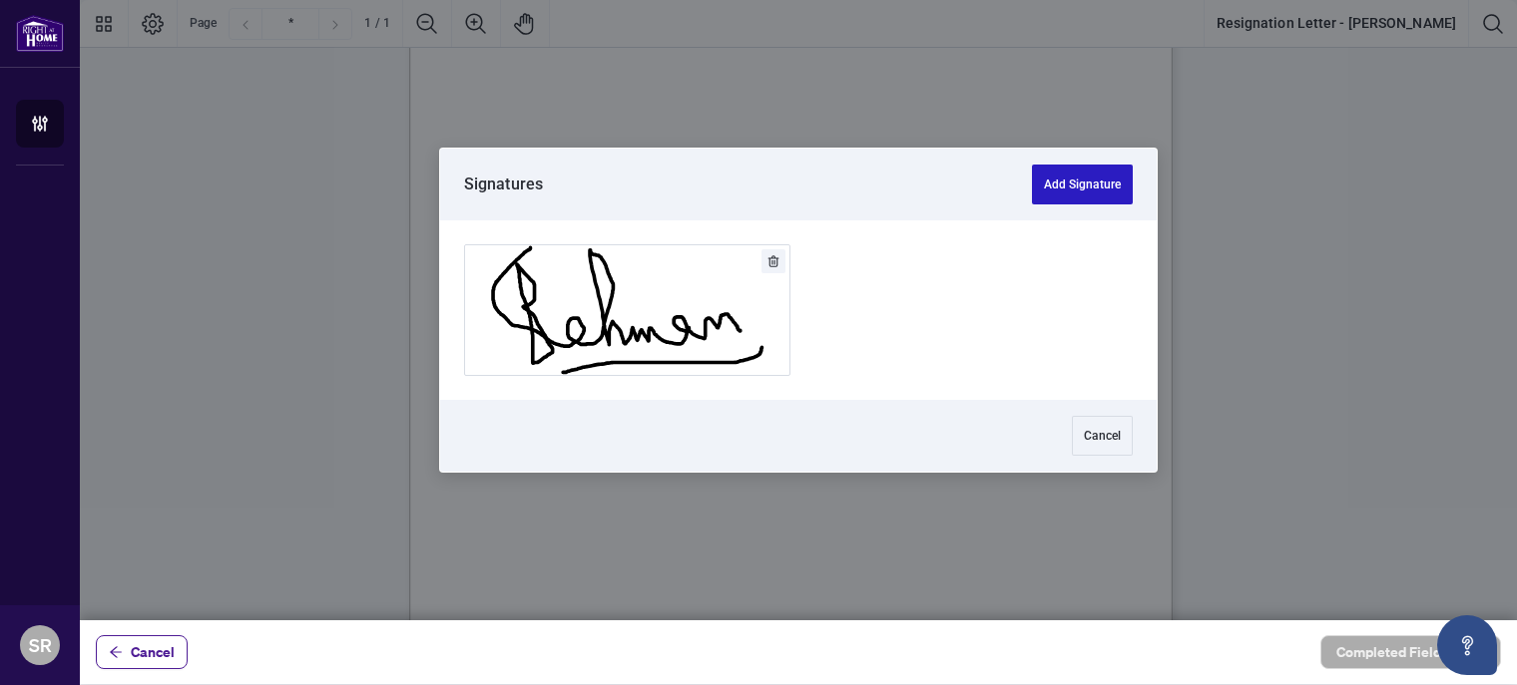
click at [1094, 187] on button "Add Signature" at bounding box center [1082, 185] width 101 height 40
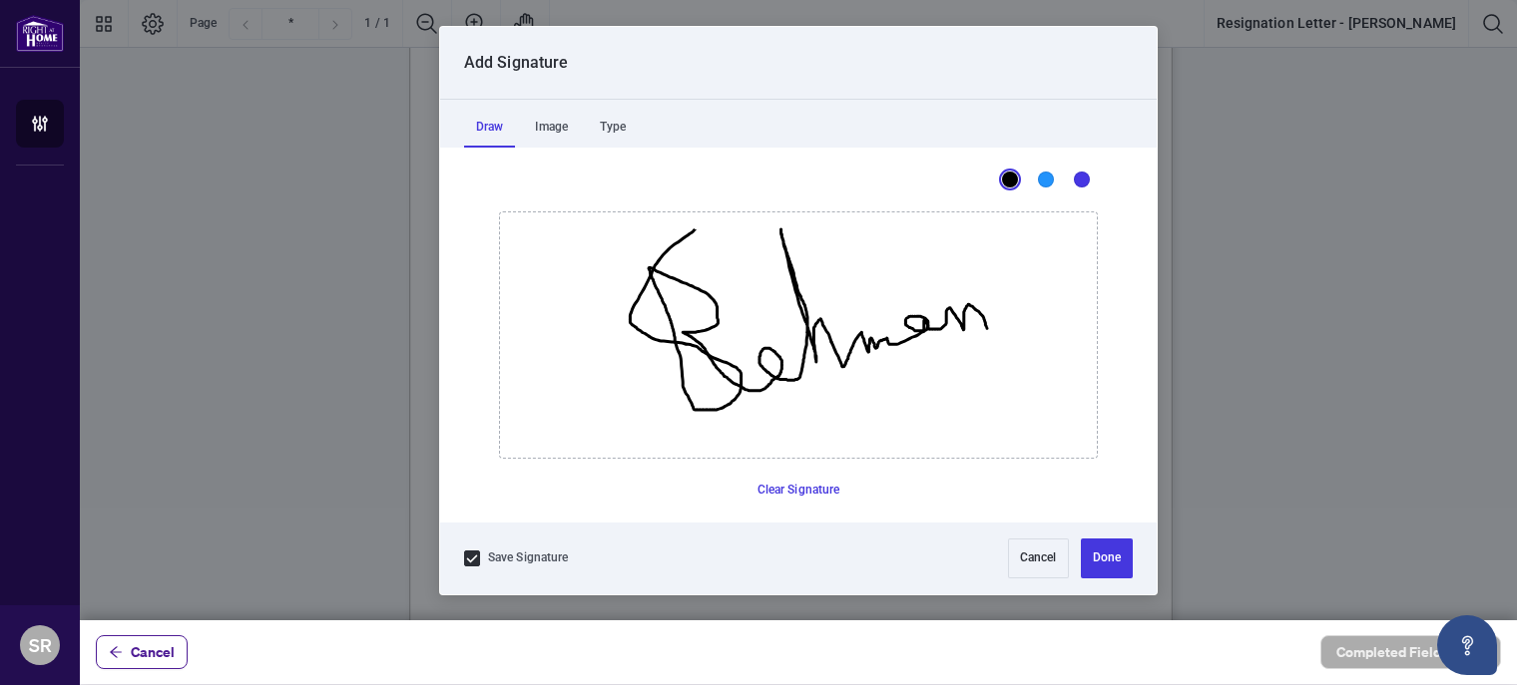
drag, startPoint x: 693, startPoint y: 229, endPoint x: 986, endPoint y: 327, distance: 308.3
click at [986, 327] on icon "Drawing canvas" at bounding box center [798, 335] width 597 height 245
drag, startPoint x: 764, startPoint y: 415, endPoint x: 980, endPoint y: 351, distance: 224.8
click at [980, 351] on icon "Drawing canvas" at bounding box center [798, 335] width 597 height 245
click at [1118, 562] on button "Done" at bounding box center [1107, 559] width 52 height 40
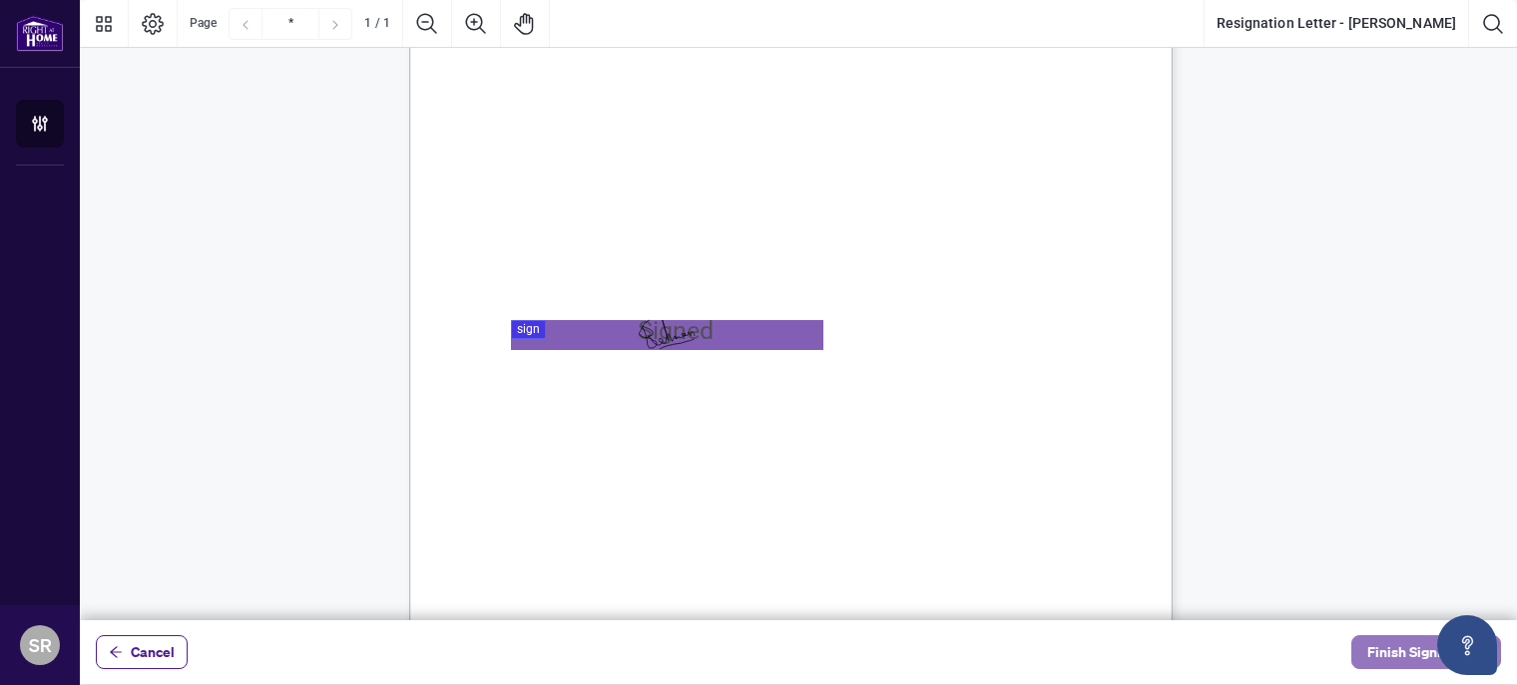
click at [1412, 661] on span "Finish Signing" at bounding box center [1412, 653] width 90 height 32
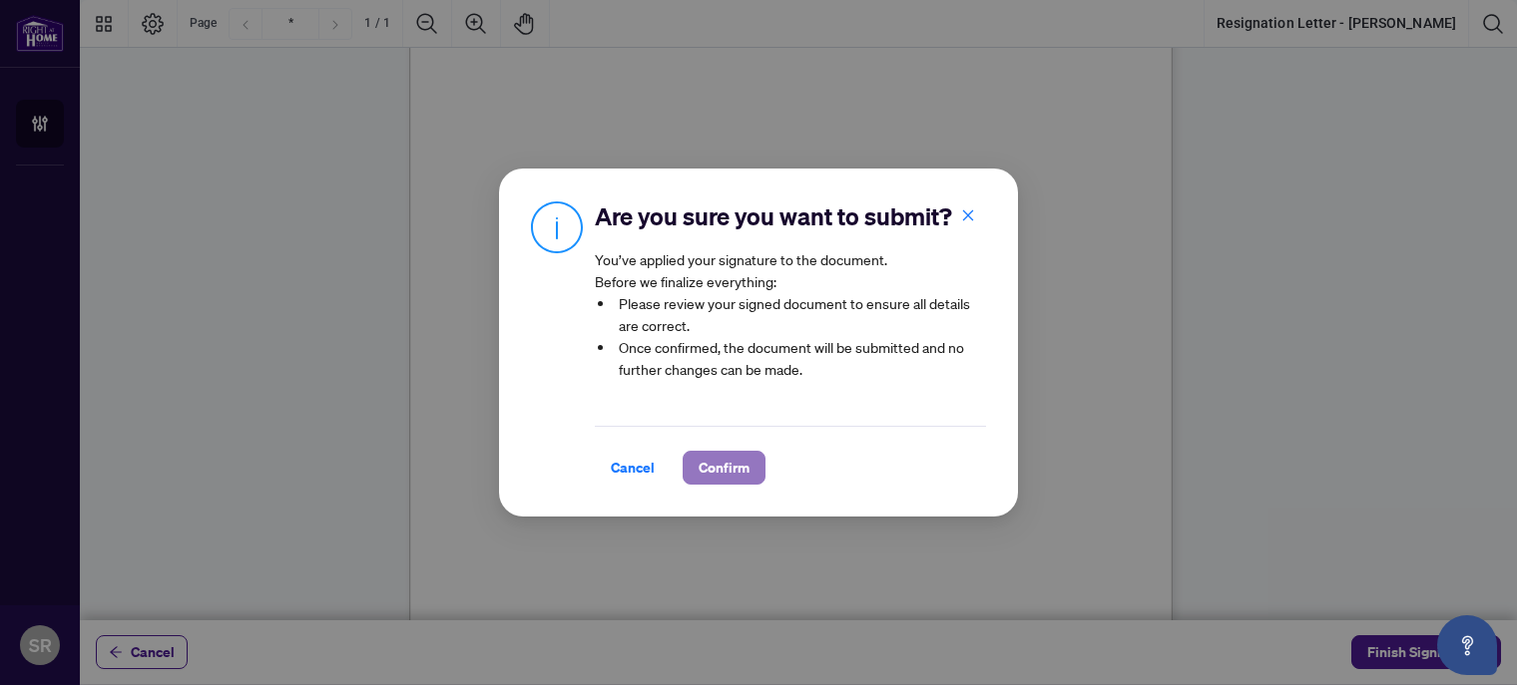
click at [714, 472] on span "Confirm" at bounding box center [723, 468] width 51 height 32
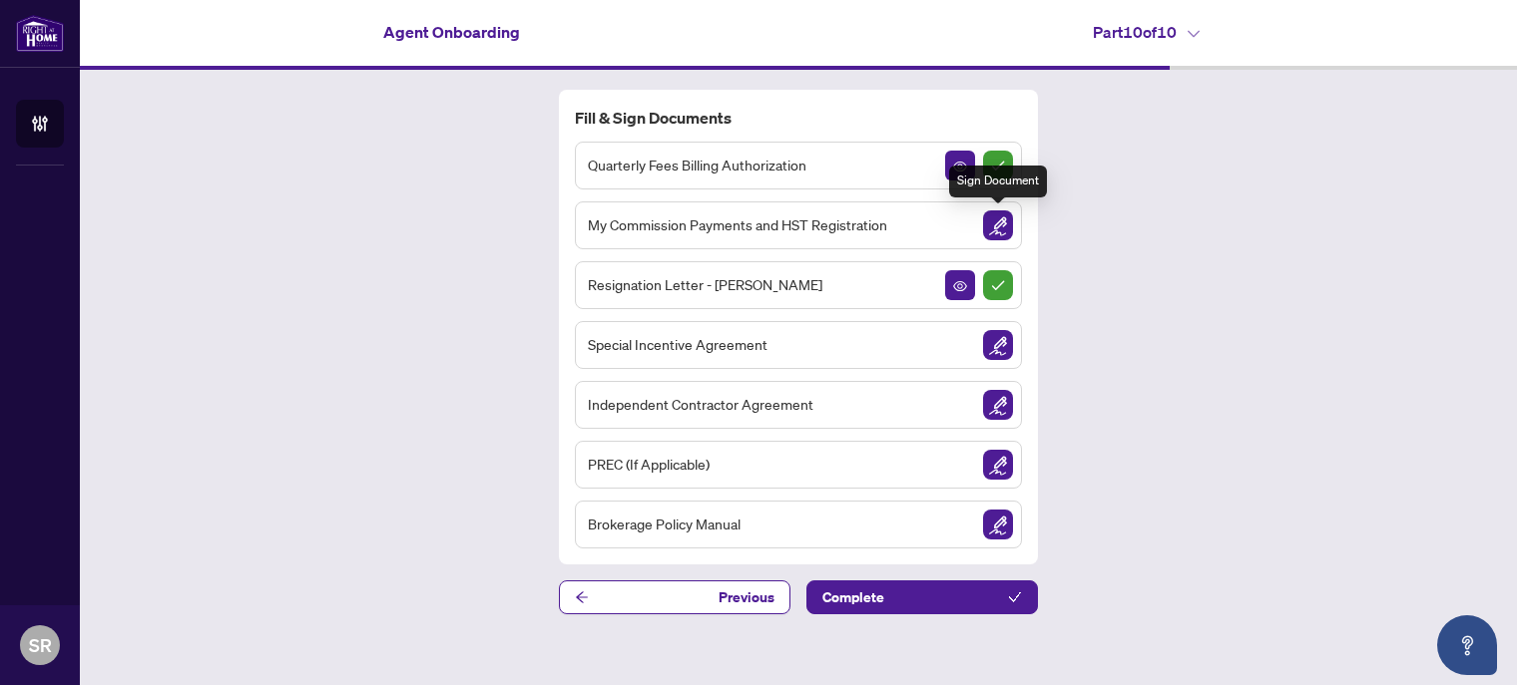
click at [996, 227] on img "Sign Document" at bounding box center [998, 226] width 30 height 30
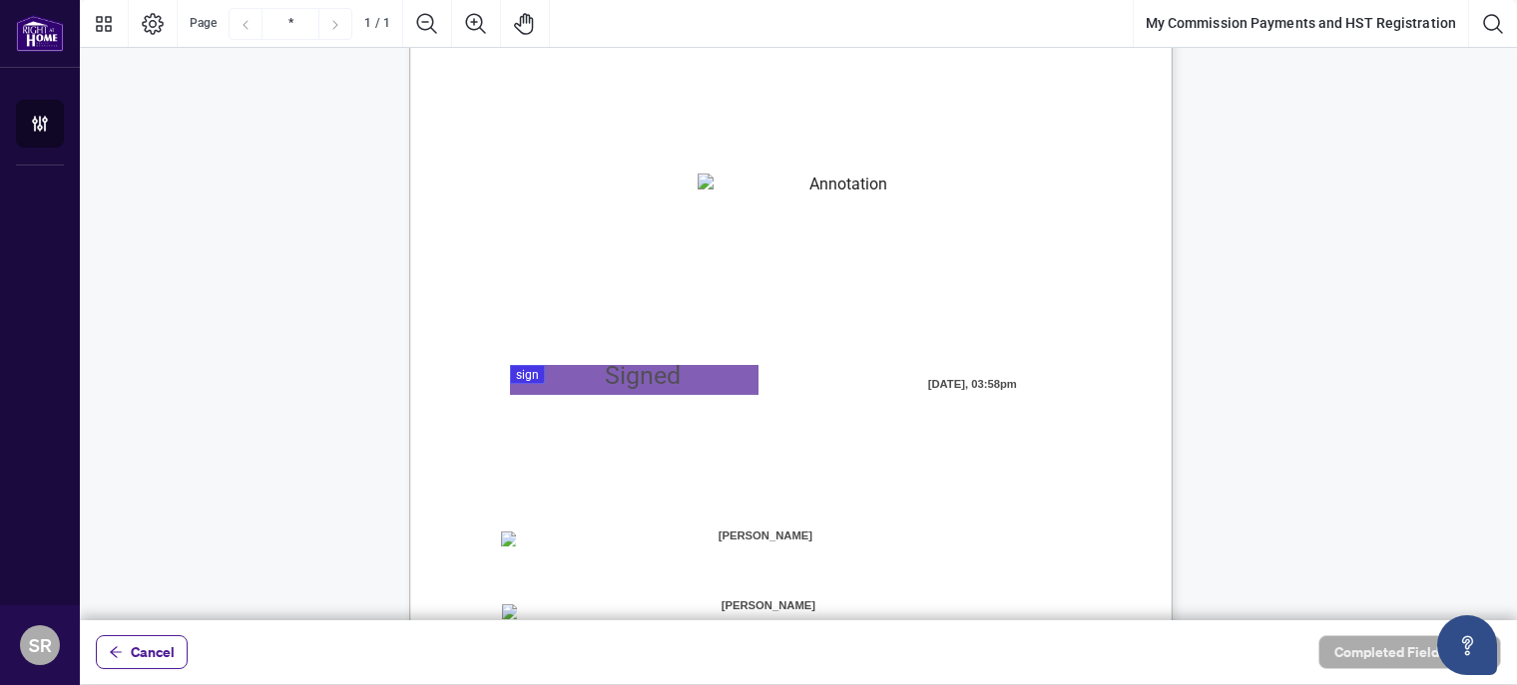
scroll to position [200, 0]
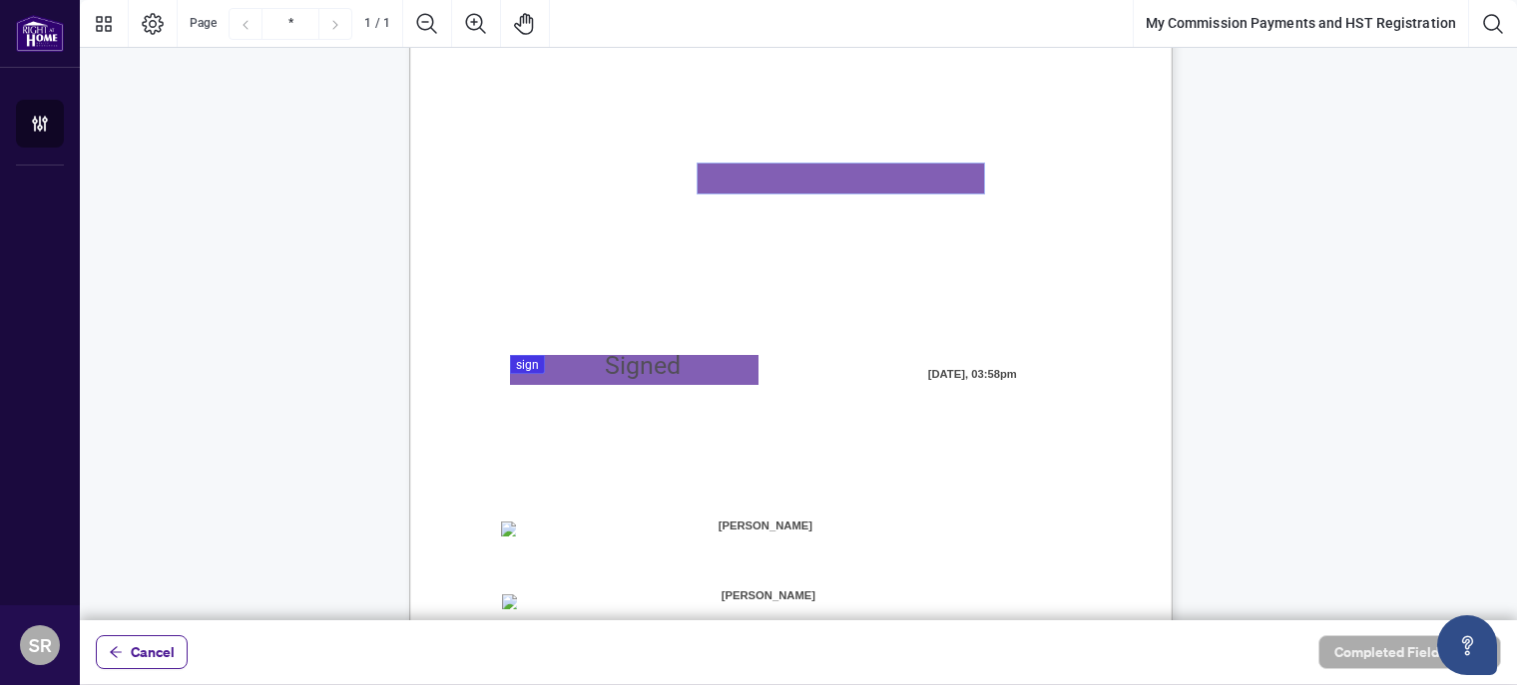
click at [794, 177] on textarea "01K2N82W0617PR3KA8X9DYAB9F" at bounding box center [840, 179] width 286 height 30
type textarea "**********"
click at [600, 374] on div at bounding box center [798, 310] width 1437 height 621
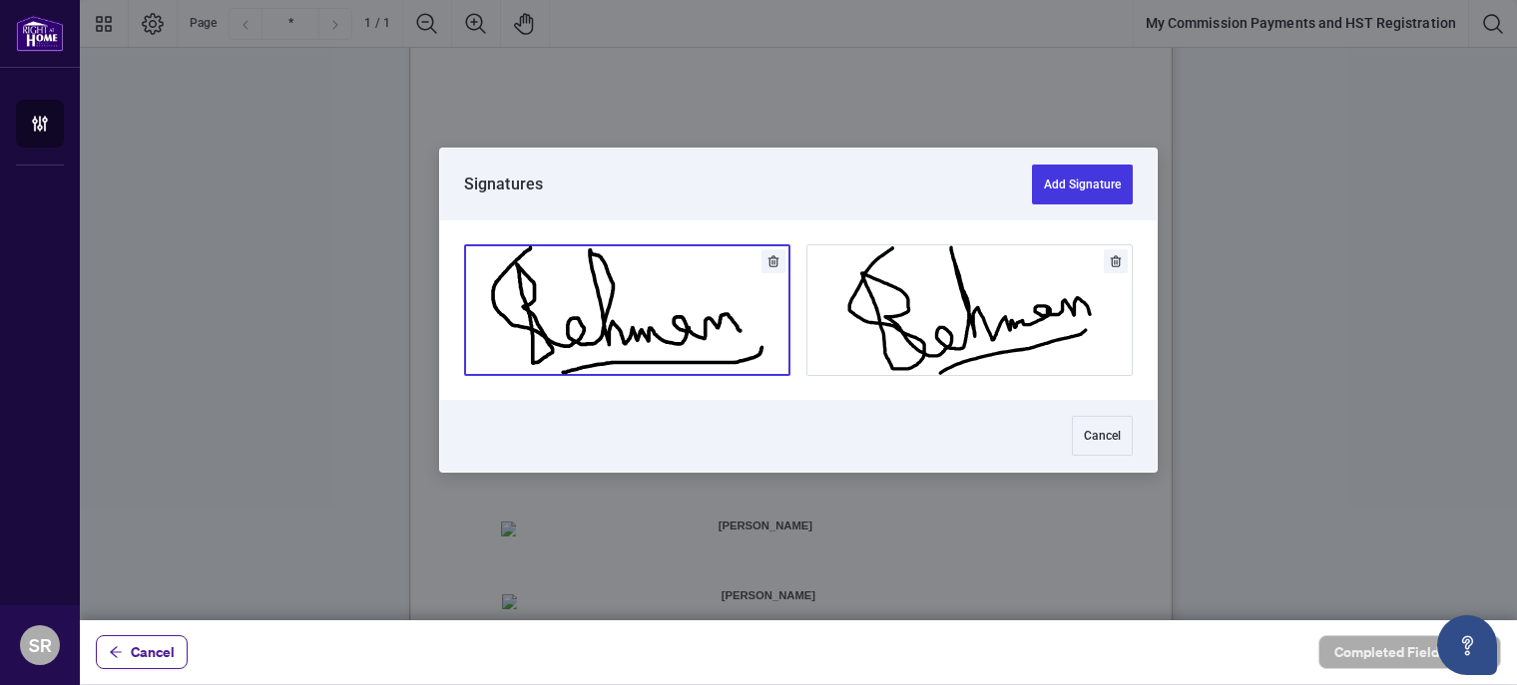
click at [601, 321] on button "Add Signature" at bounding box center [627, 310] width 324 height 130
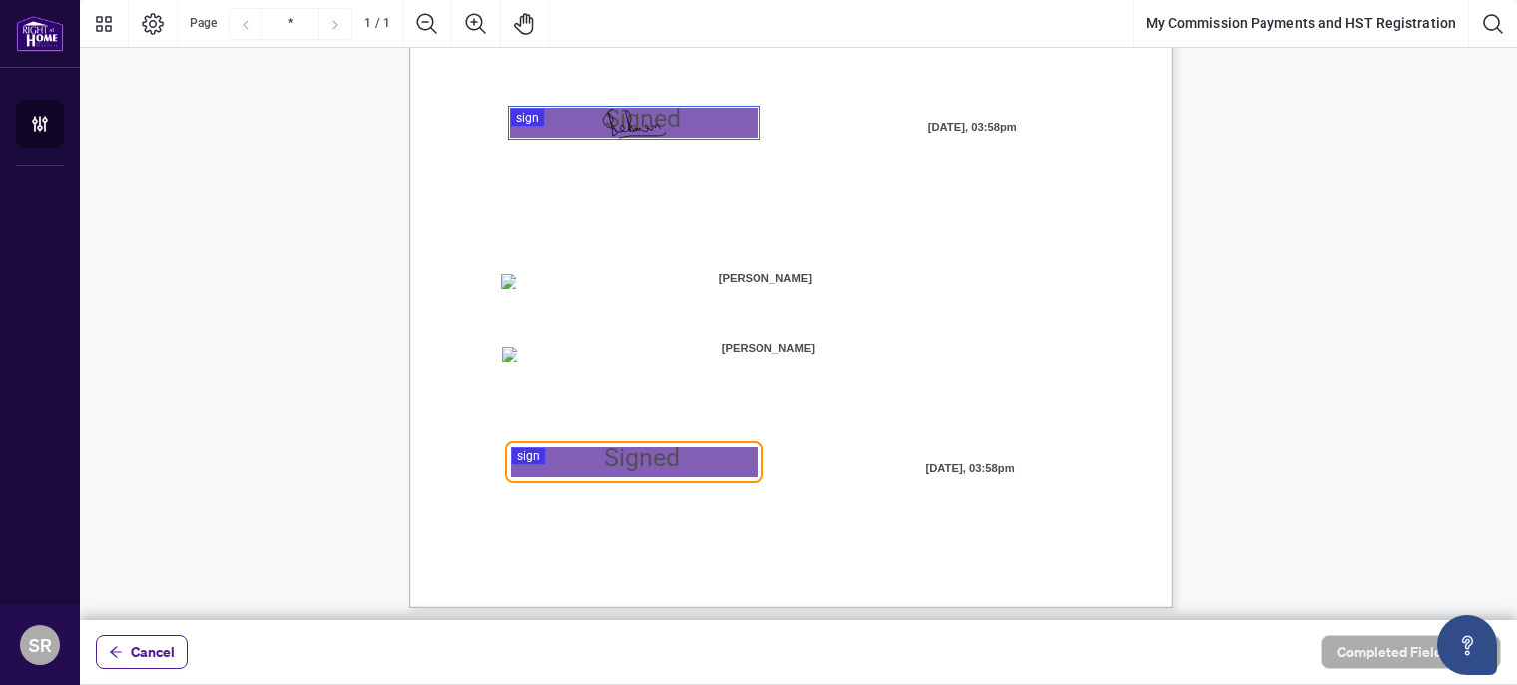
scroll to position [455, 0]
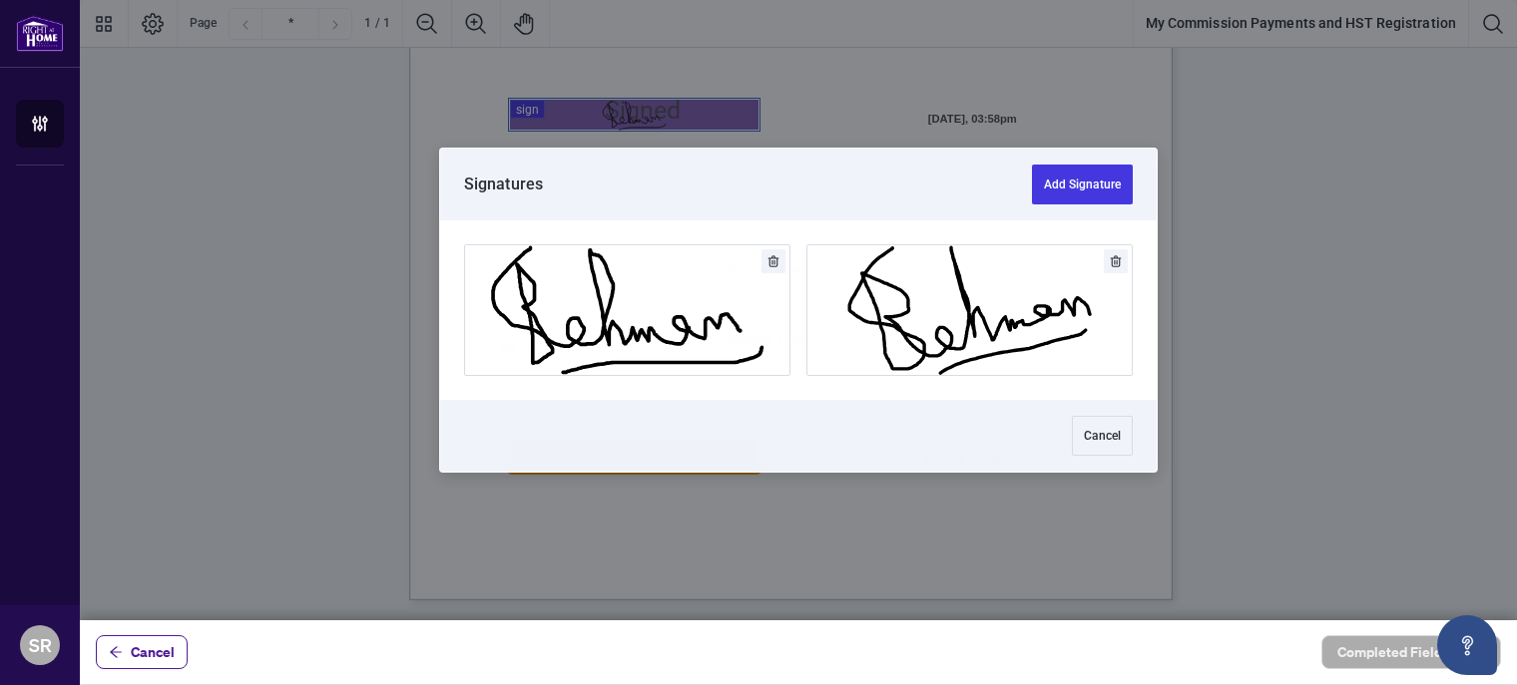
click at [588, 453] on div at bounding box center [798, 310] width 1437 height 621
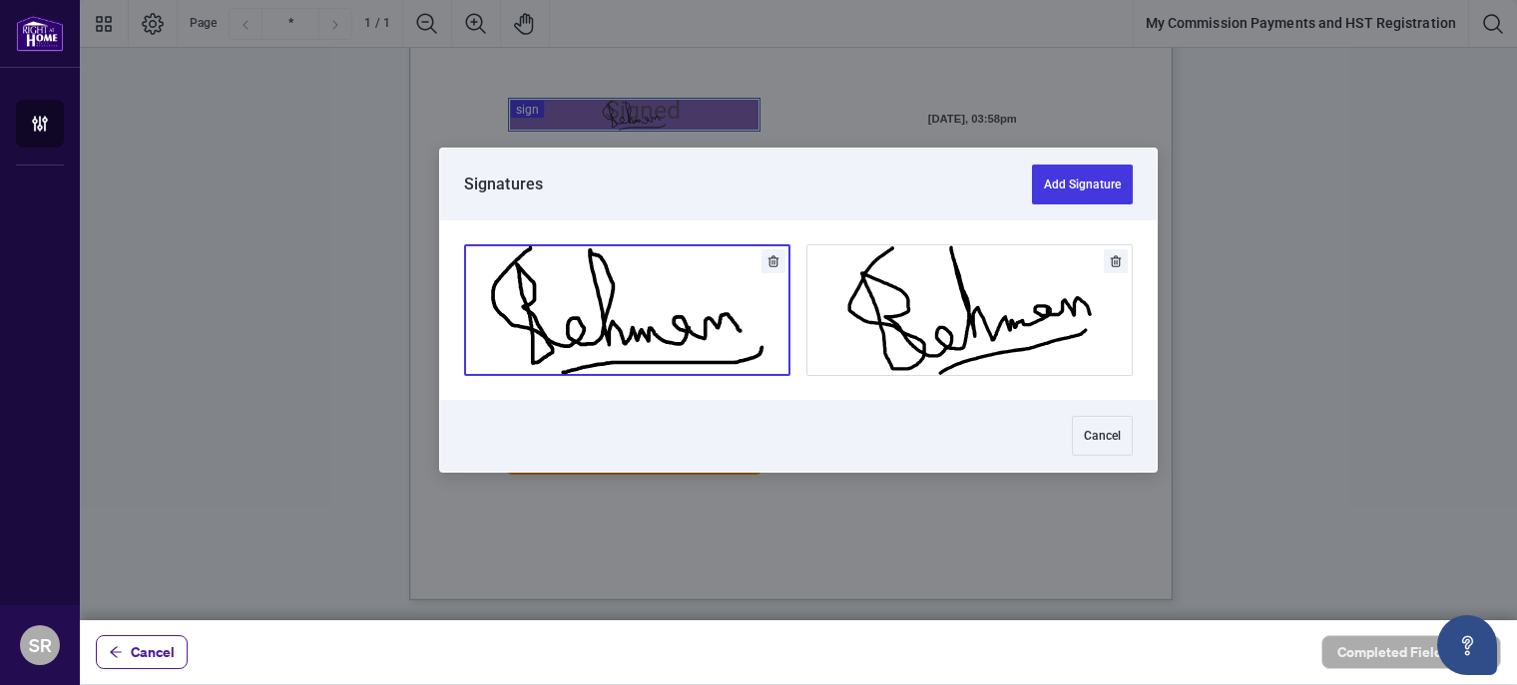
click at [585, 332] on button "Add Signature" at bounding box center [627, 310] width 324 height 130
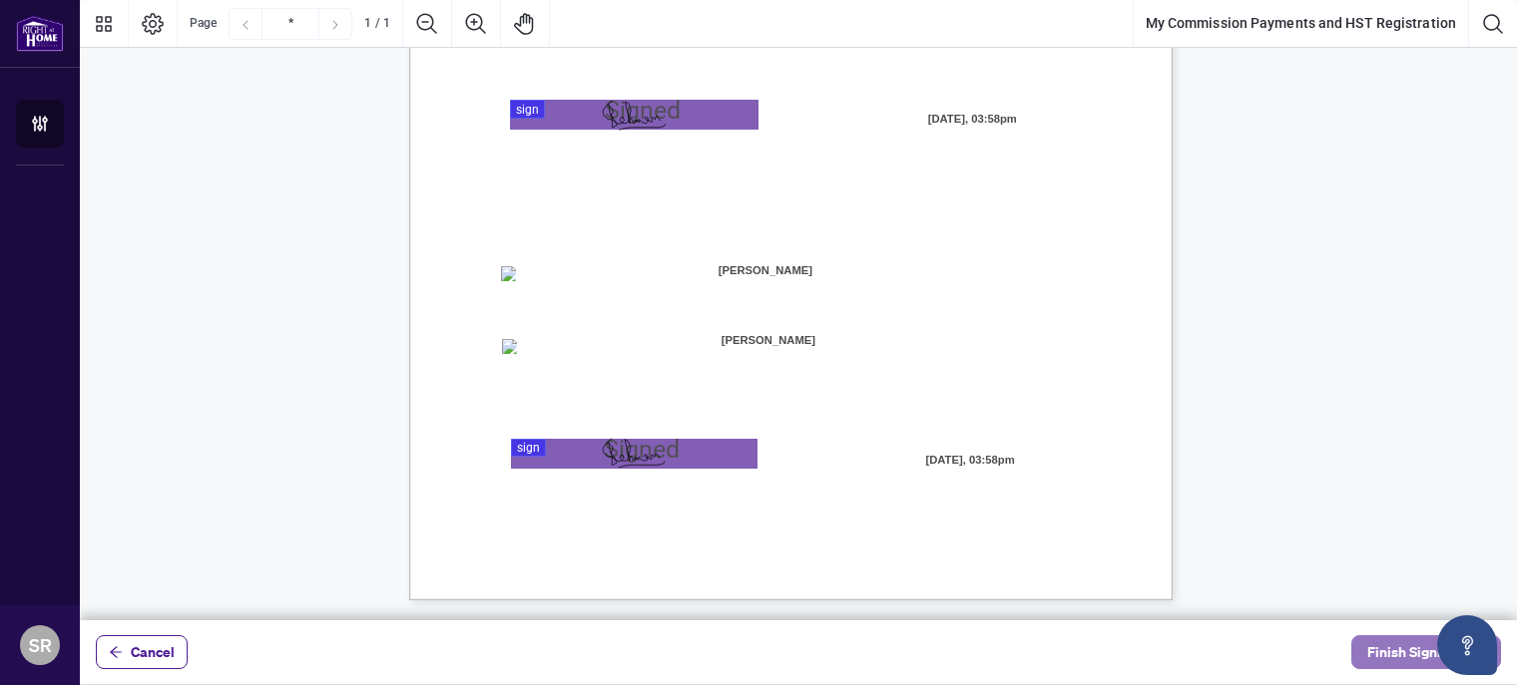
click at [1403, 659] on span "Finish Signing" at bounding box center [1412, 653] width 90 height 32
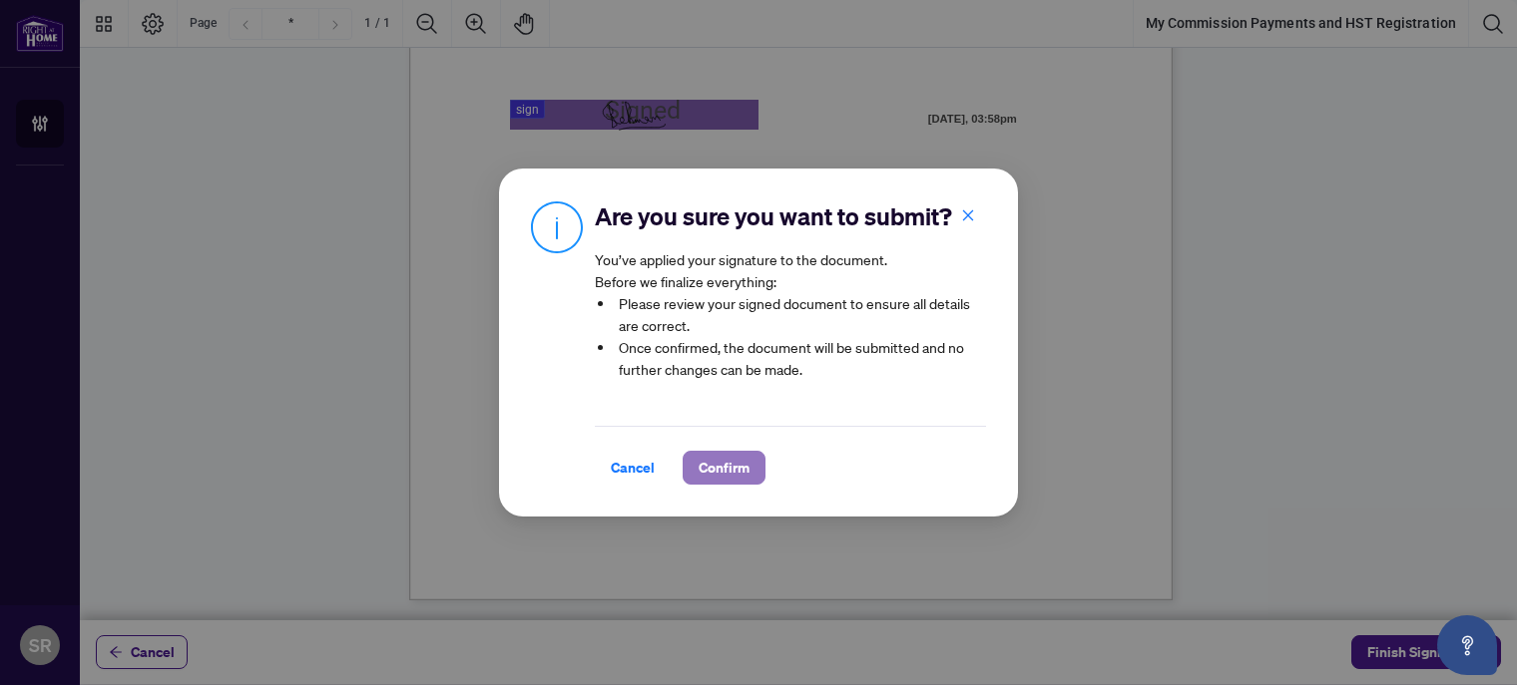
click at [725, 468] on span "Confirm" at bounding box center [723, 468] width 51 height 32
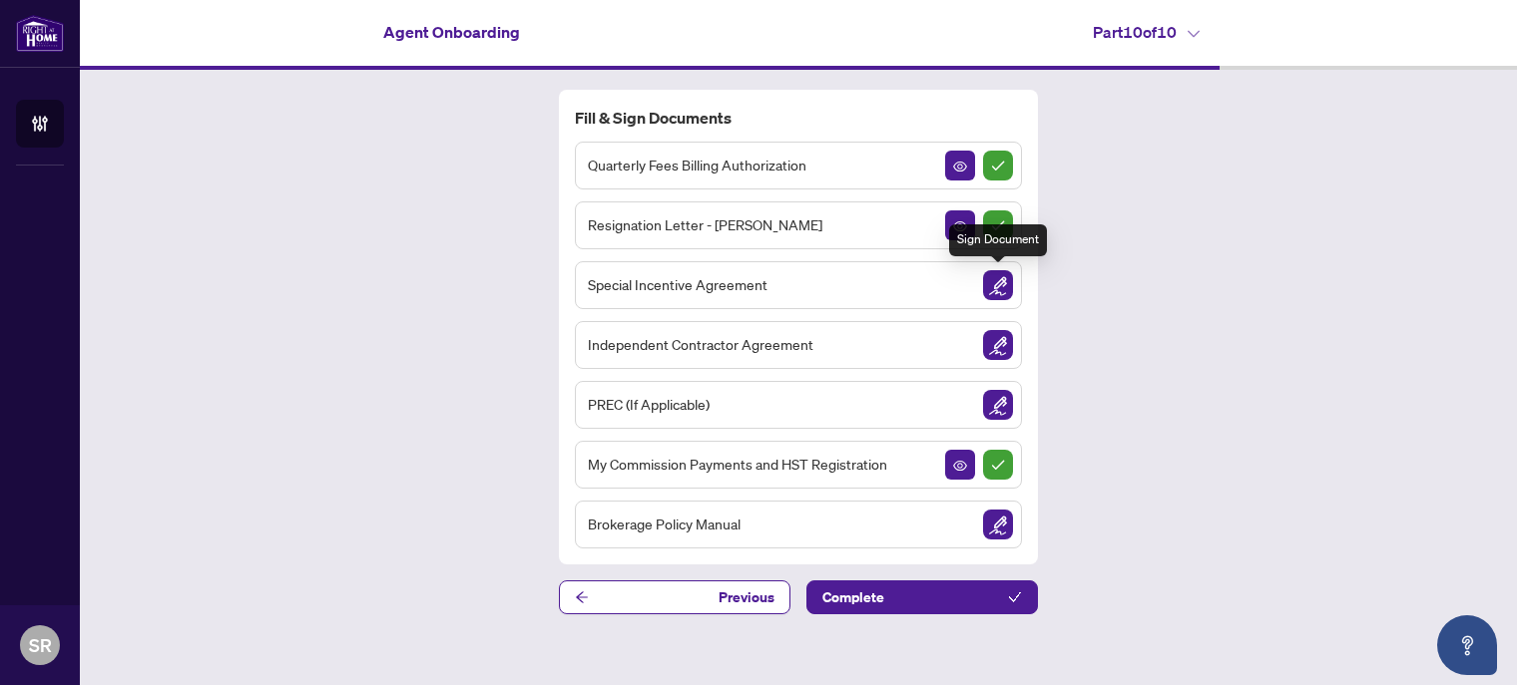
click at [996, 290] on img "Sign Document" at bounding box center [998, 285] width 30 height 30
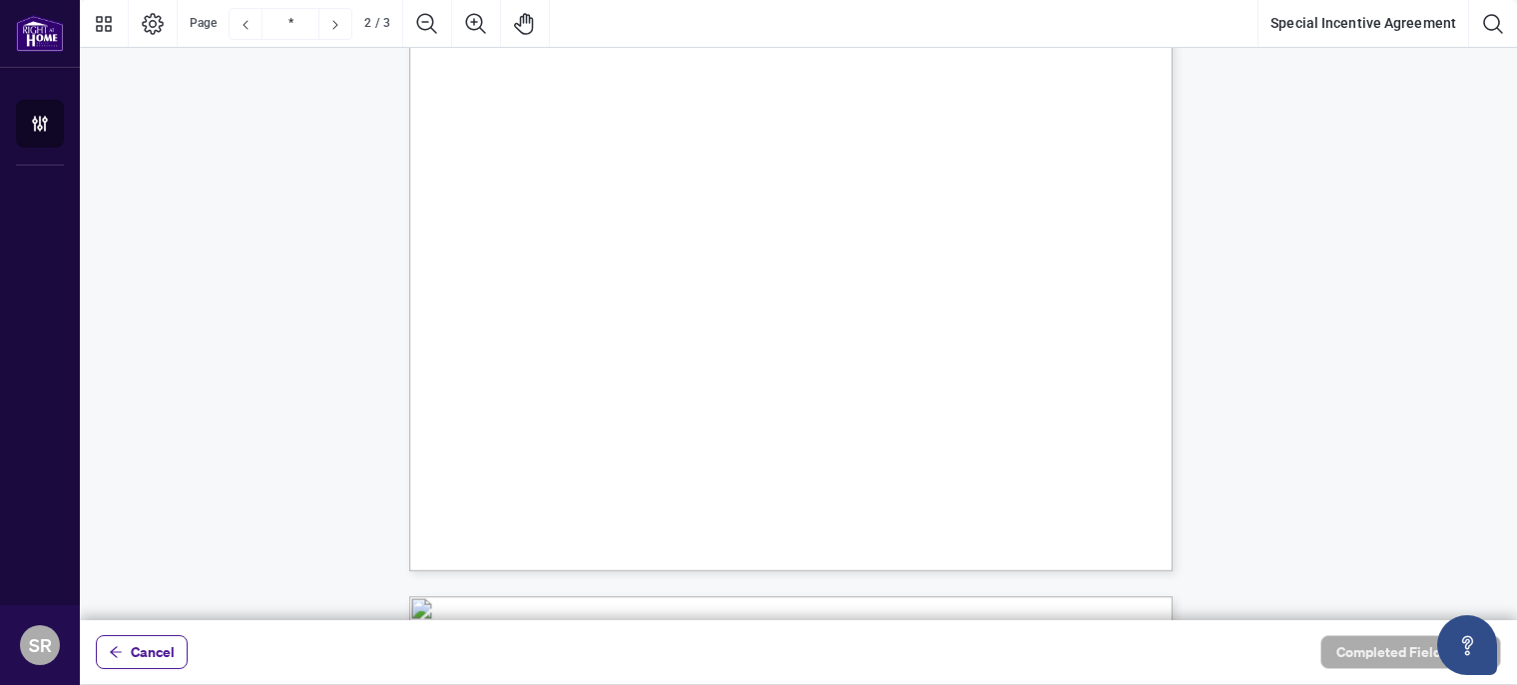
scroll to position [1596, 0]
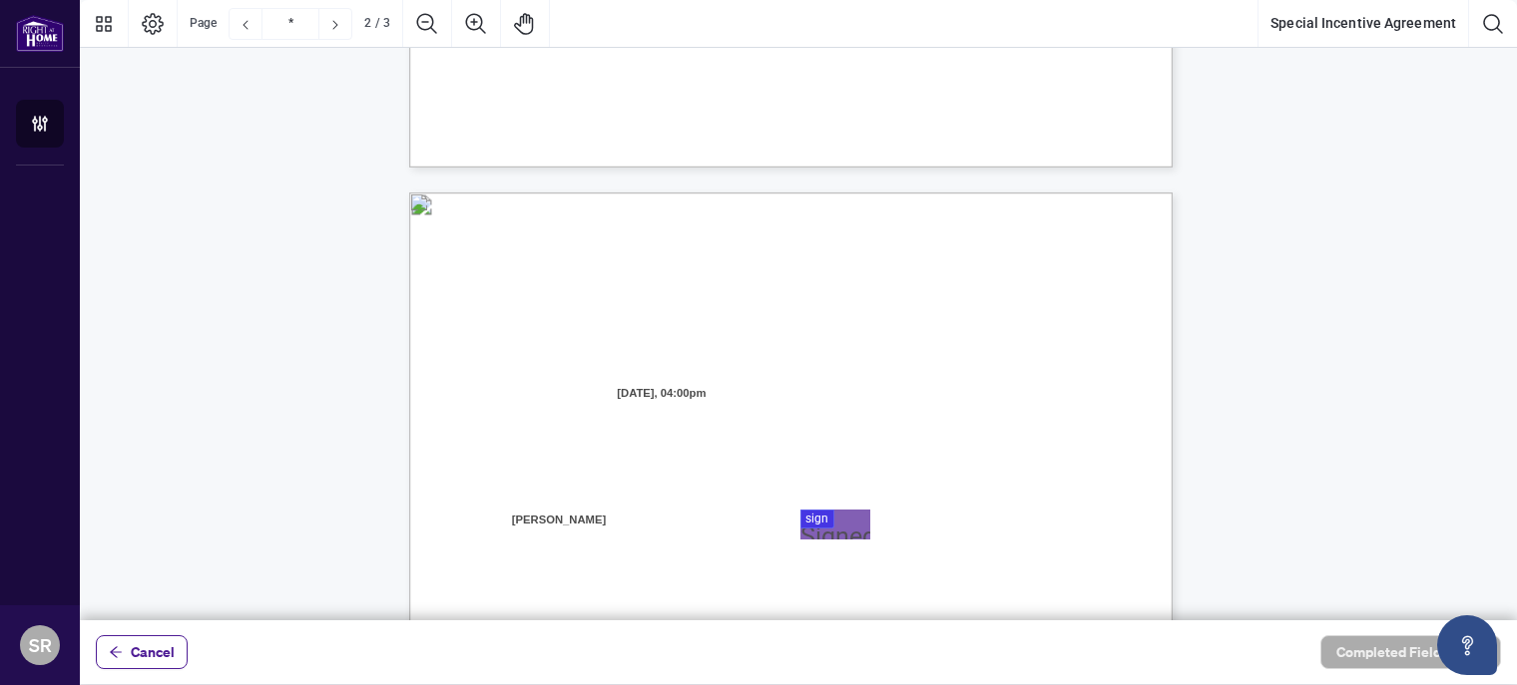
type input "*"
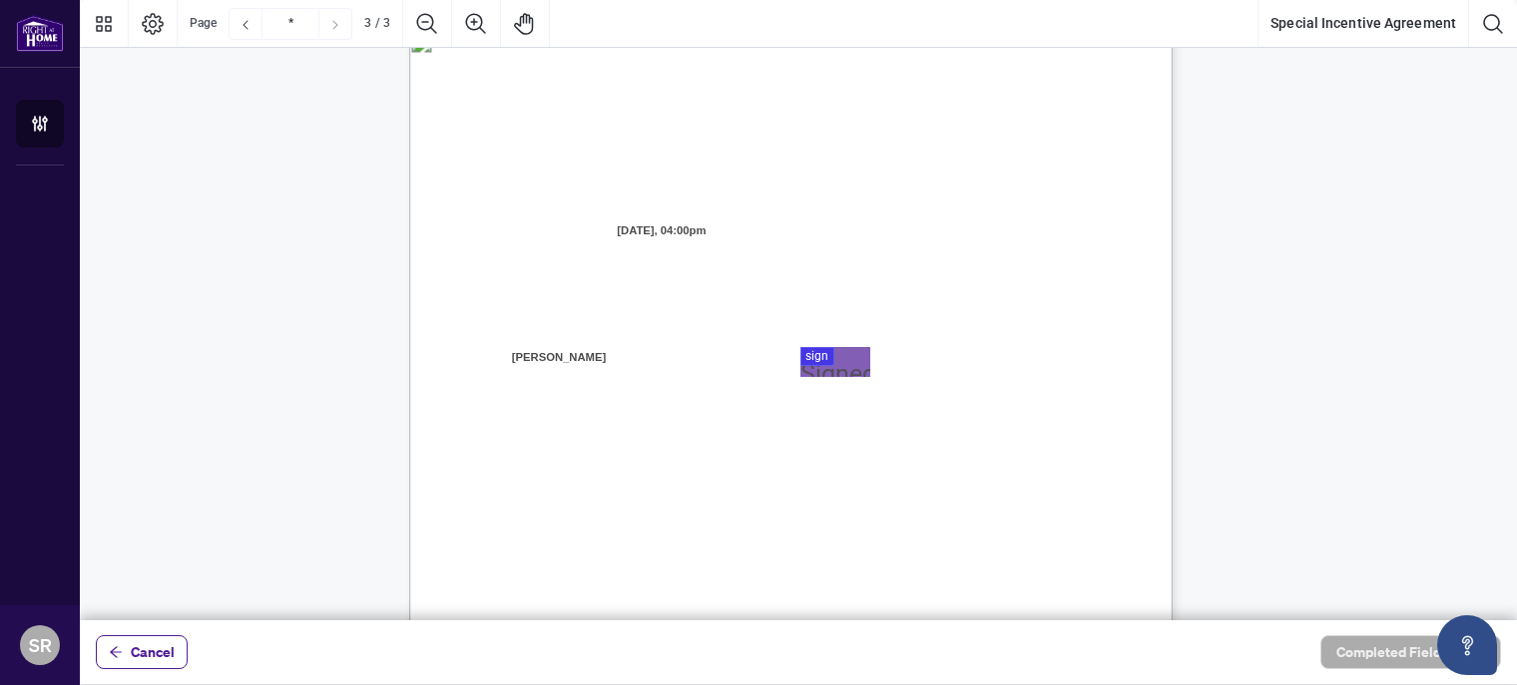
scroll to position [2195, 0]
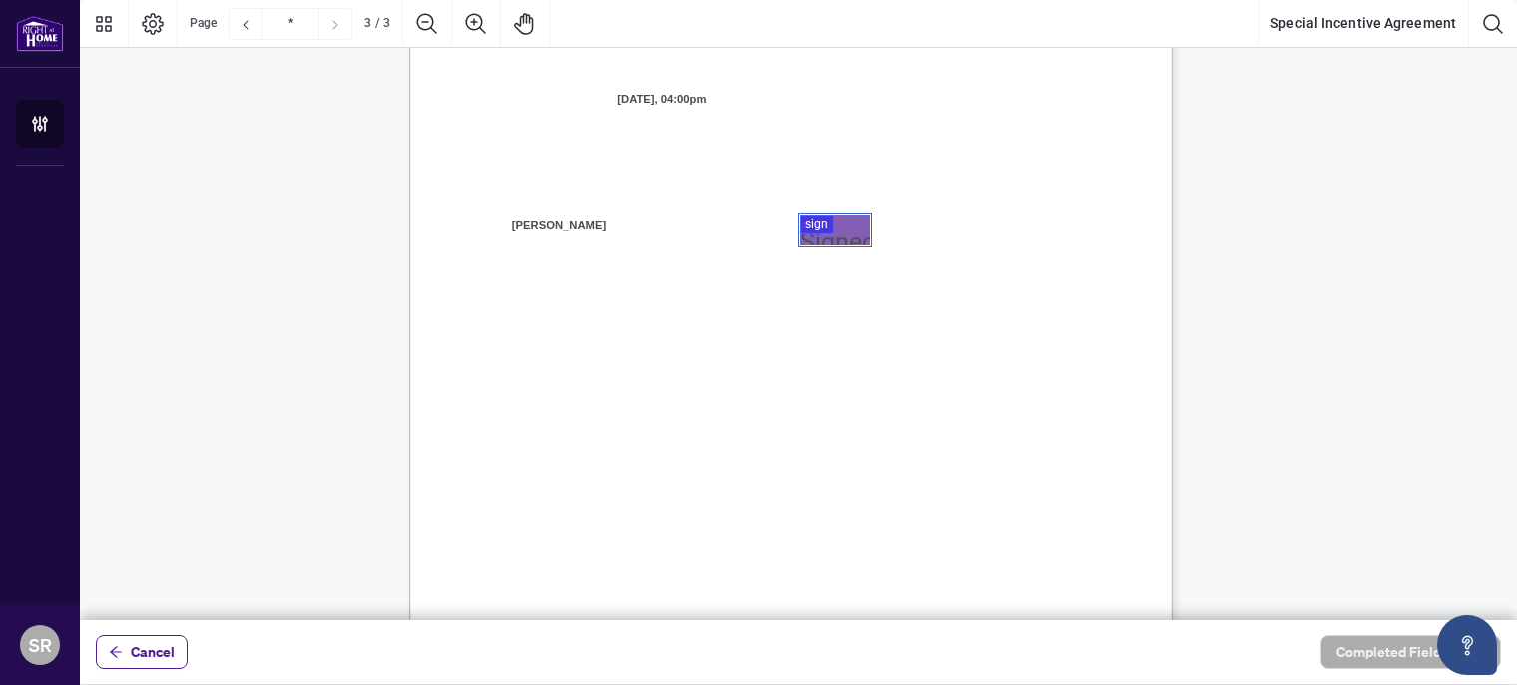
click at [823, 230] on div at bounding box center [798, 310] width 1437 height 621
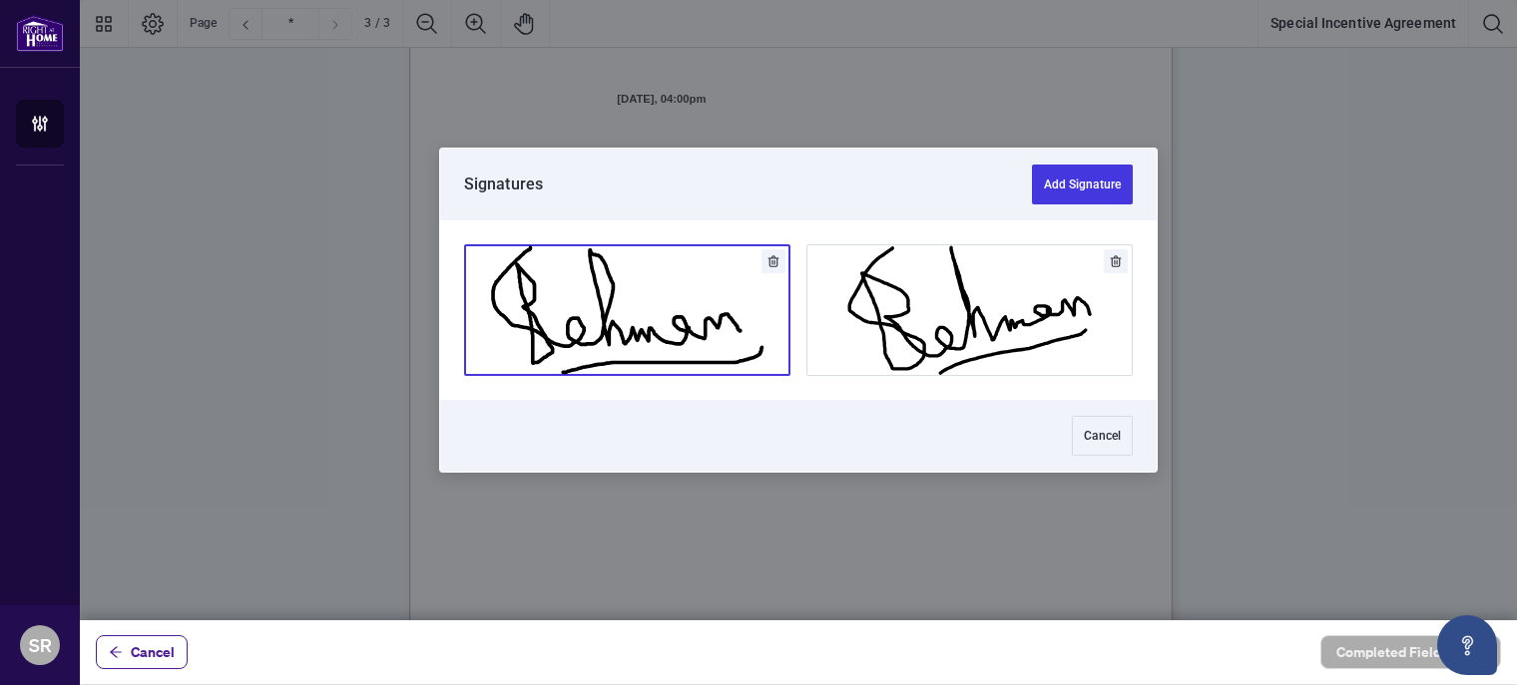
click at [602, 330] on button "Add Signature" at bounding box center [627, 310] width 324 height 130
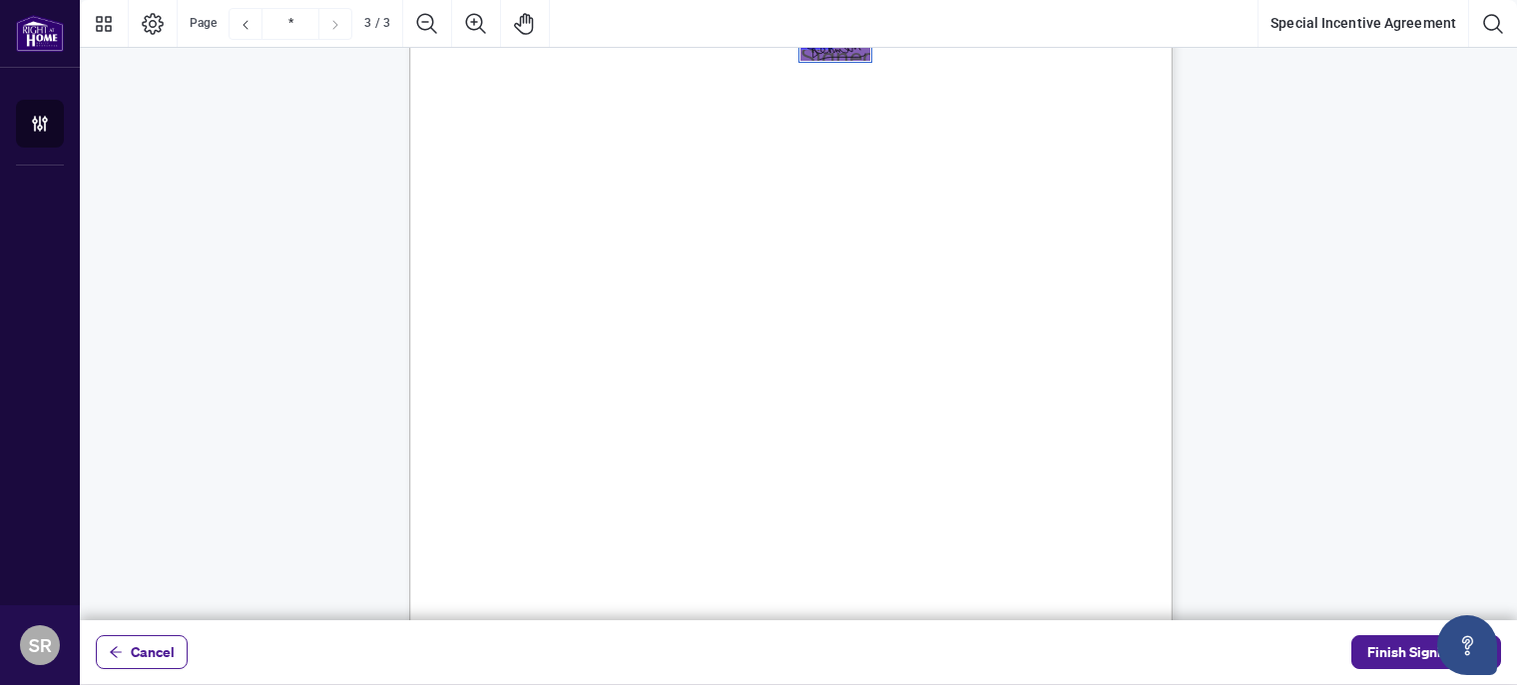
scroll to position [2480, 0]
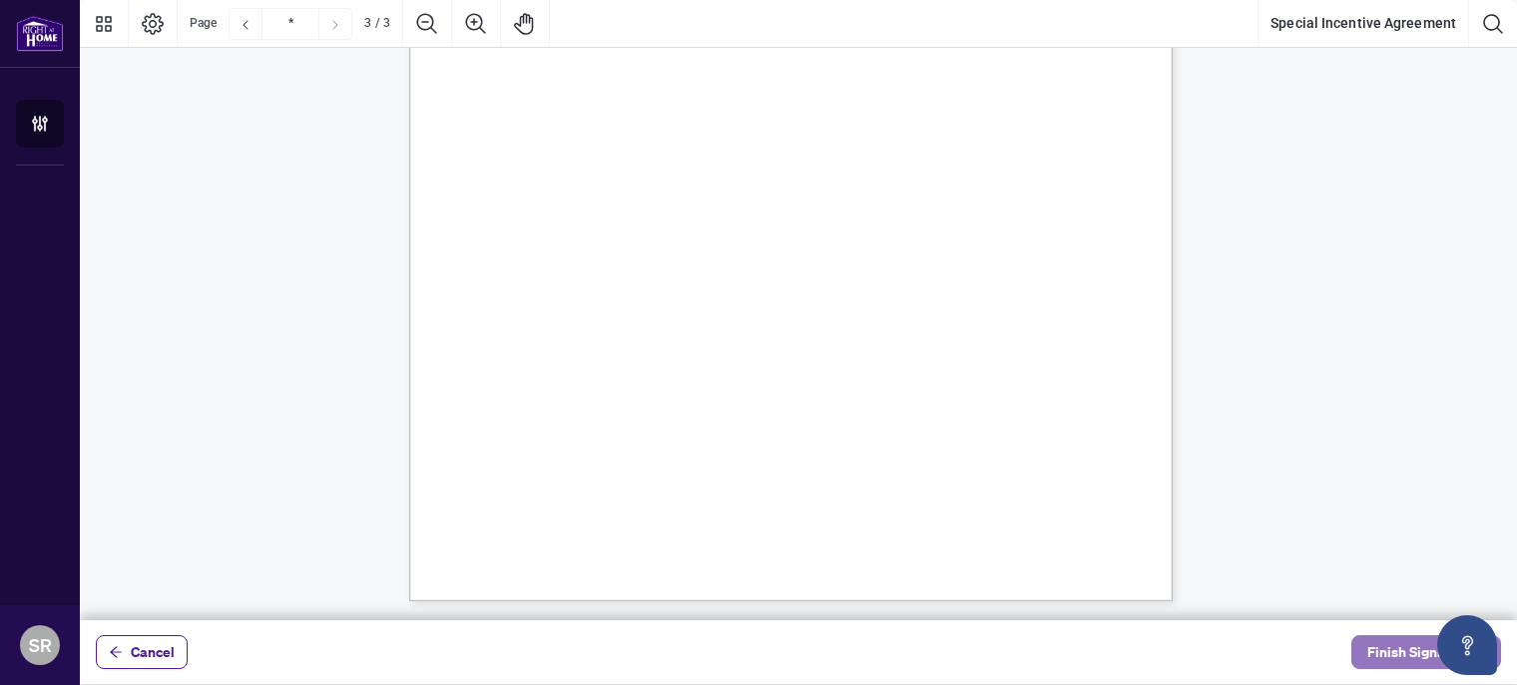
click at [1391, 655] on span "Finish Signing" at bounding box center [1412, 653] width 90 height 32
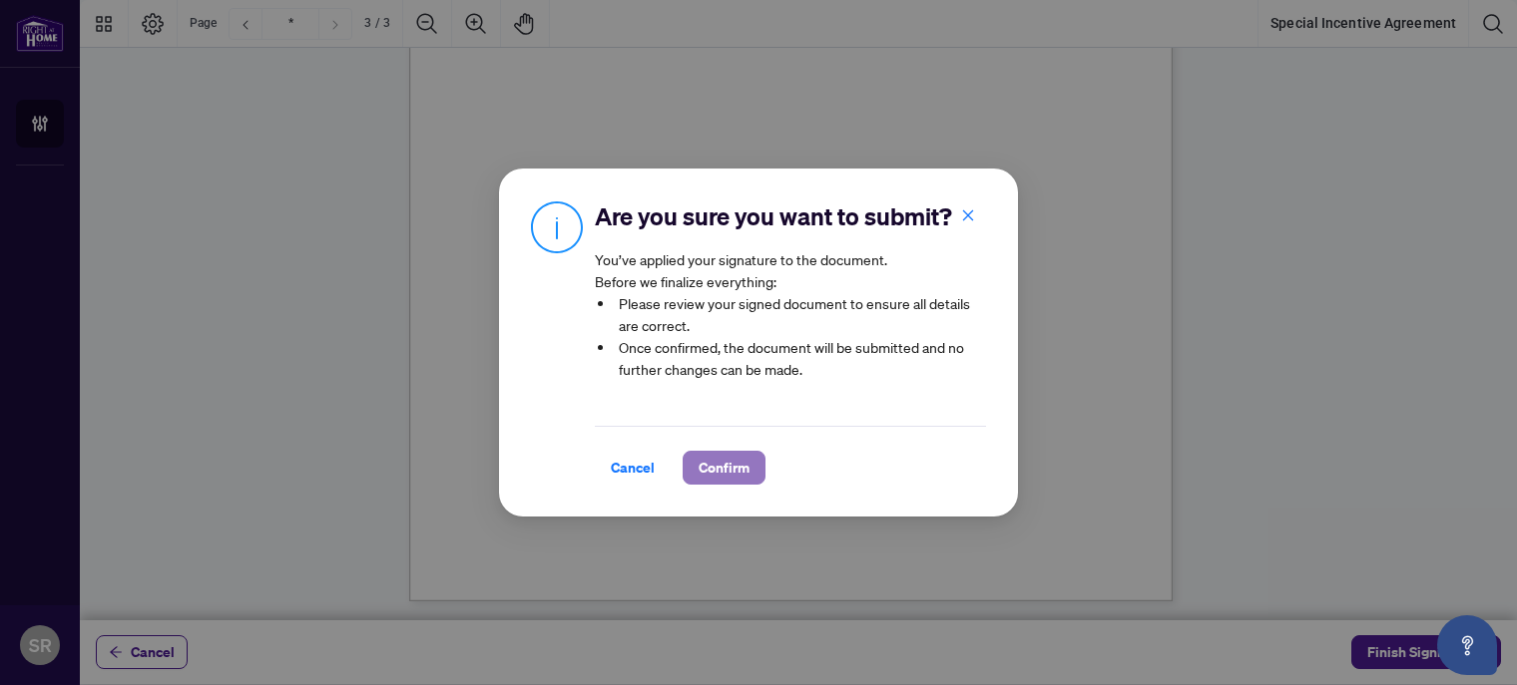
click at [726, 467] on span "Confirm" at bounding box center [723, 468] width 51 height 32
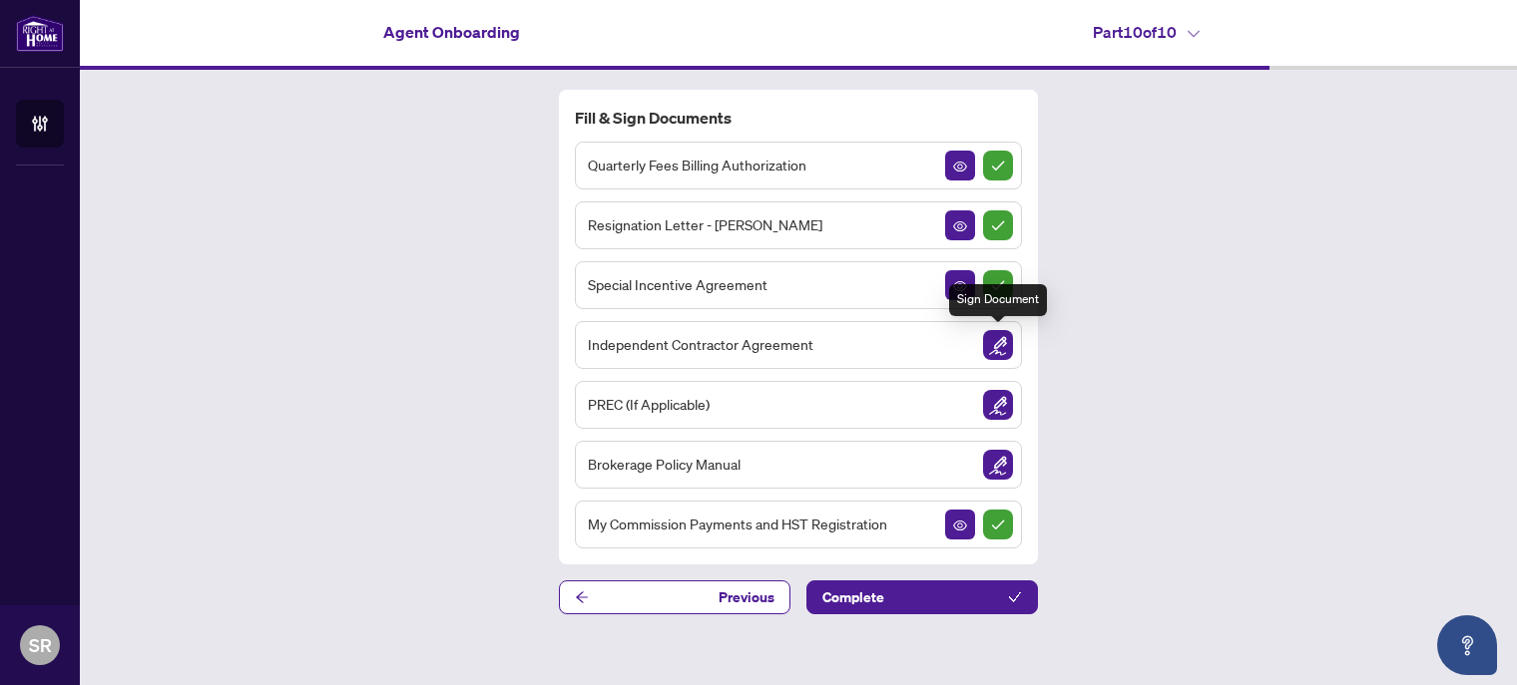
click at [995, 348] on img "Sign Document" at bounding box center [998, 345] width 30 height 30
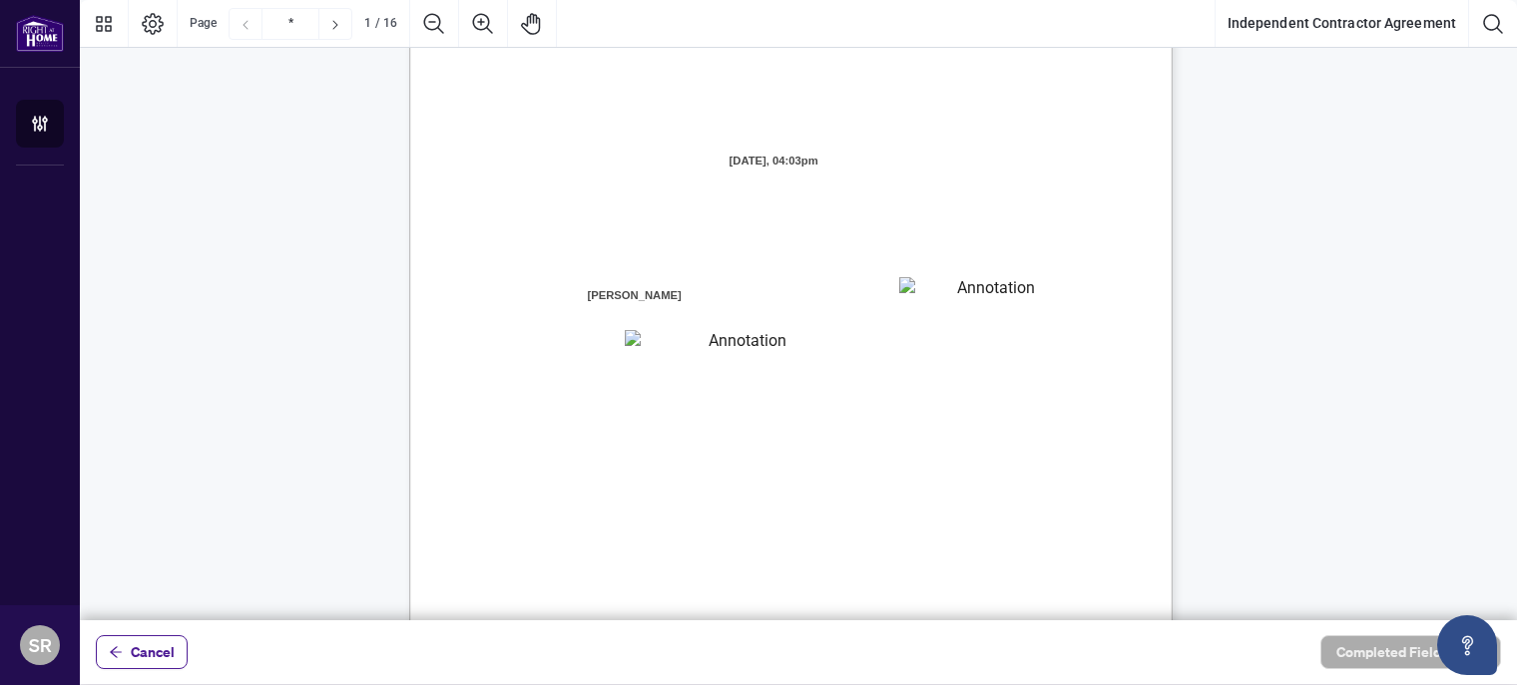
scroll to position [200, 0]
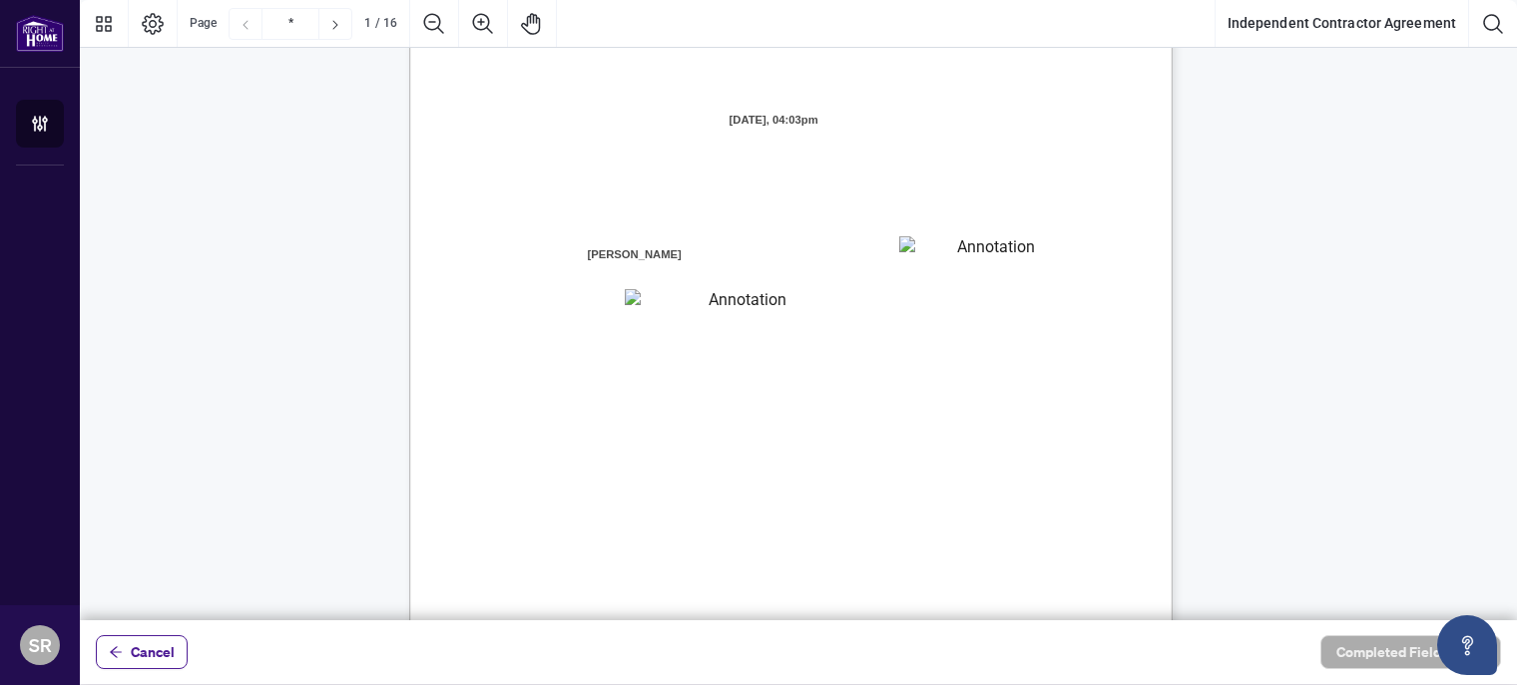
click at [978, 252] on textarea "01K2N7ZVXADQDZS13CP82GTG0Z" at bounding box center [989, 251] width 180 height 30
type textarea "********"
click at [702, 300] on textarea "01K2N800VRNZWEDT7GS4268ZBH" at bounding box center [739, 302] width 229 height 26
type textarea "**********"
click at [1106, 343] on div "INDEPENDENT CONTRACTOR AGREEMENT THIS AGREEMENT is made as of (the “Effective D…" at bounding box center [886, 485] width 954 height 1235
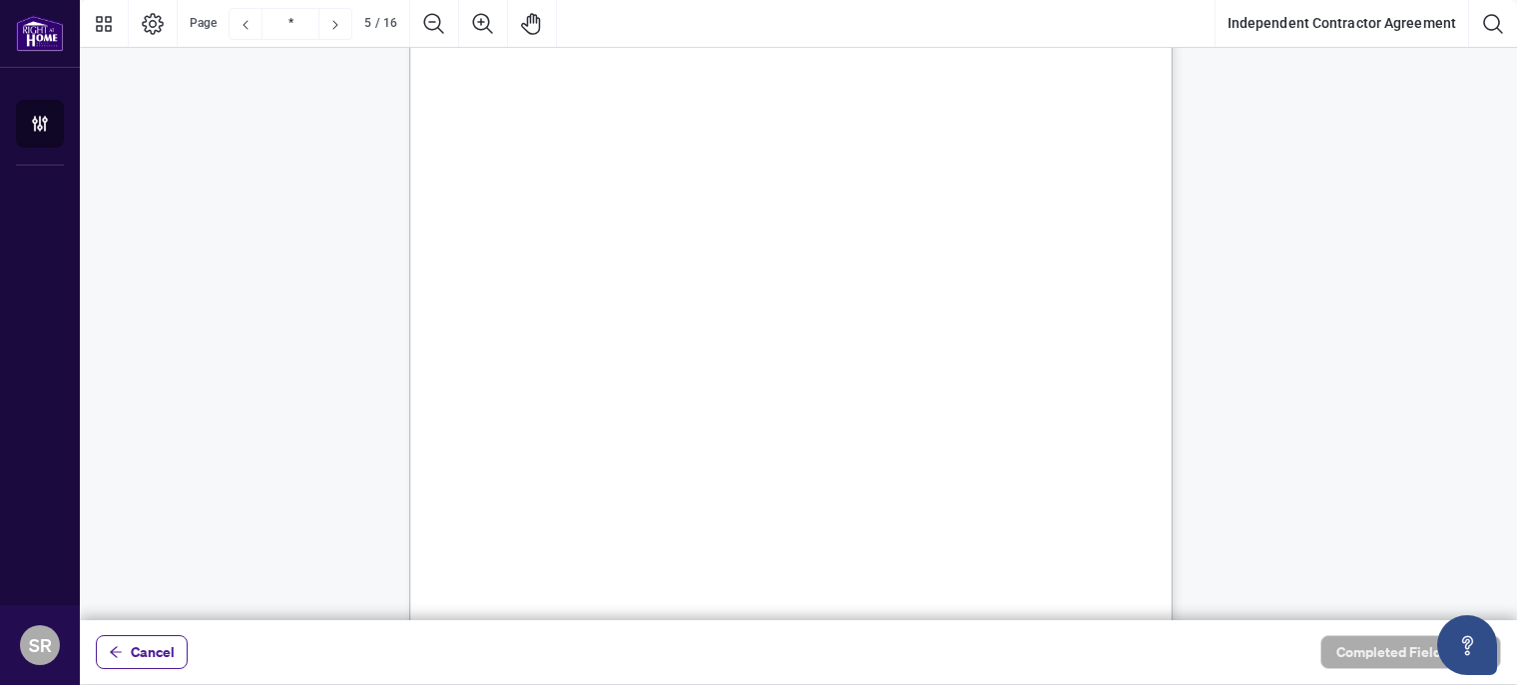
scroll to position [4291, 0]
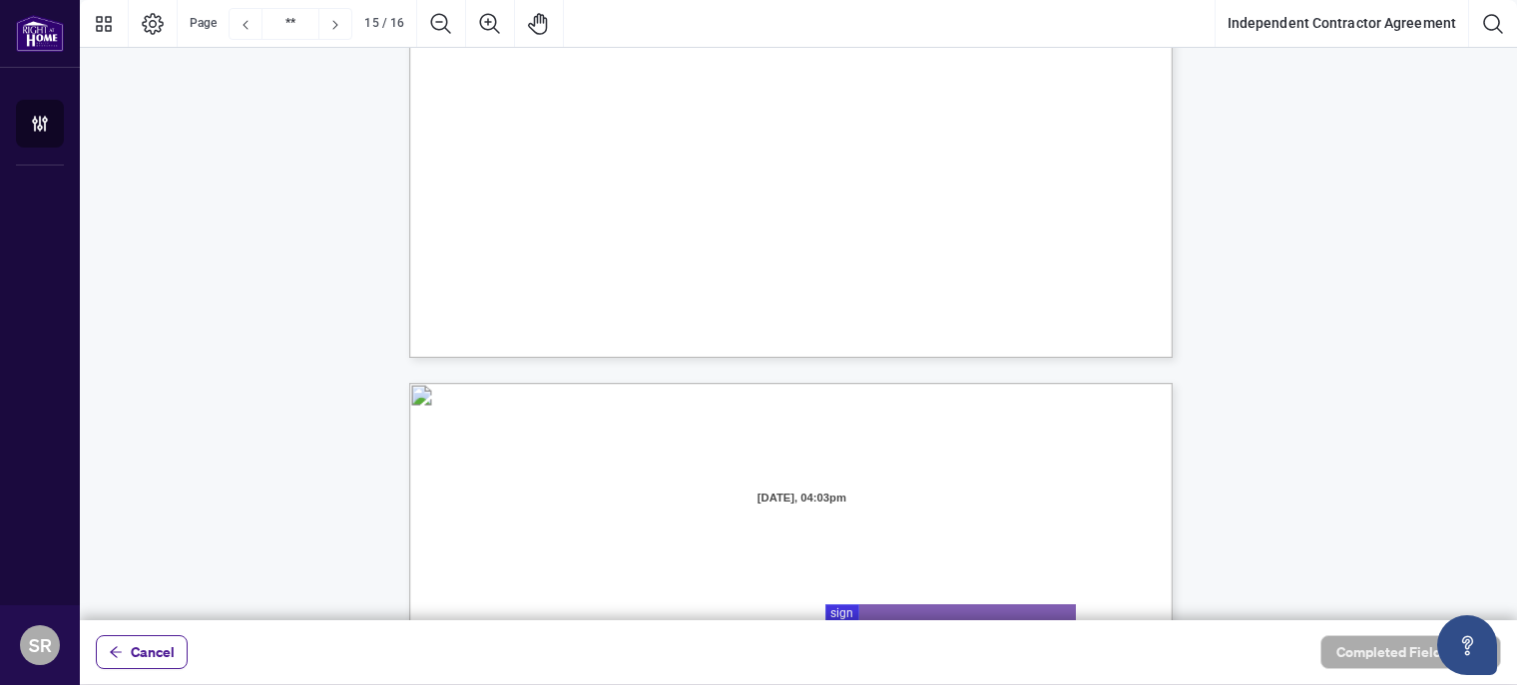
type input "**"
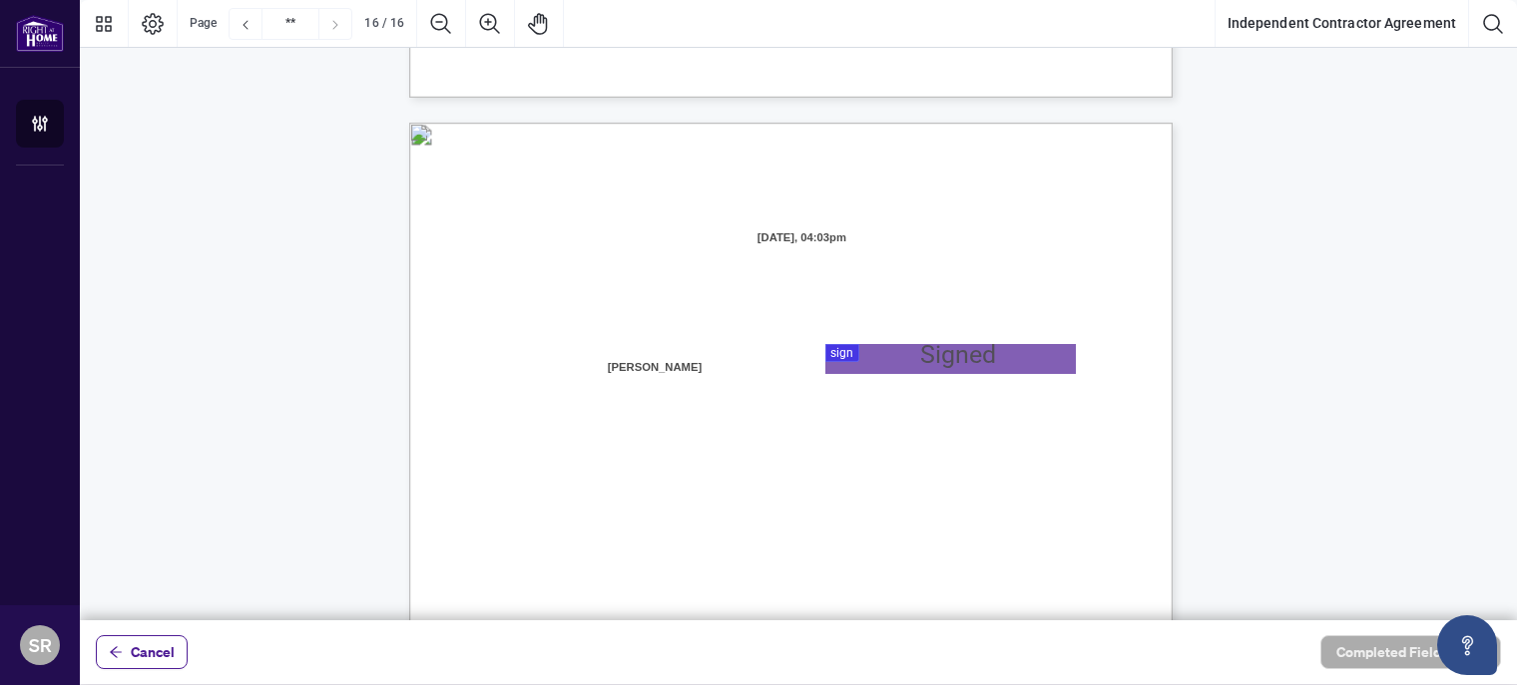
scroll to position [15147, 0]
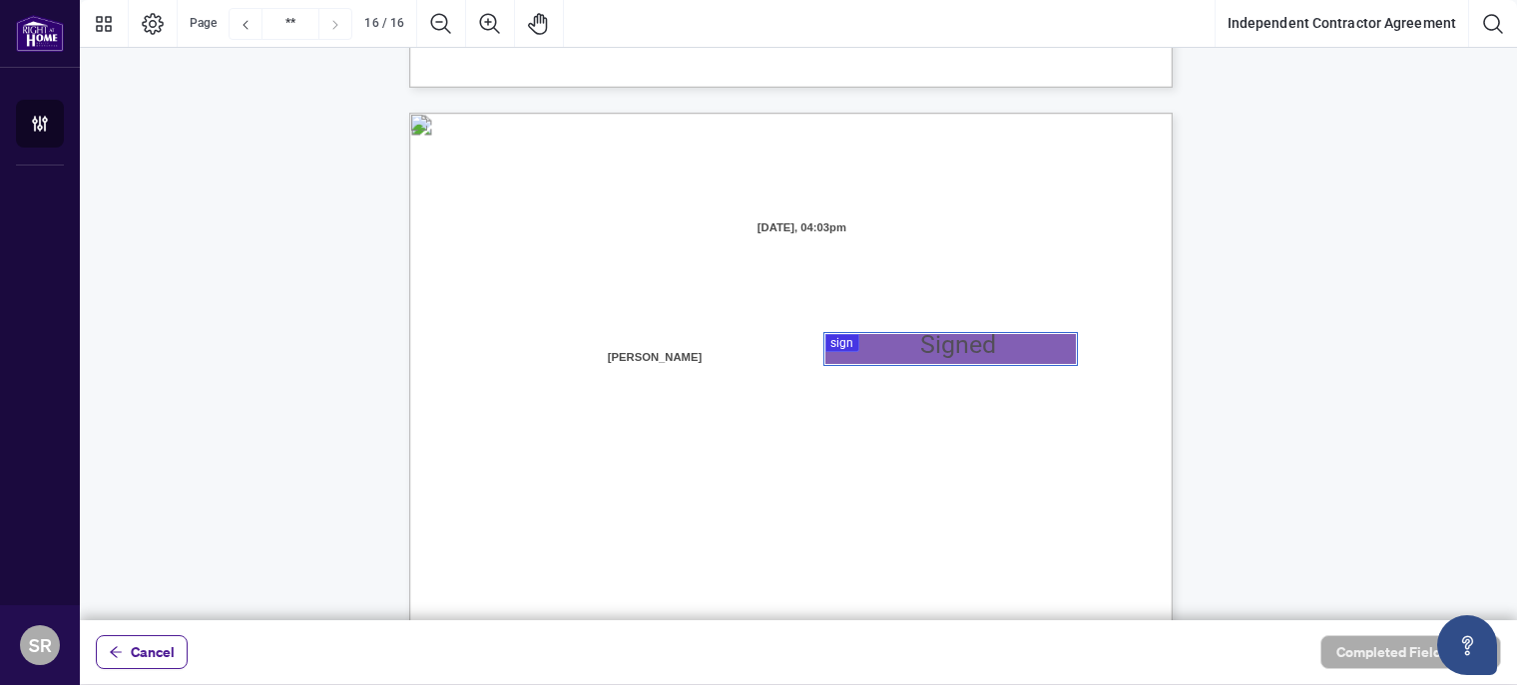
click at [934, 353] on div at bounding box center [798, 310] width 1437 height 621
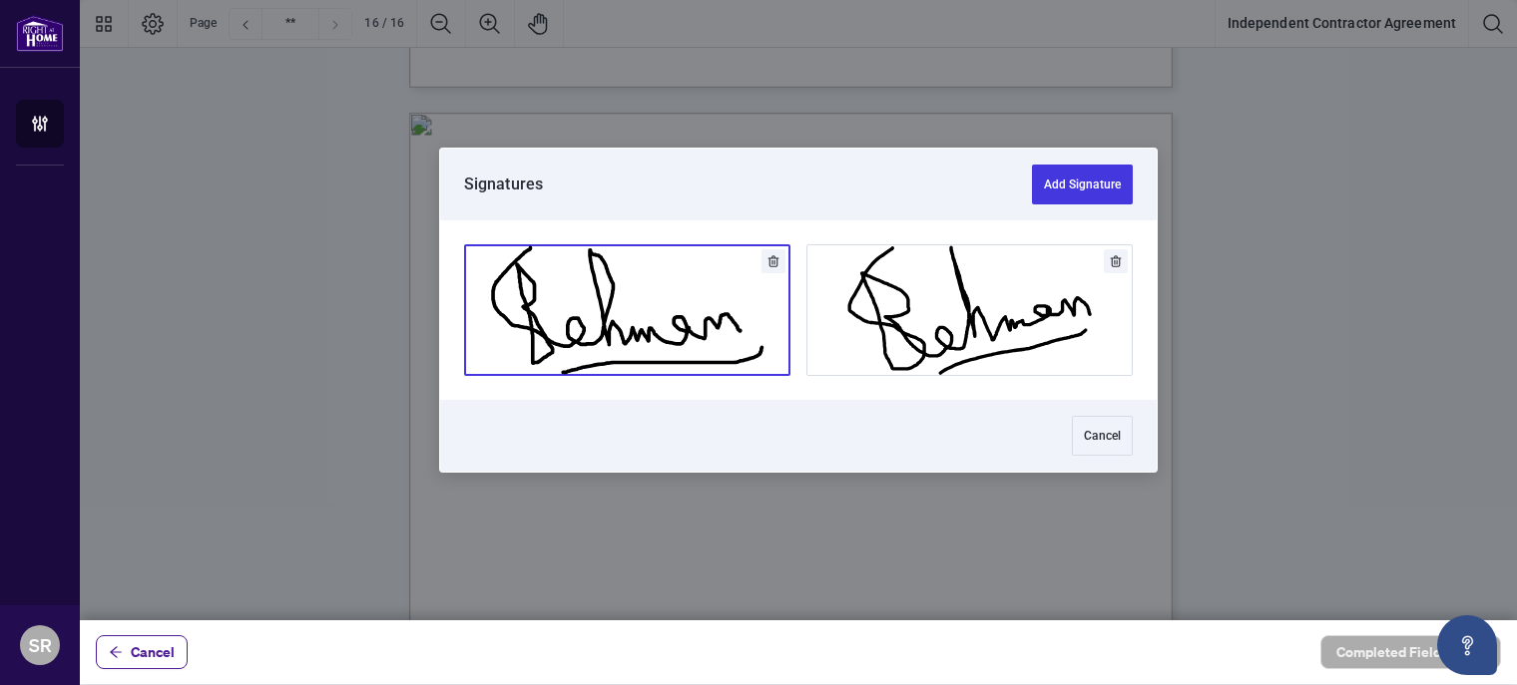
click at [609, 314] on button "Add Signature" at bounding box center [627, 310] width 324 height 130
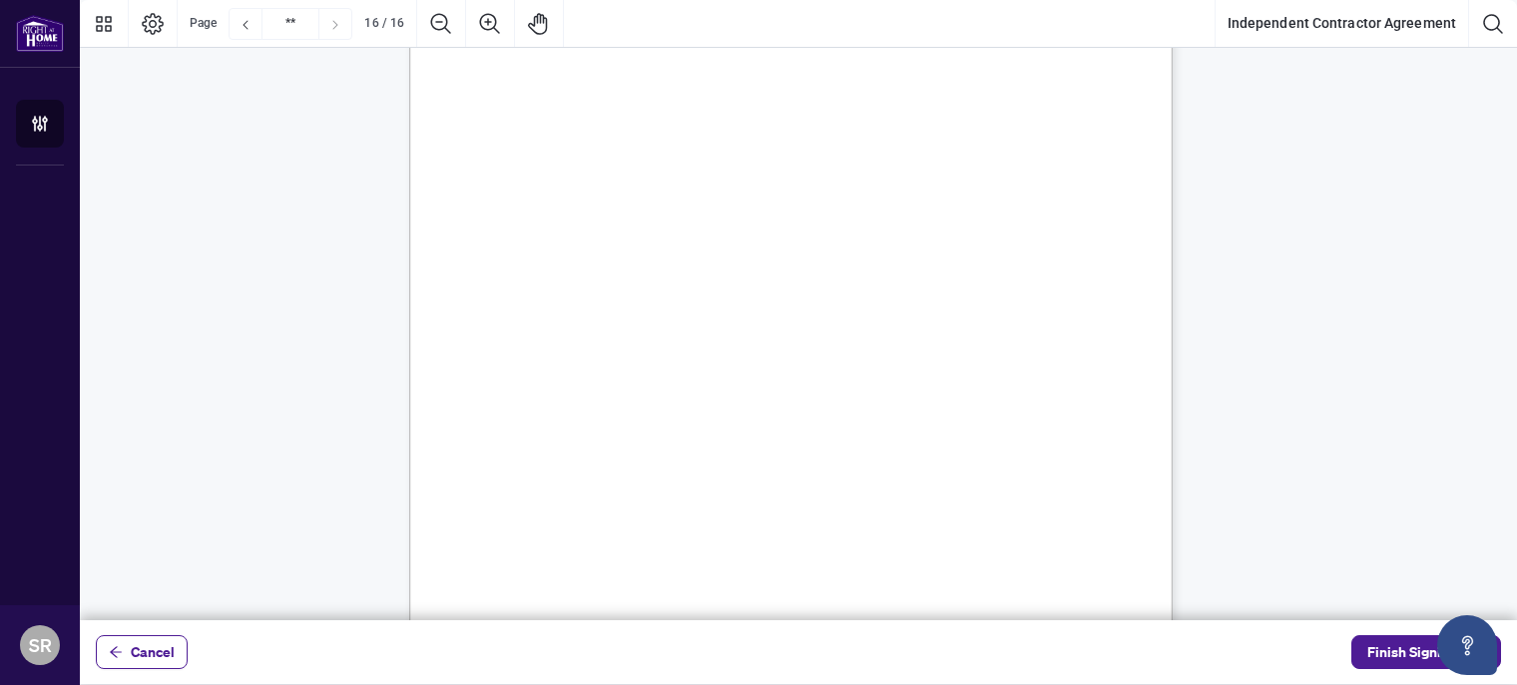
scroll to position [15646, 0]
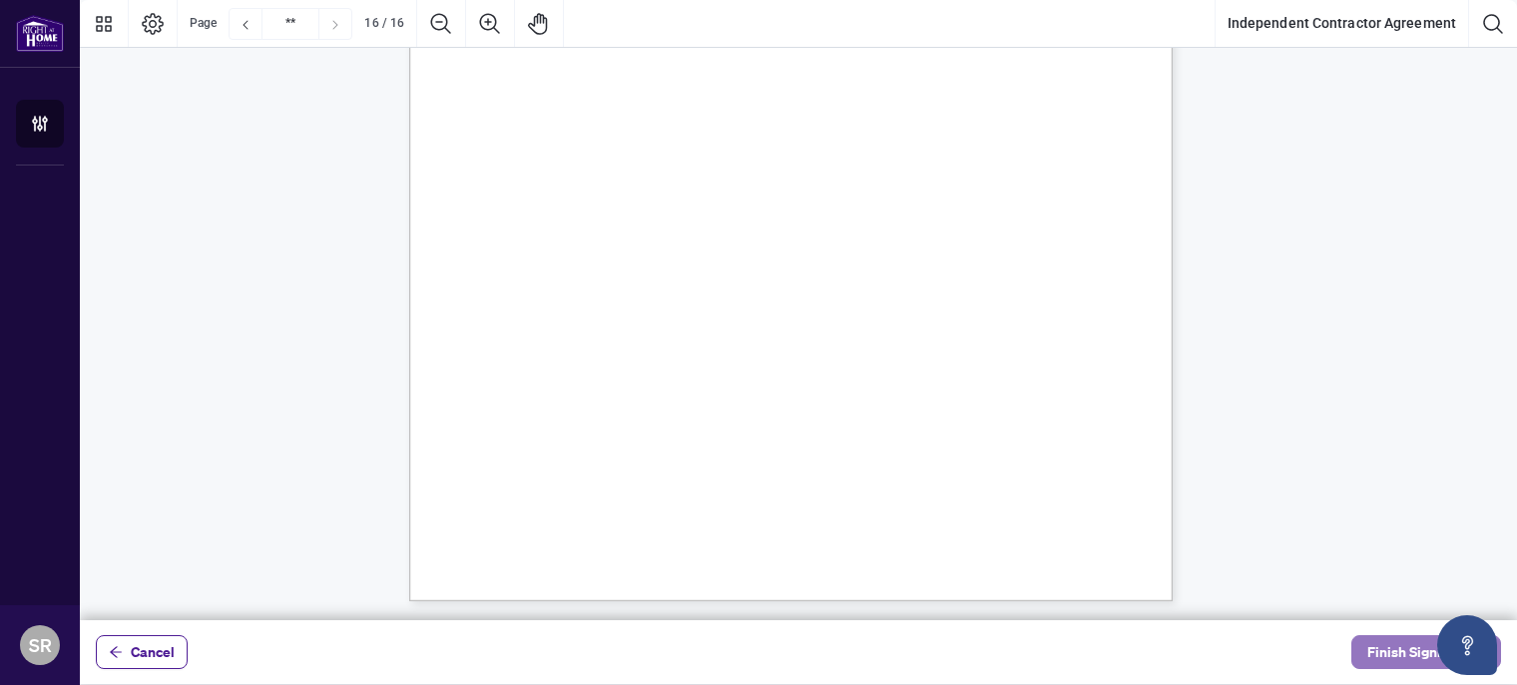
click at [1384, 656] on span "Finish Signing" at bounding box center [1412, 653] width 90 height 32
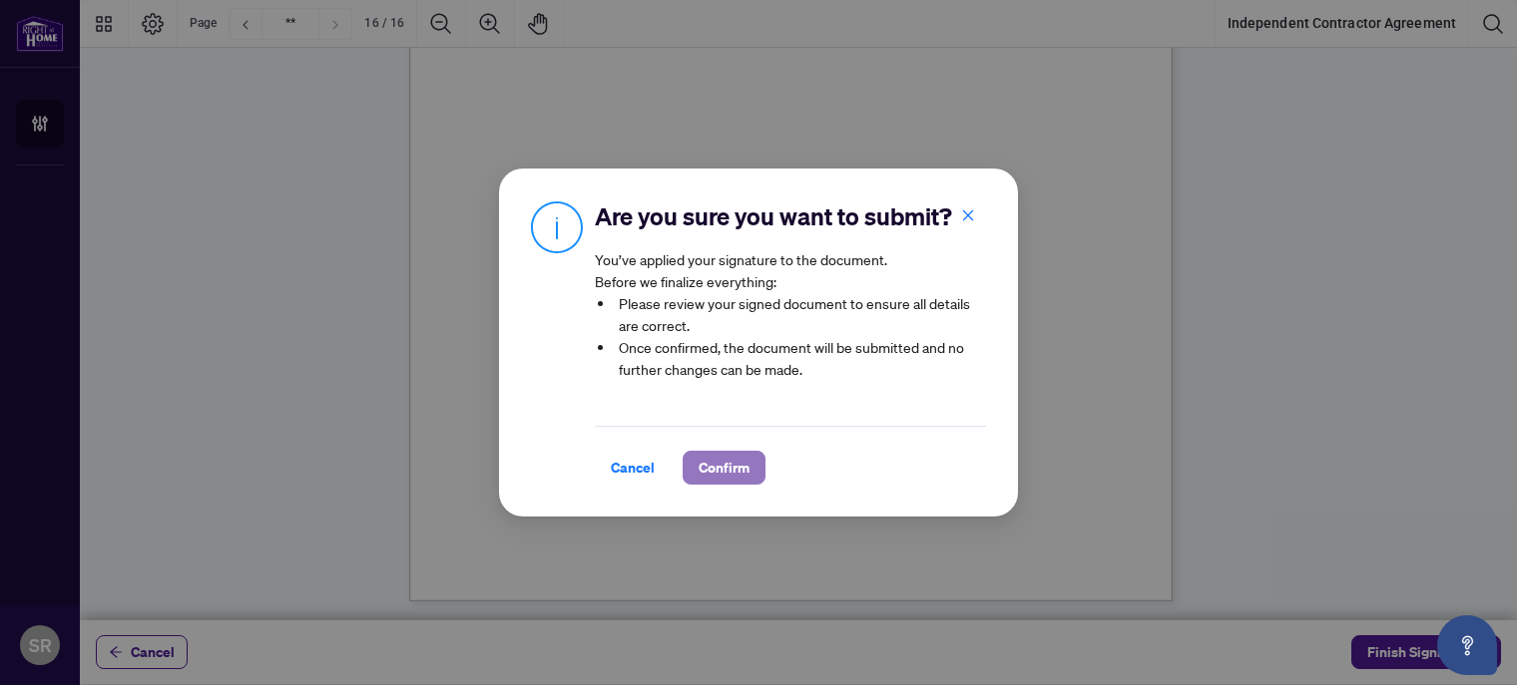
click at [724, 471] on span "Confirm" at bounding box center [723, 468] width 51 height 32
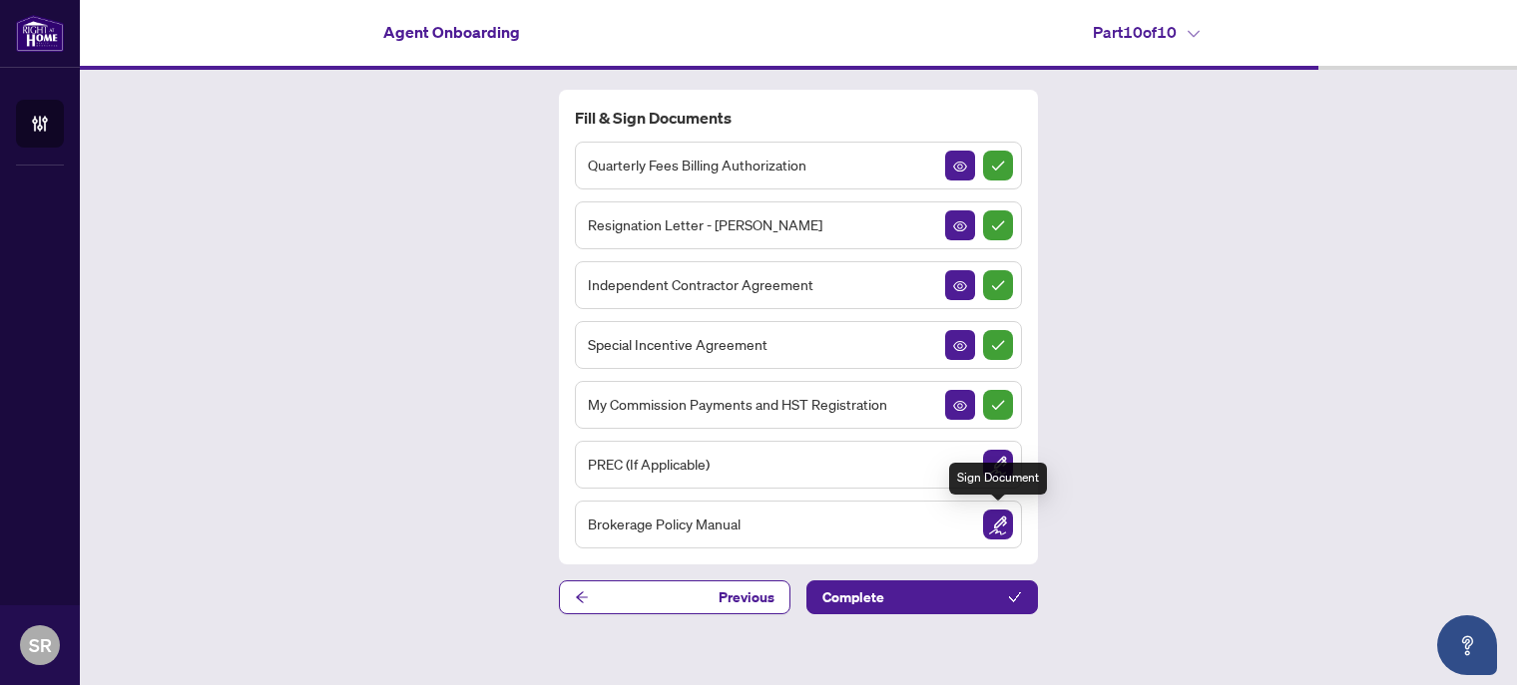
click at [996, 526] on img "Sign Document" at bounding box center [998, 525] width 30 height 30
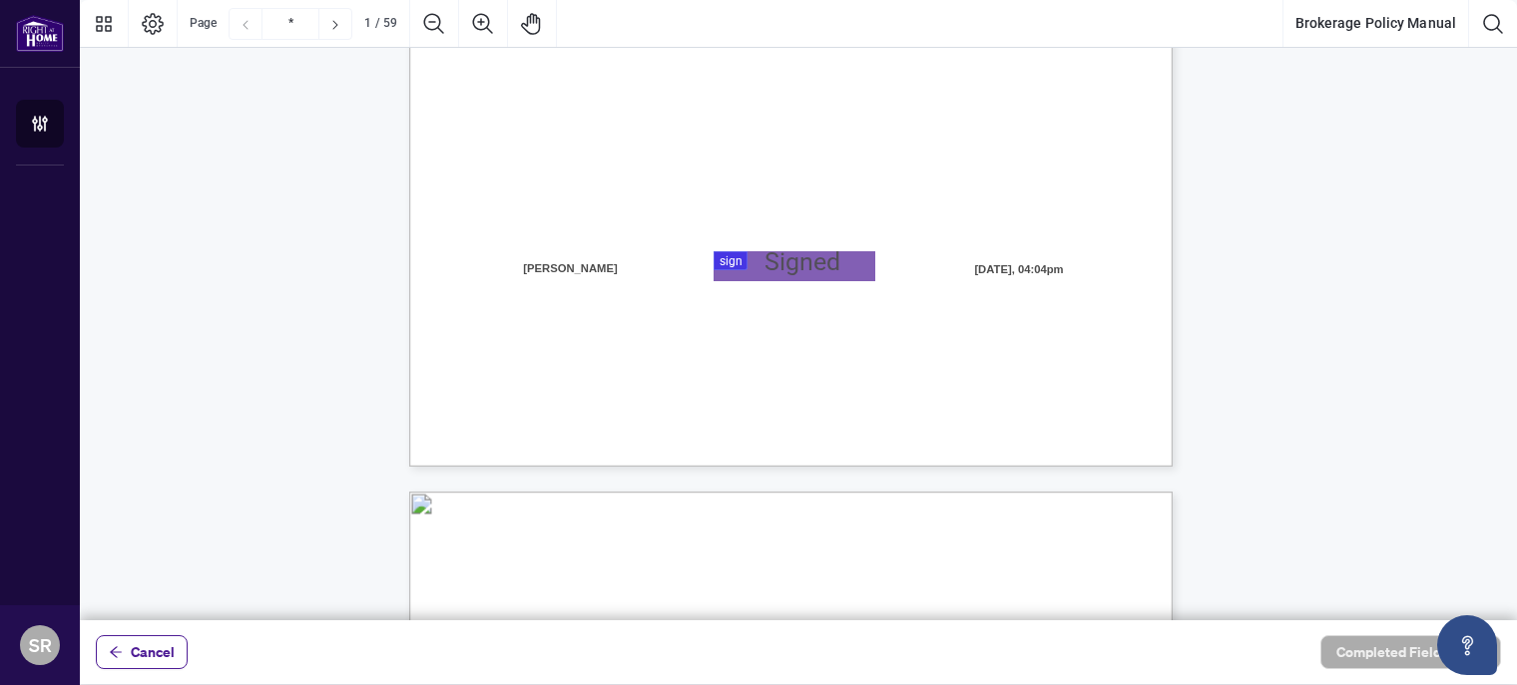
scroll to position [599, 0]
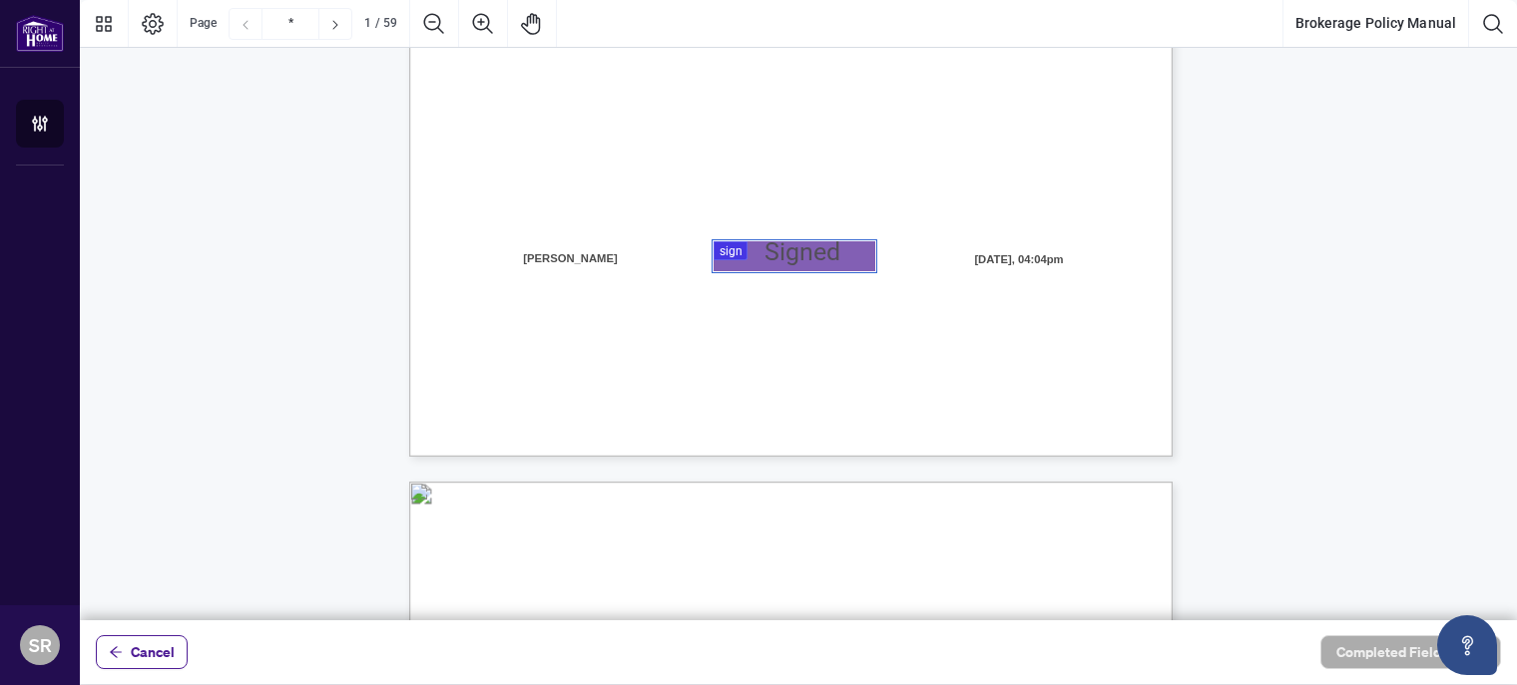
click at [782, 254] on div at bounding box center [798, 310] width 1437 height 621
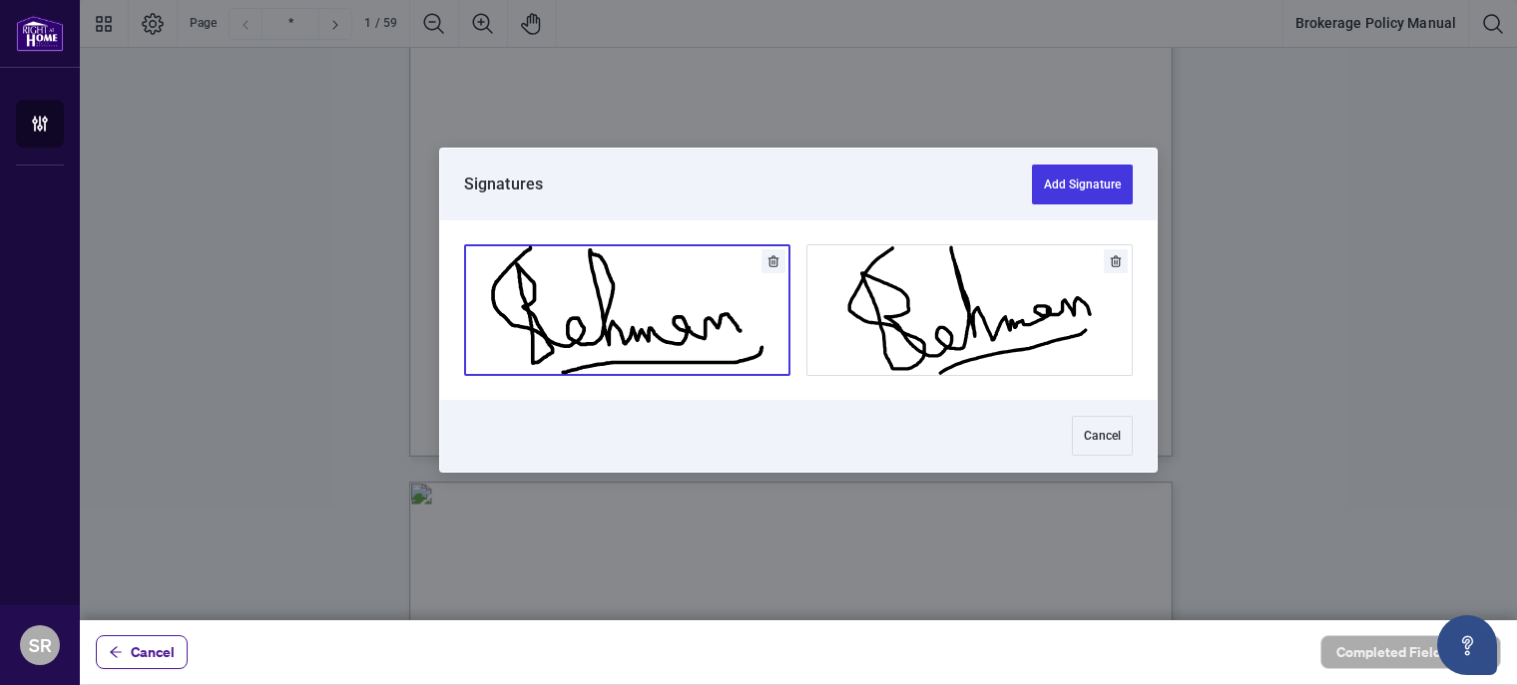
click at [615, 310] on button "Add Signature" at bounding box center [627, 310] width 324 height 130
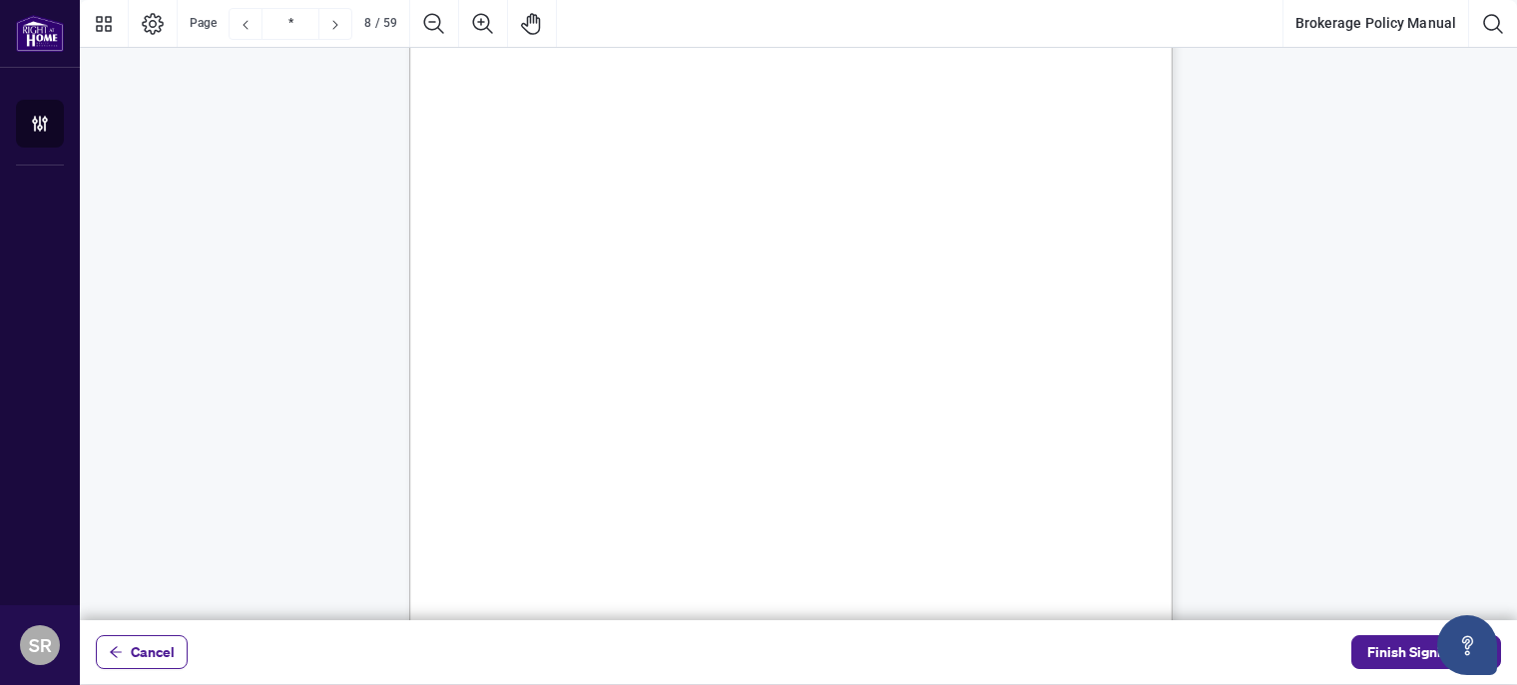
scroll to position [7184, 0]
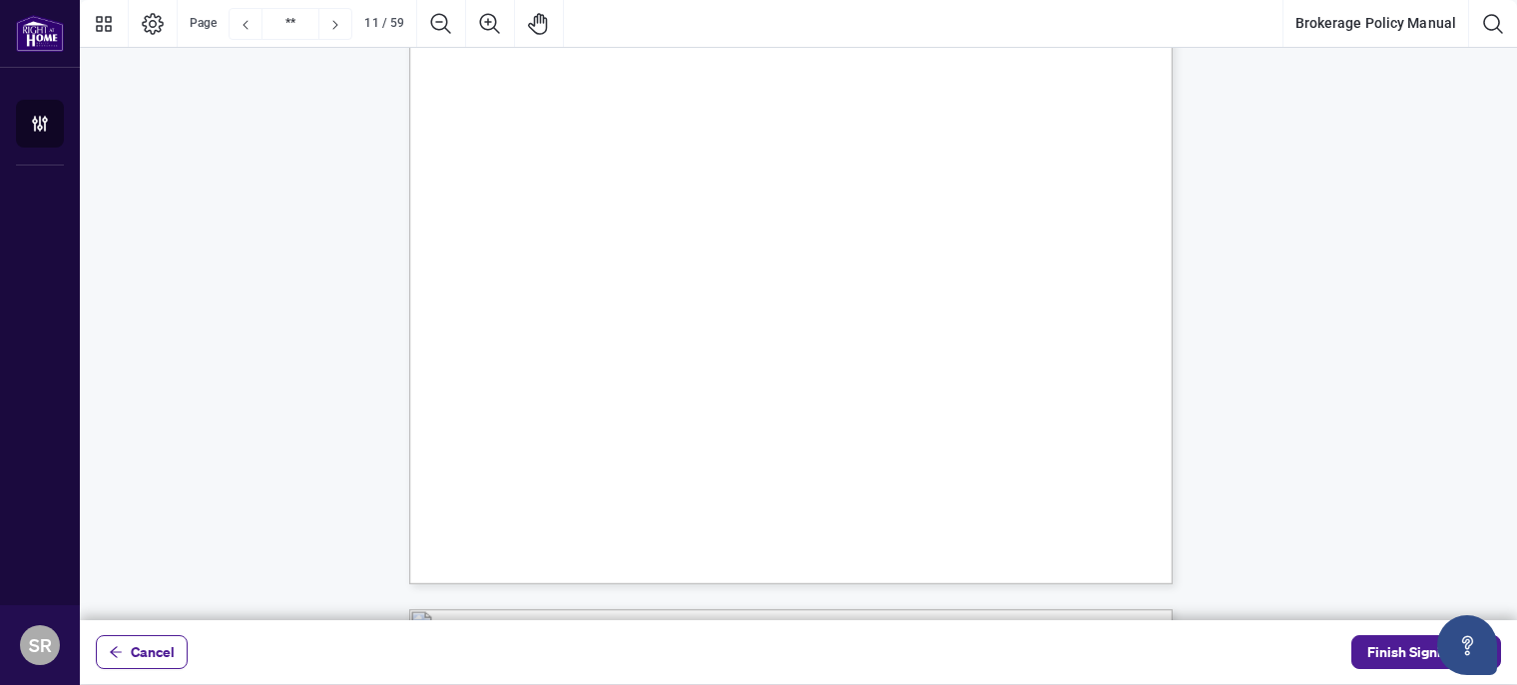
type input "**"
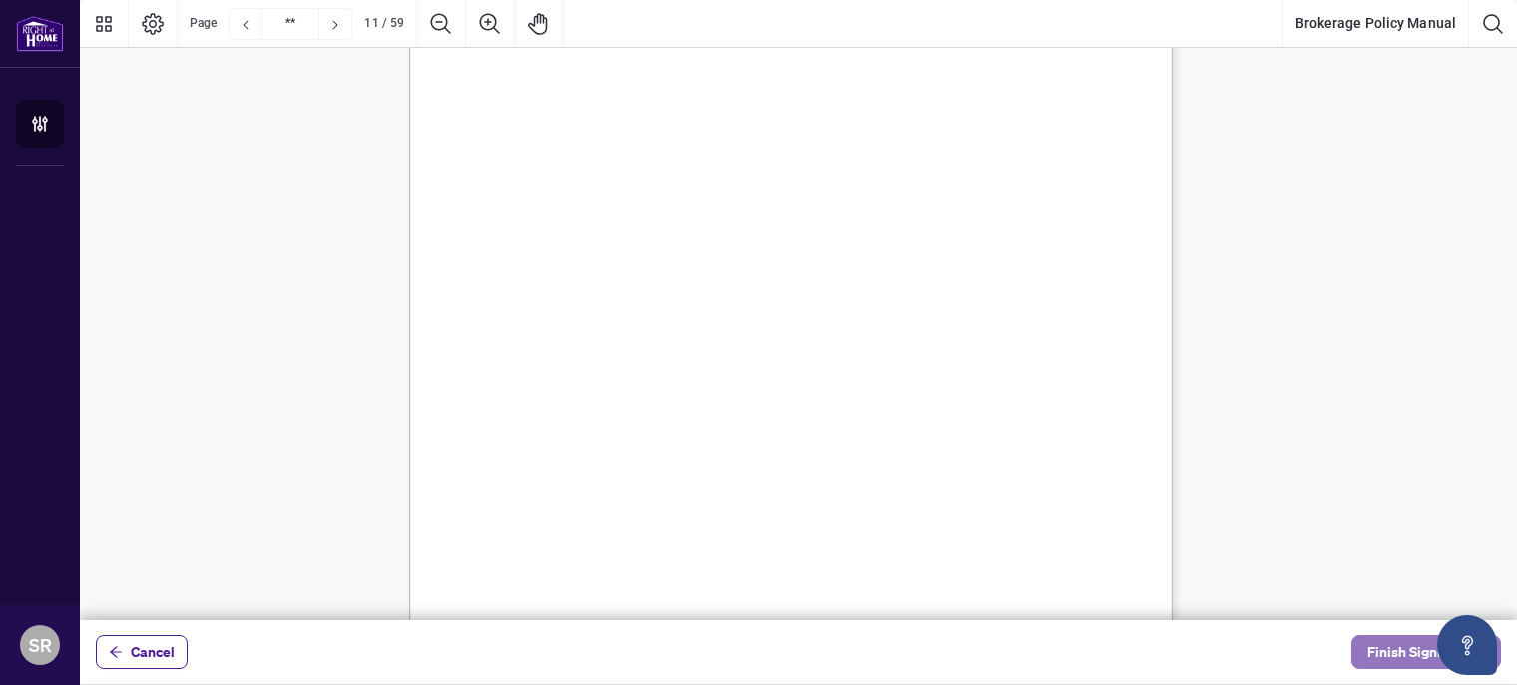
click at [1387, 657] on span "Finish Signing" at bounding box center [1412, 653] width 90 height 32
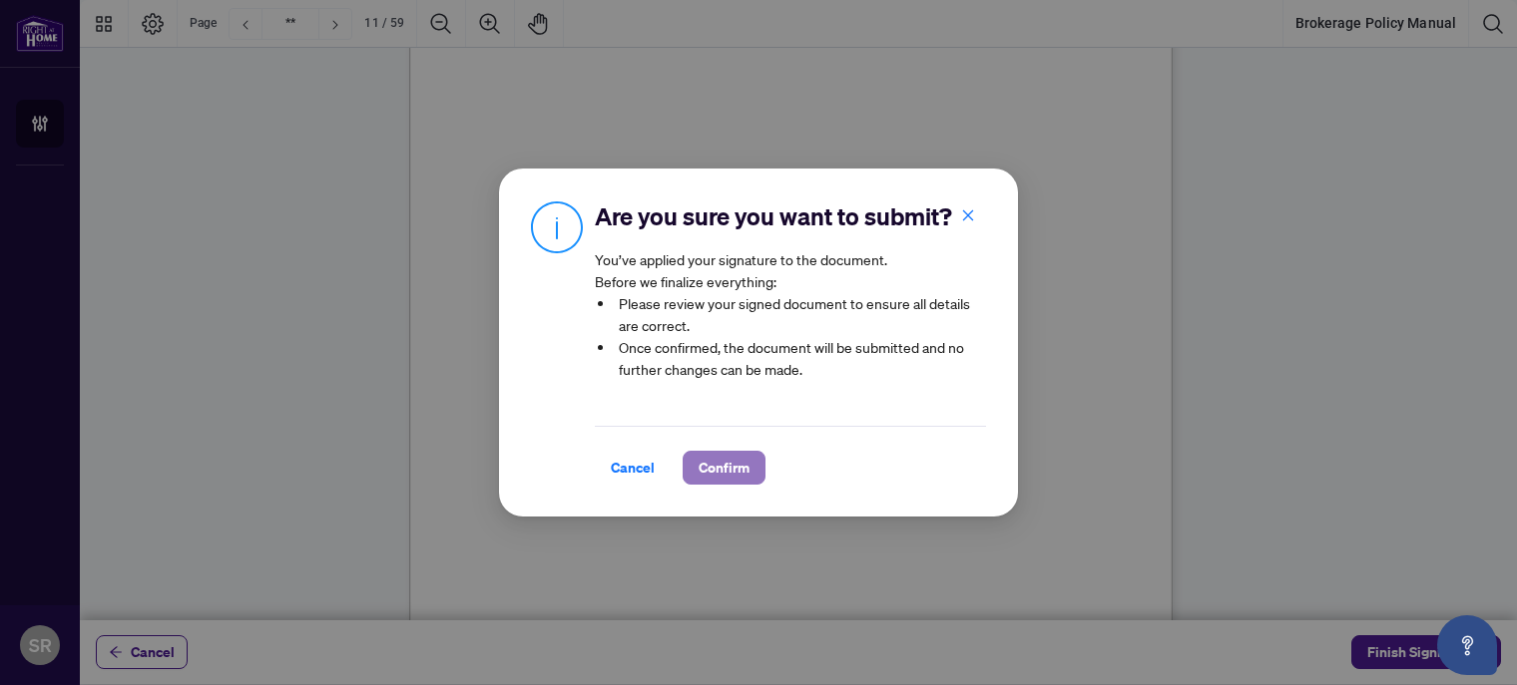
click at [729, 472] on span "Confirm" at bounding box center [723, 468] width 51 height 32
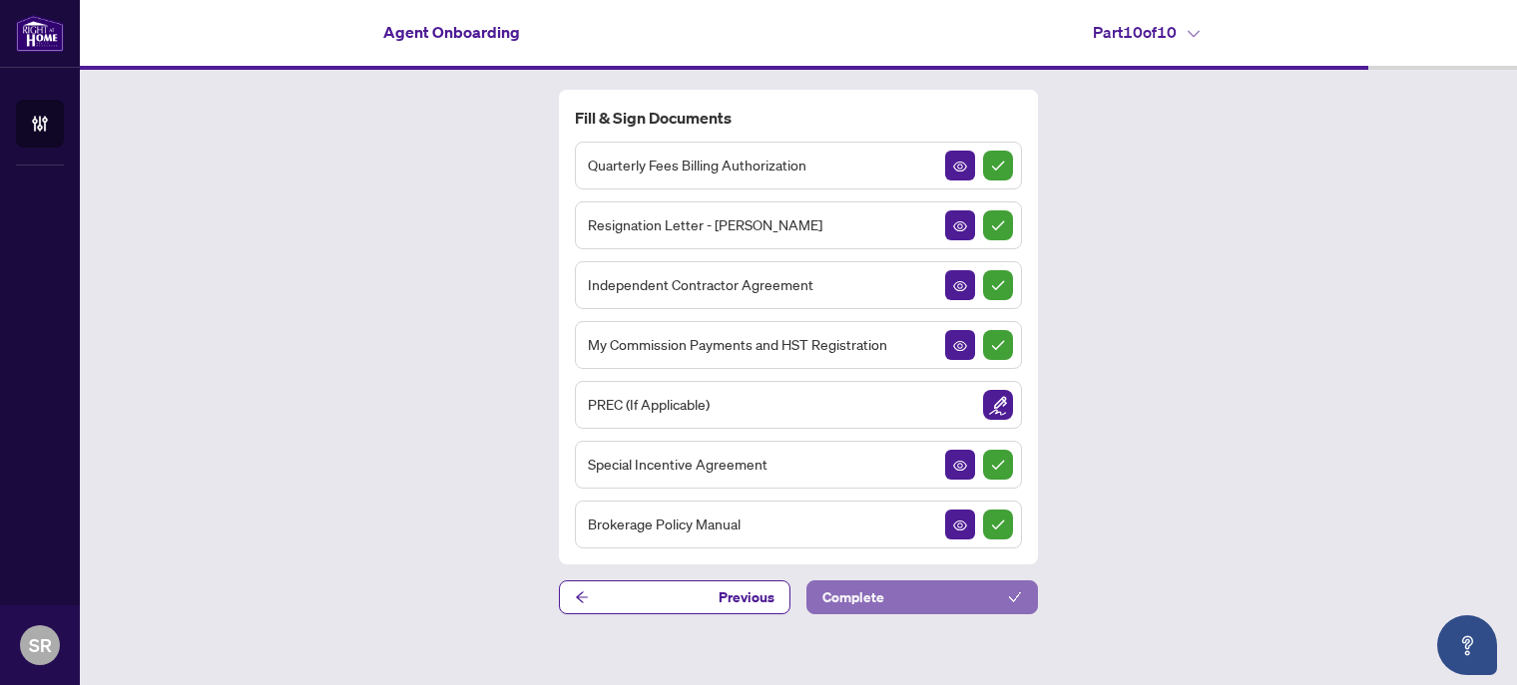
click at [882, 601] on span "Complete" at bounding box center [853, 598] width 62 height 32
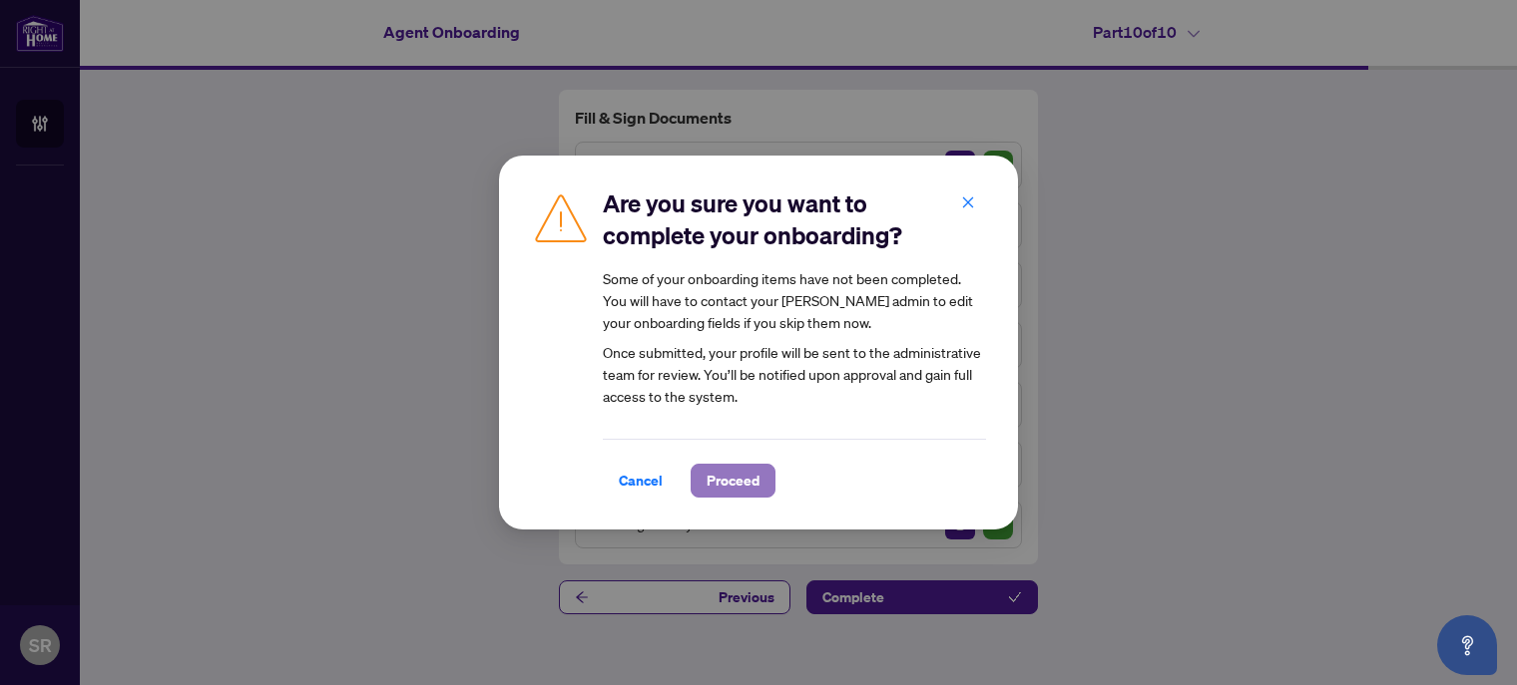
click at [738, 486] on span "Proceed" at bounding box center [732, 481] width 53 height 32
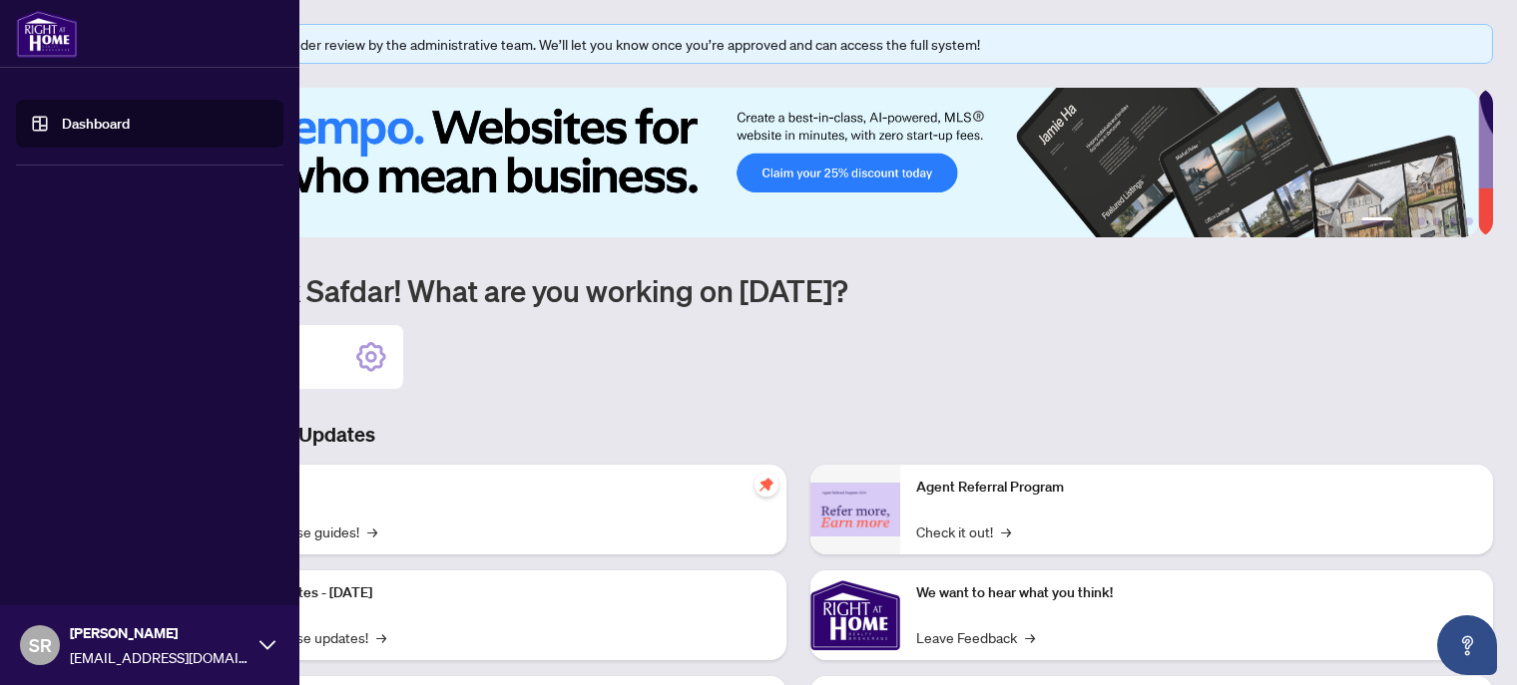
click at [90, 131] on link "Dashboard" at bounding box center [96, 124] width 68 height 18
